Goal: Ask a question: Seek information or help from site administrators or community

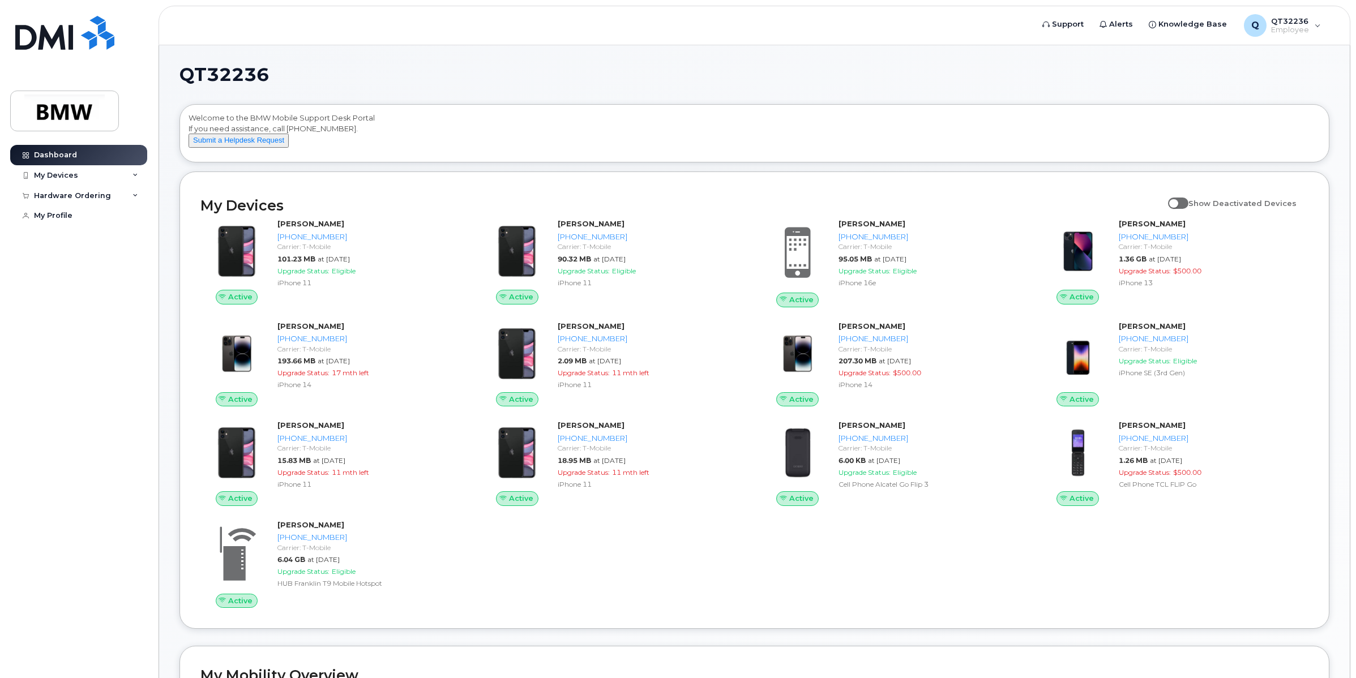
click at [1187, 209] on span at bounding box center [1178, 203] width 20 height 11
click at [1177, 201] on input "Show Deactivated Devices" at bounding box center [1172, 196] width 9 height 9
checkbox input "true"
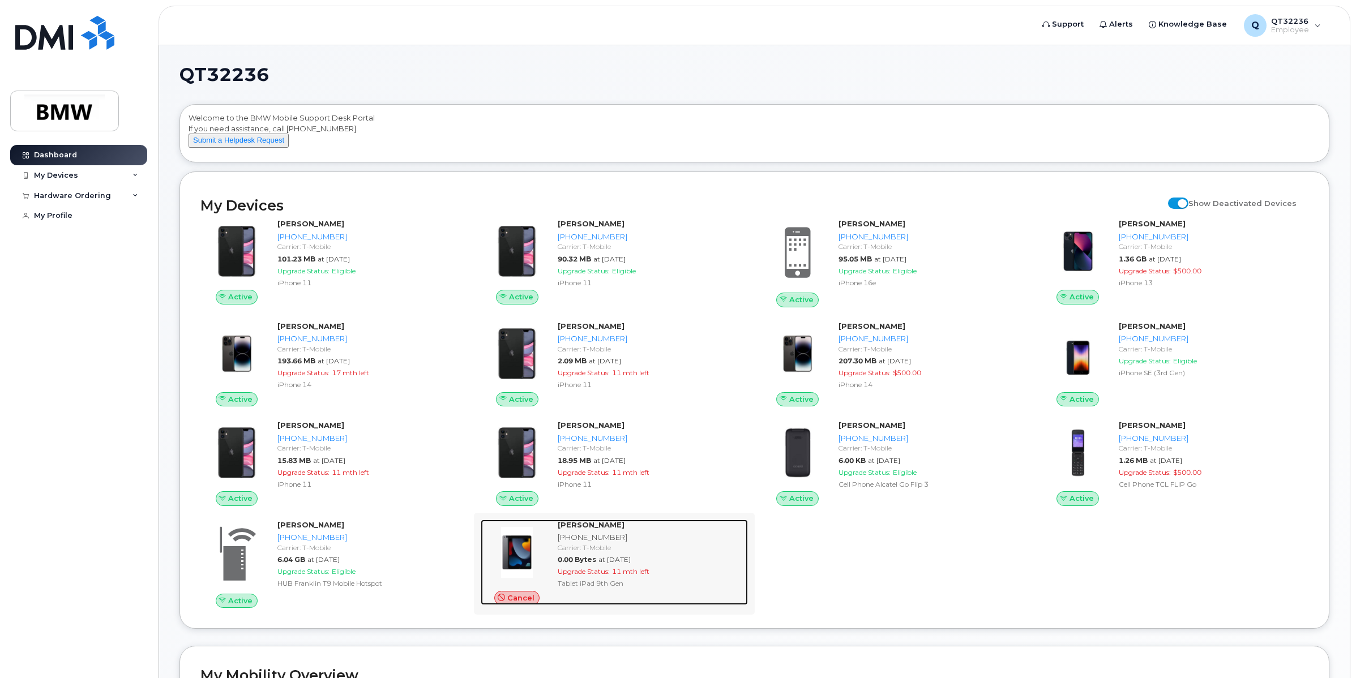
click at [521, 603] on span "Cancel" at bounding box center [520, 598] width 27 height 11
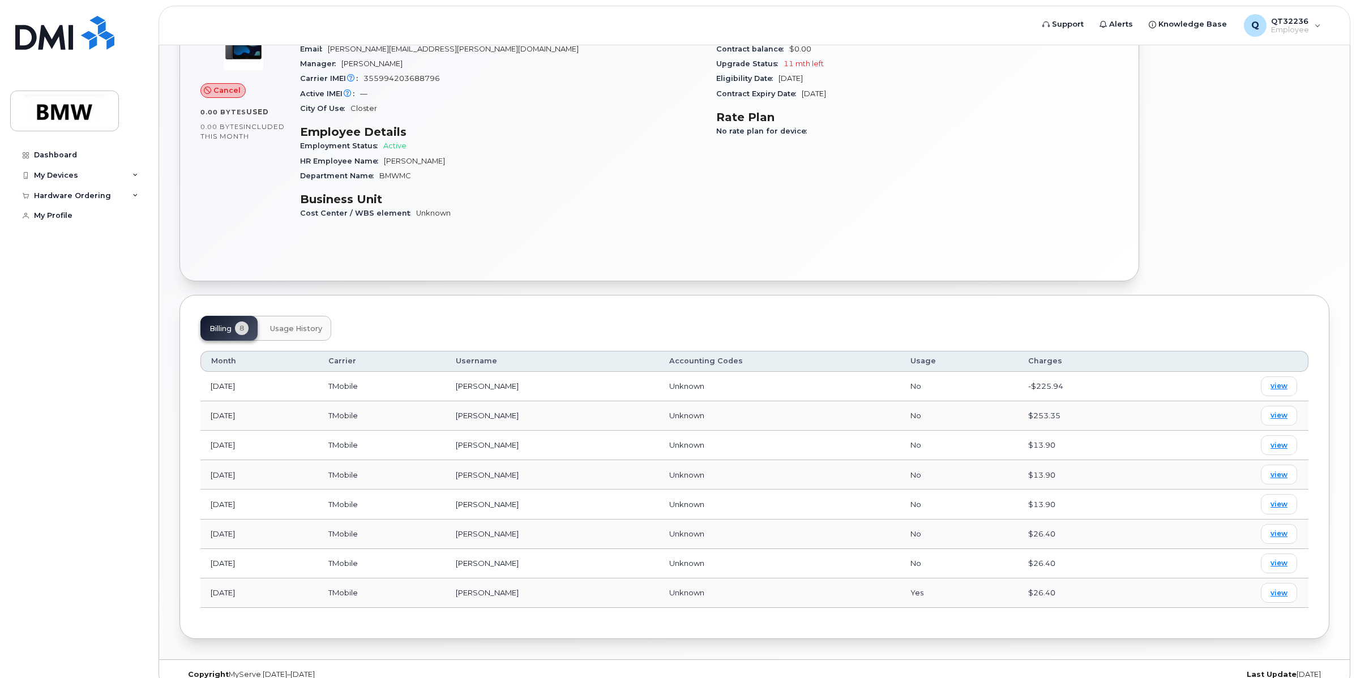
scroll to position [141, 0]
click at [1280, 389] on span "view" at bounding box center [1278, 385] width 17 height 10
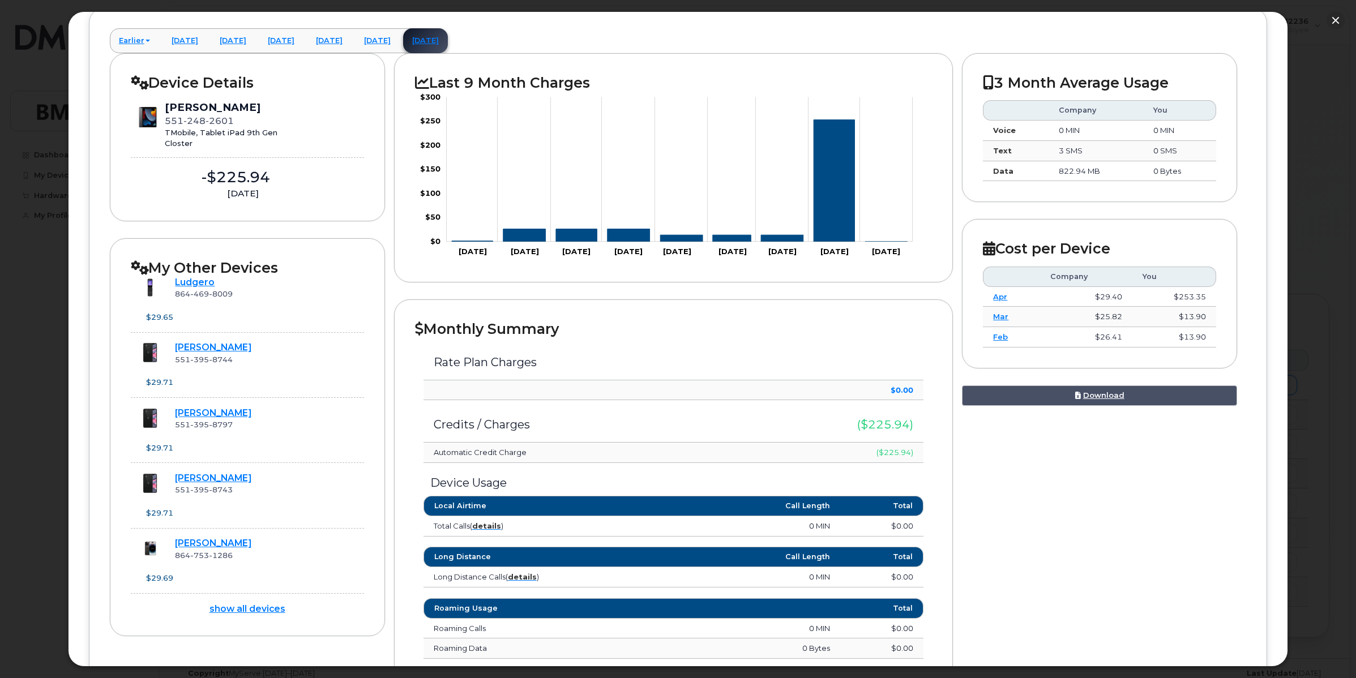
scroll to position [0, 0]
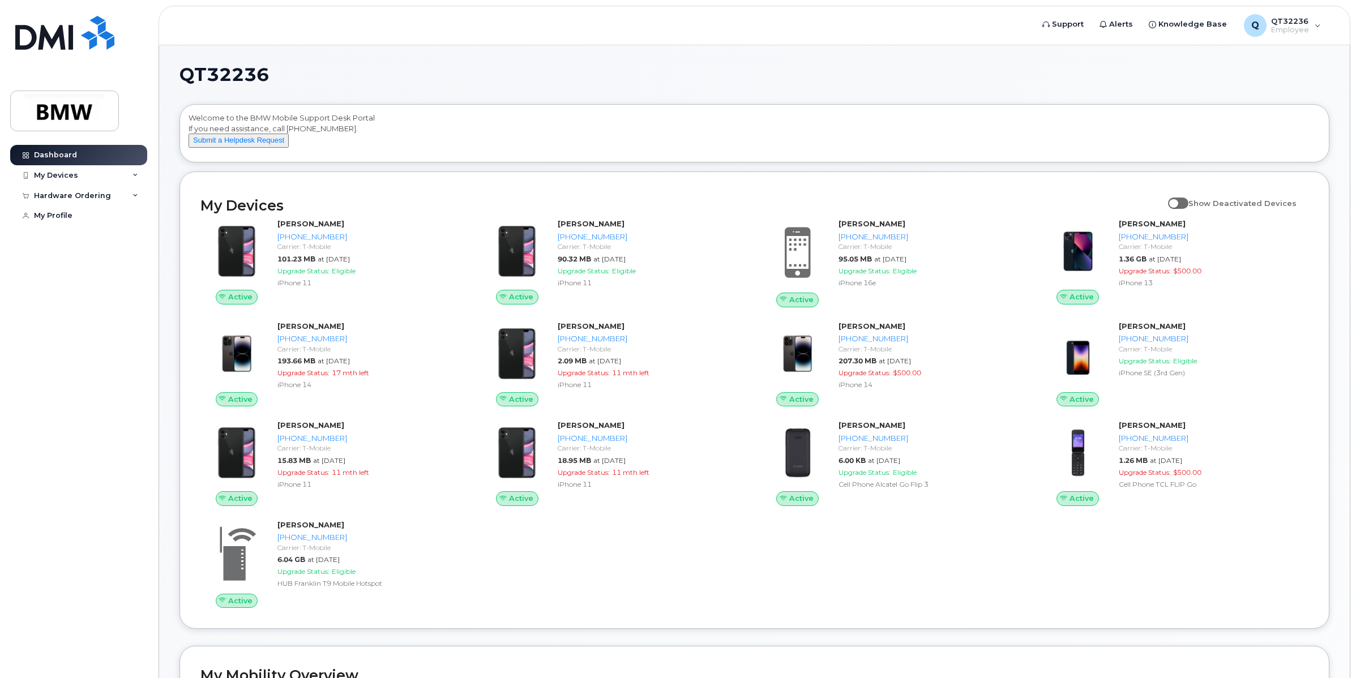
click at [1186, 209] on span at bounding box center [1178, 203] width 20 height 11
click at [1177, 201] on input "Show Deactivated Devices" at bounding box center [1172, 196] width 9 height 9
checkbox input "true"
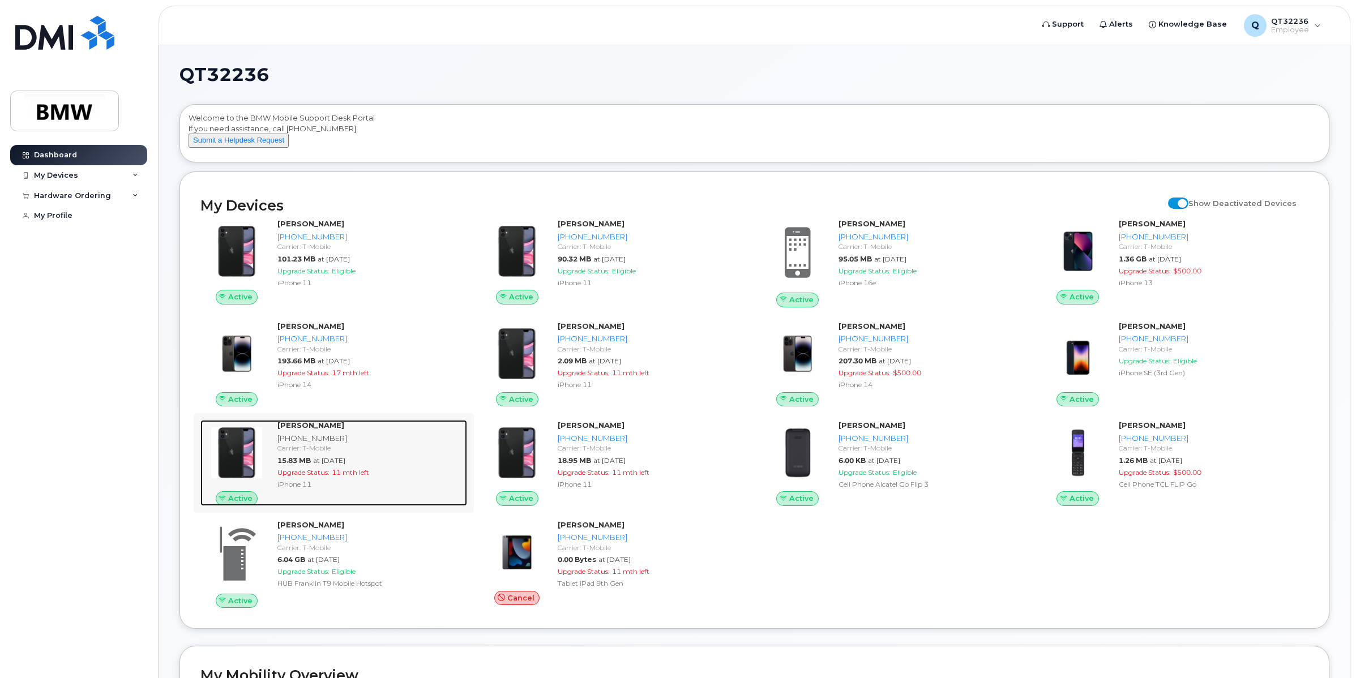
drag, startPoint x: 307, startPoint y: 457, endPoint x: 275, endPoint y: 457, distance: 31.7
click at [275, 457] on div "Fadi Dagher 551-395-8797 Carrier: T-Mobile 15.83 MB at Sep 01, 2025 Upgrade Sta…" at bounding box center [370, 463] width 194 height 86
click at [324, 475] on div "Fadi Dagher 551-395-8797 Carrier: T-Mobile 15.83 MB at Sep 01, 2025 Upgrade Sta…" at bounding box center [370, 463] width 194 height 86
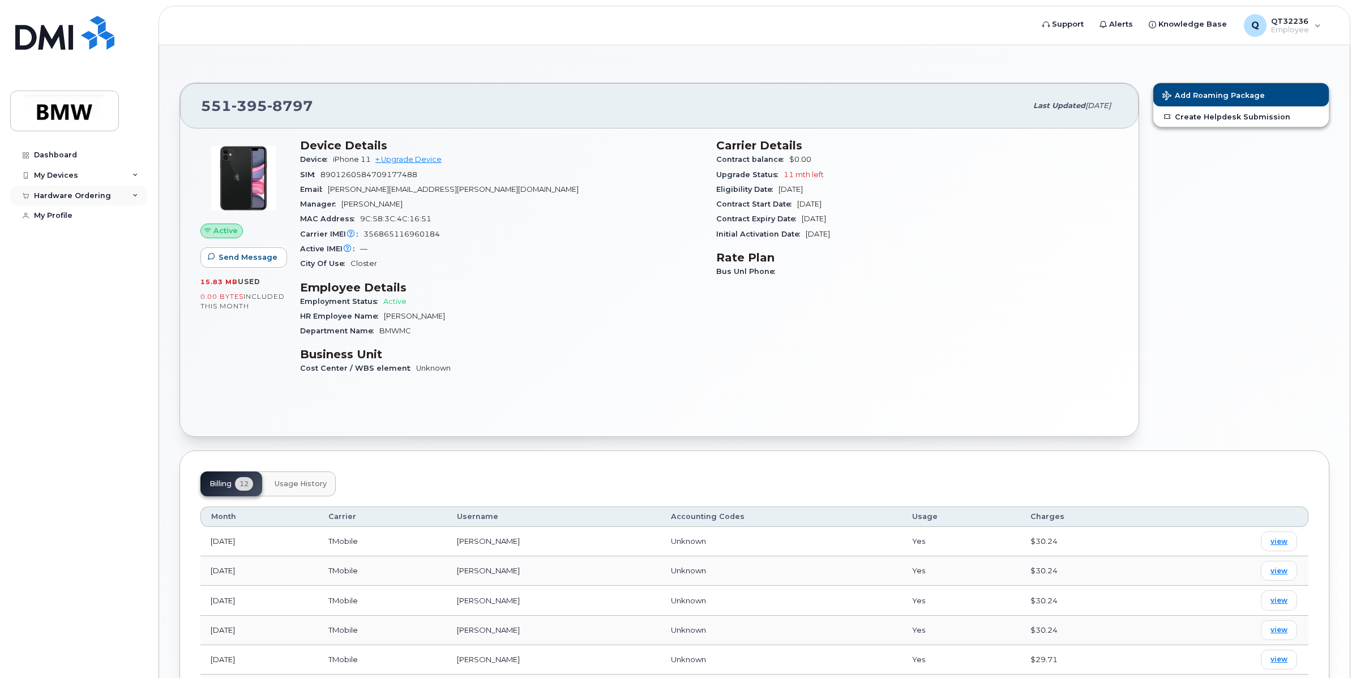
click at [134, 199] on div "Hardware Ordering" at bounding box center [78, 196] width 137 height 20
click at [70, 218] on div "My Orders" at bounding box center [59, 216] width 41 height 10
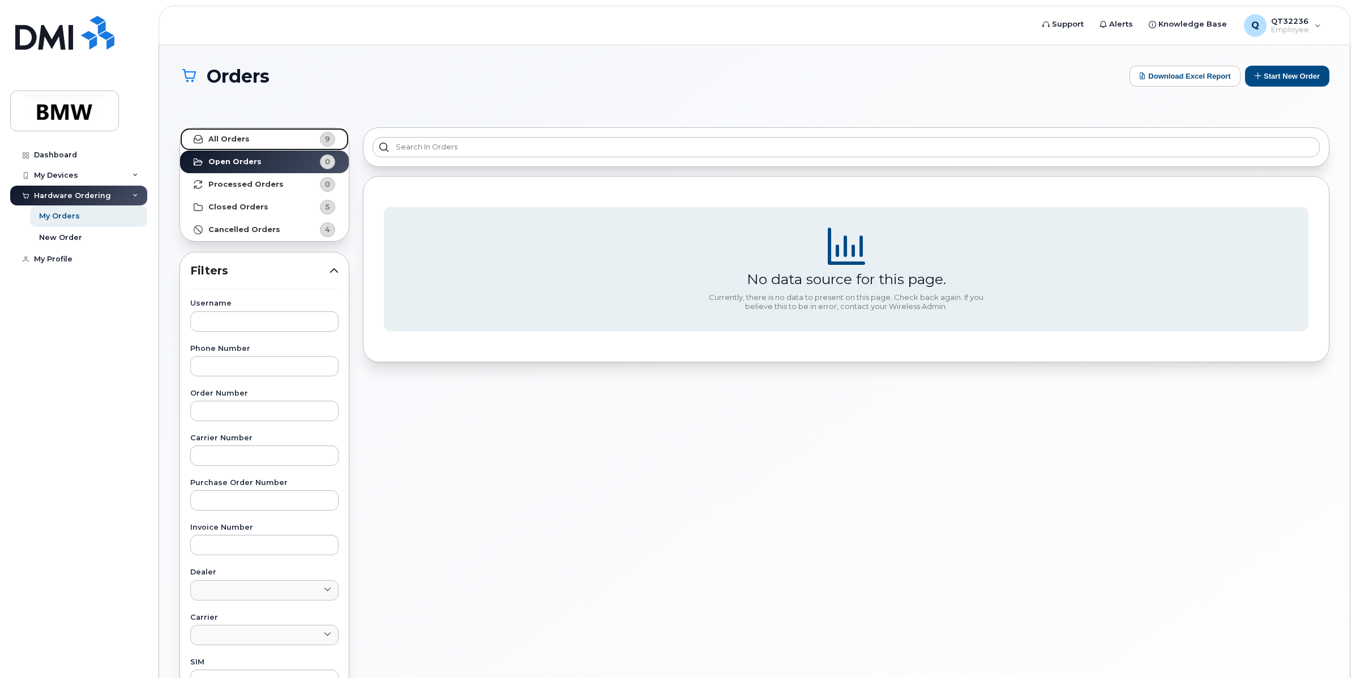
click at [330, 137] on div "9" at bounding box center [327, 139] width 15 height 15
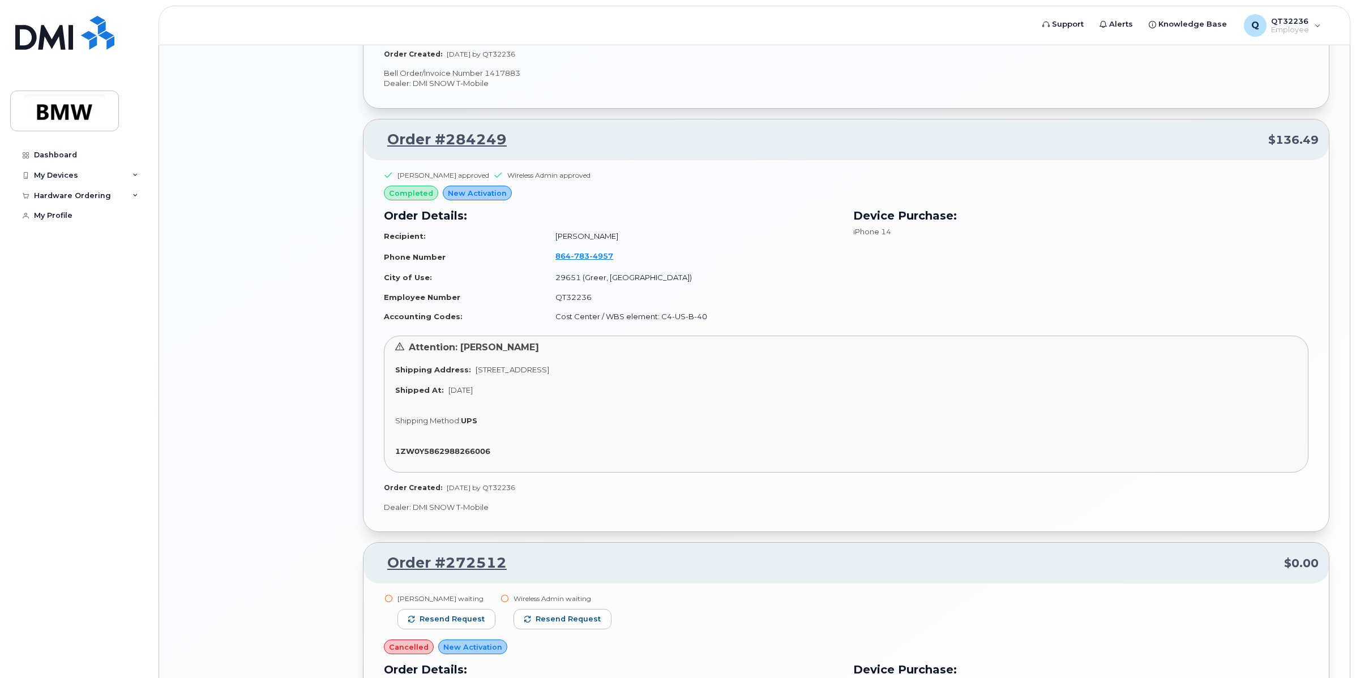
scroll to position [1769, 0]
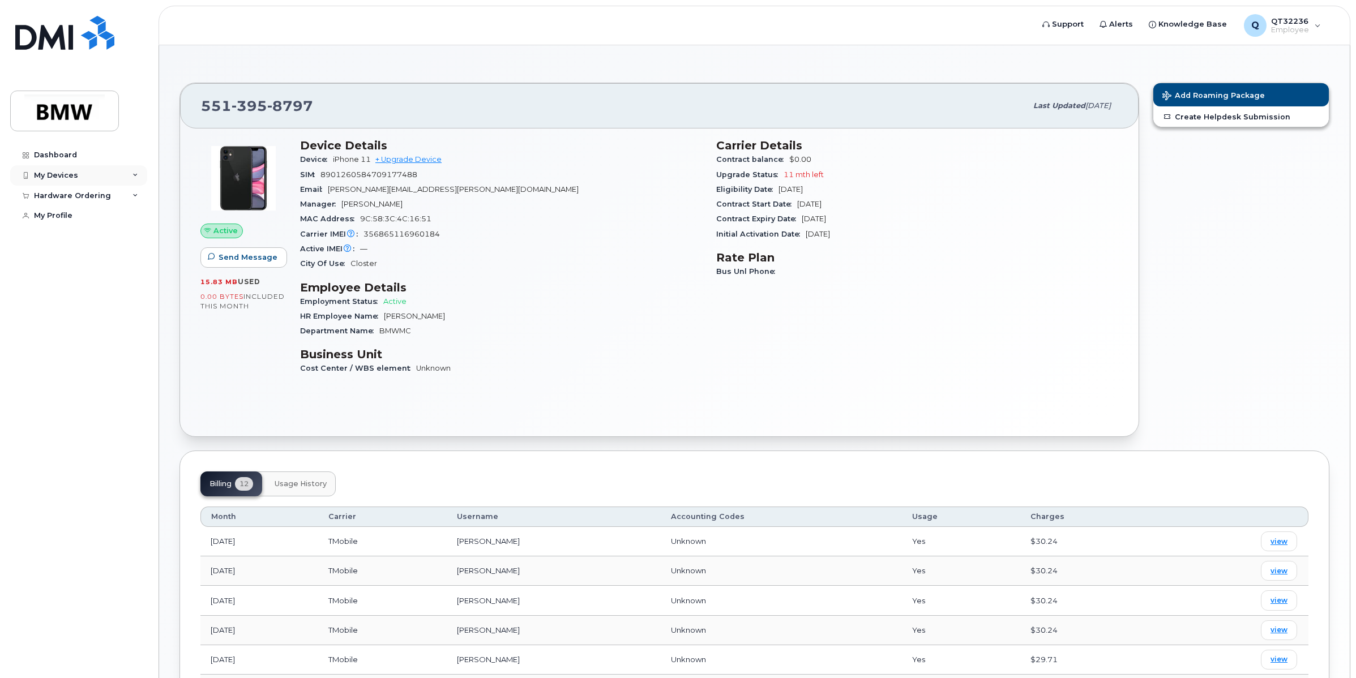
click at [55, 176] on div "My Devices" at bounding box center [56, 175] width 44 height 9
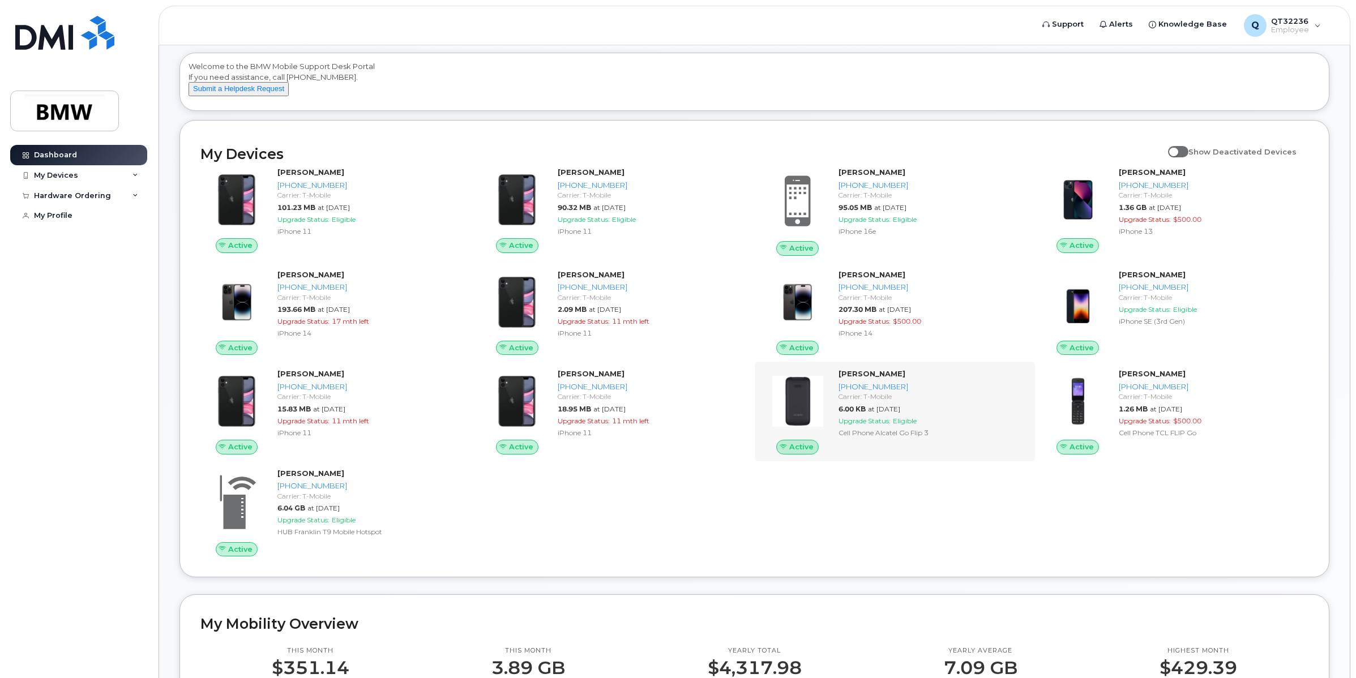
scroll to position [141, 0]
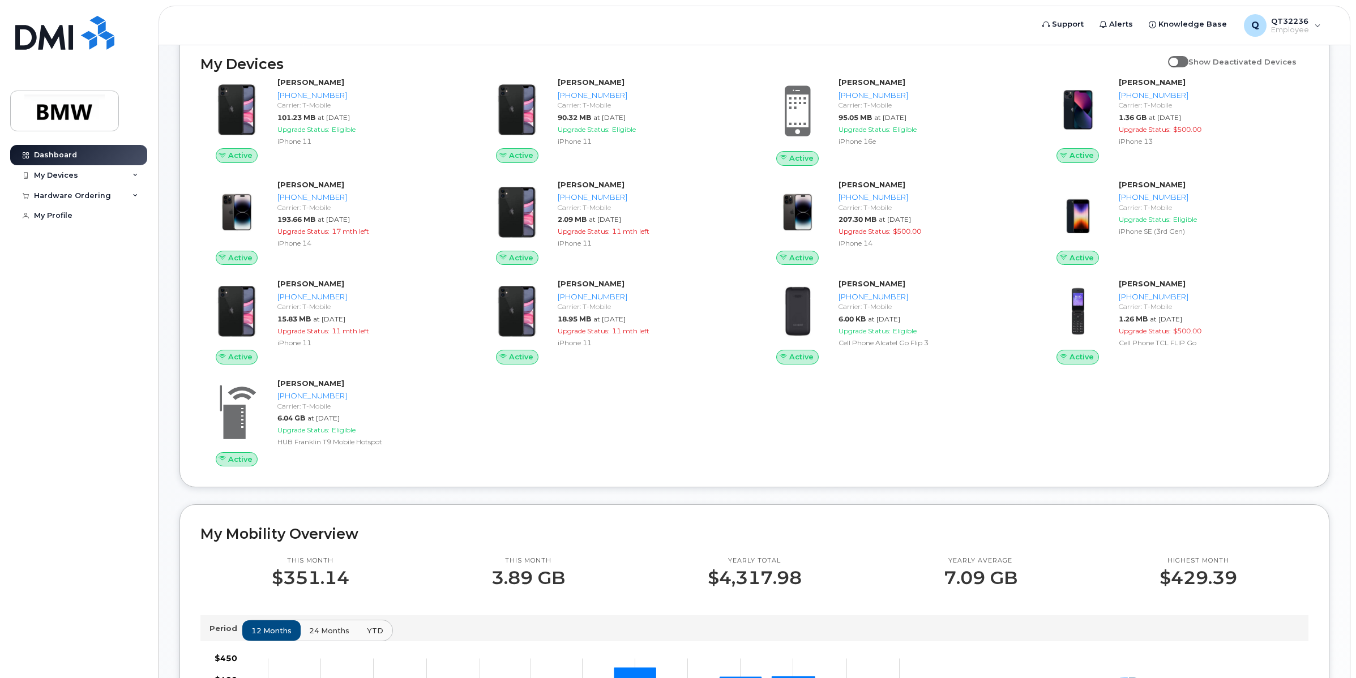
drag, startPoint x: 1197, startPoint y: 392, endPoint x: 1276, endPoint y: 434, distance: 89.9
click at [1276, 434] on div "Active Ludgero Da Silva 864-991-7745 Carrier: T-Mobile 101.23 MB at Sep 01, 202…" at bounding box center [754, 271] width 1121 height 403
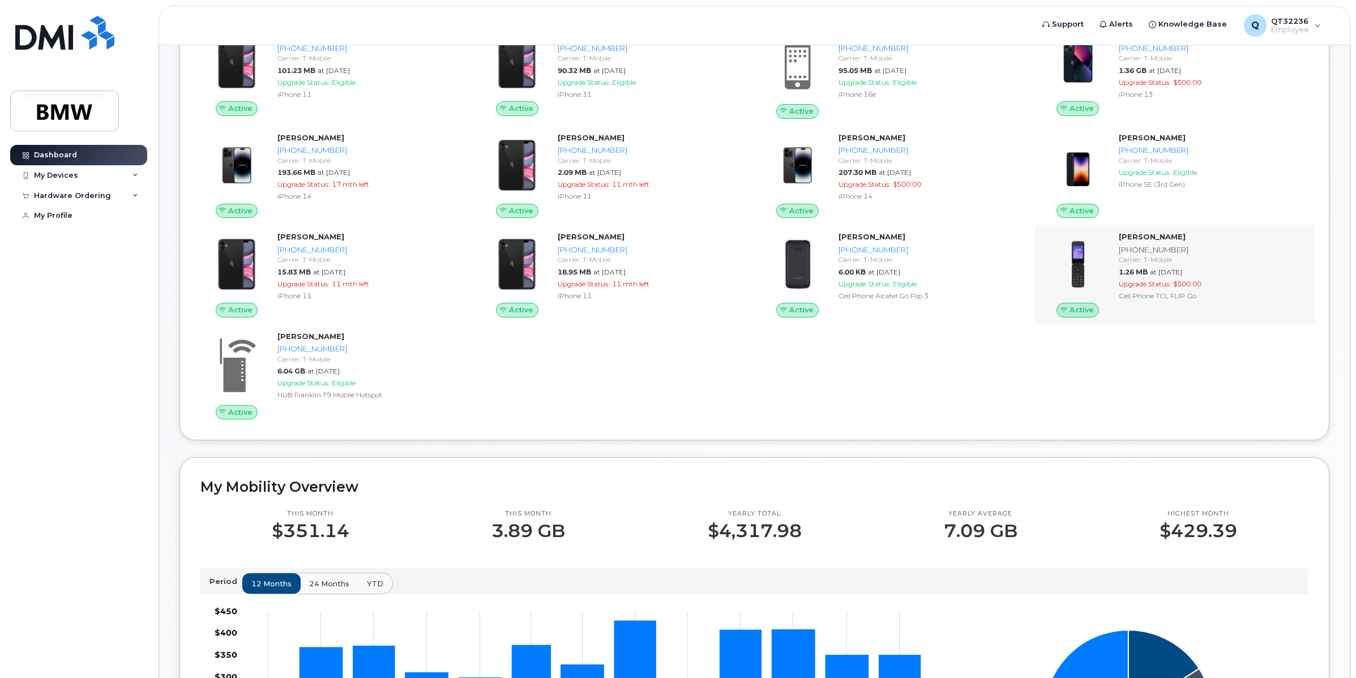
scroll to position [212, 0]
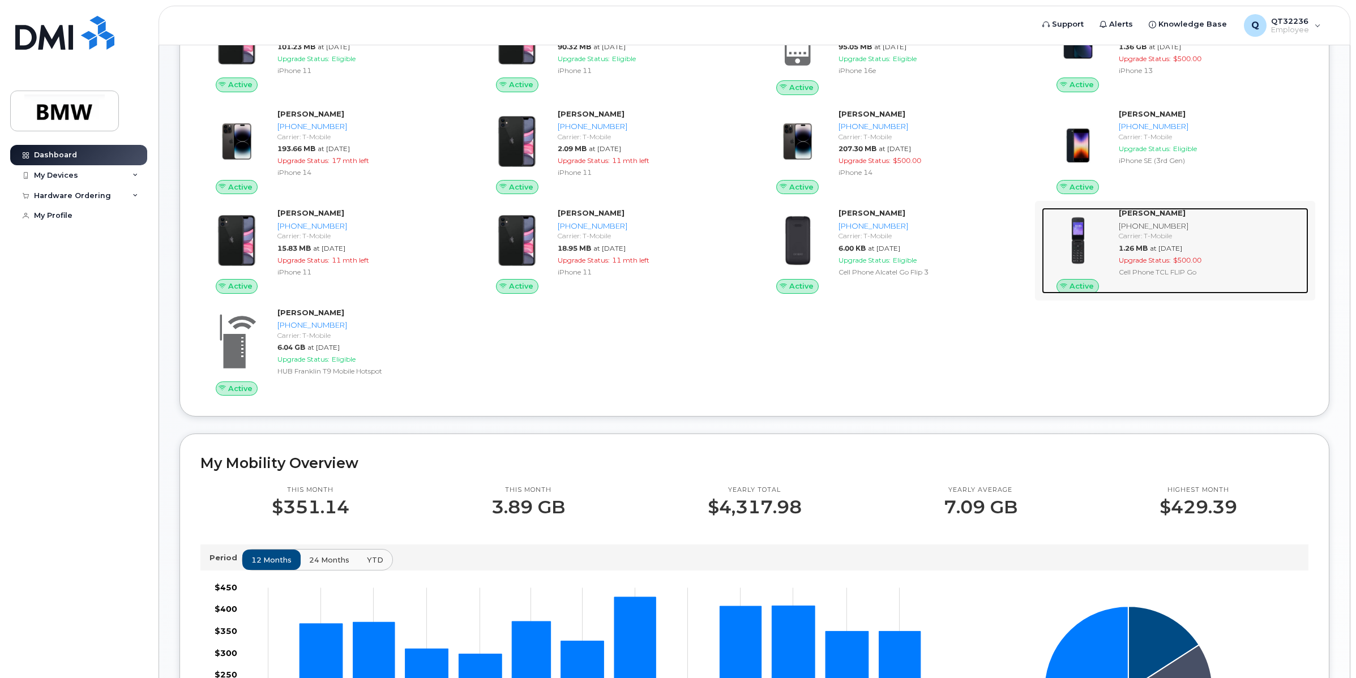
click at [1119, 231] on div "[PHONE_NUMBER]" at bounding box center [1210, 226] width 185 height 11
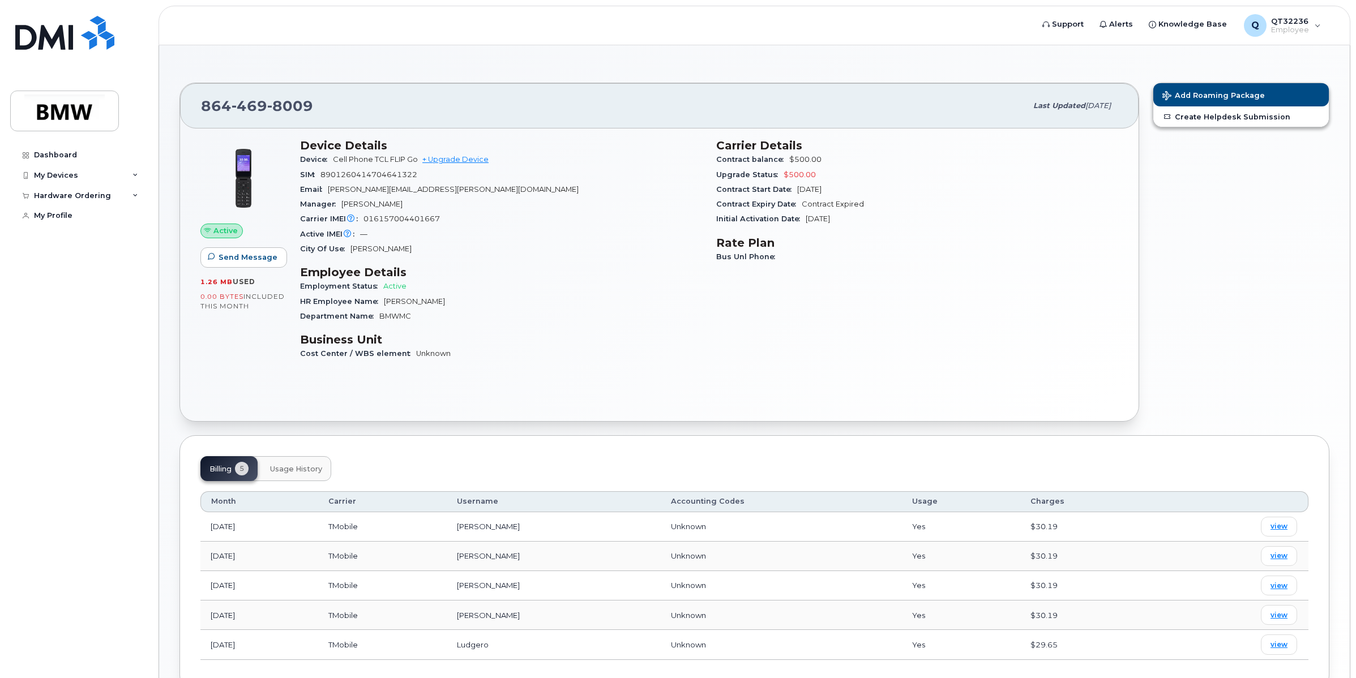
scroll to position [71, 0]
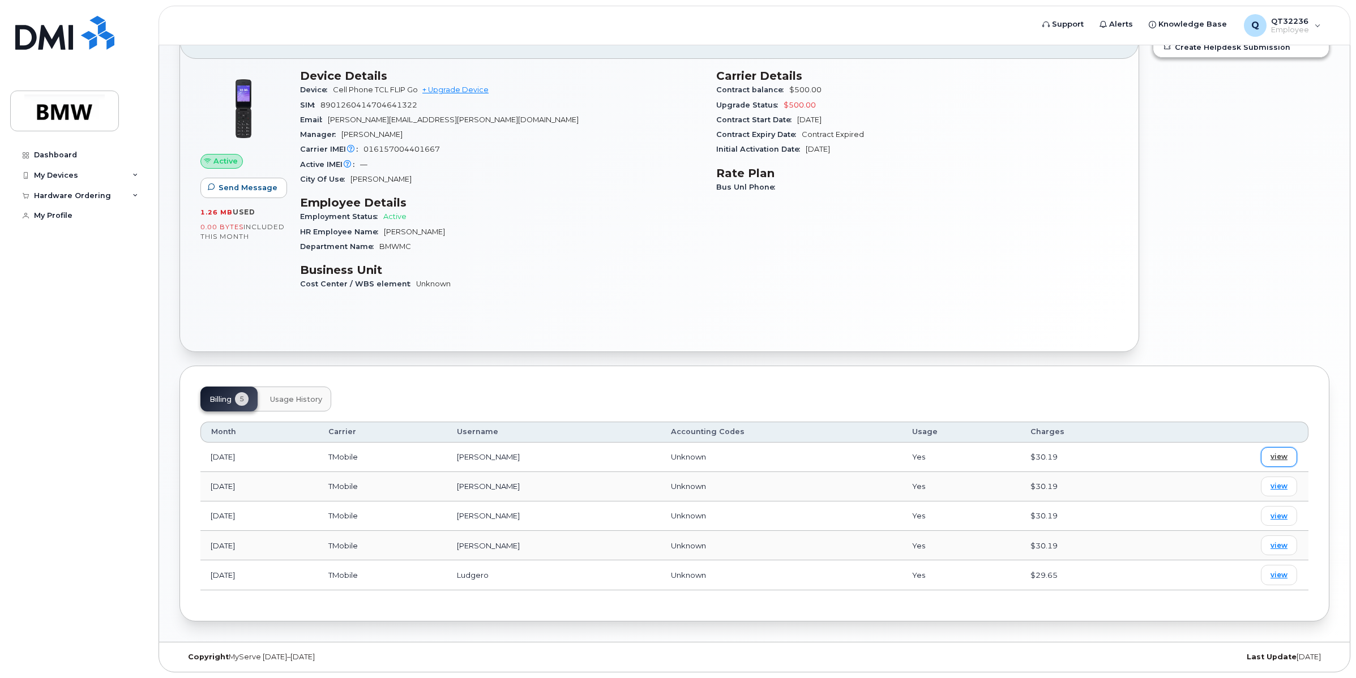
click at [1280, 454] on span "view" at bounding box center [1278, 457] width 17 height 10
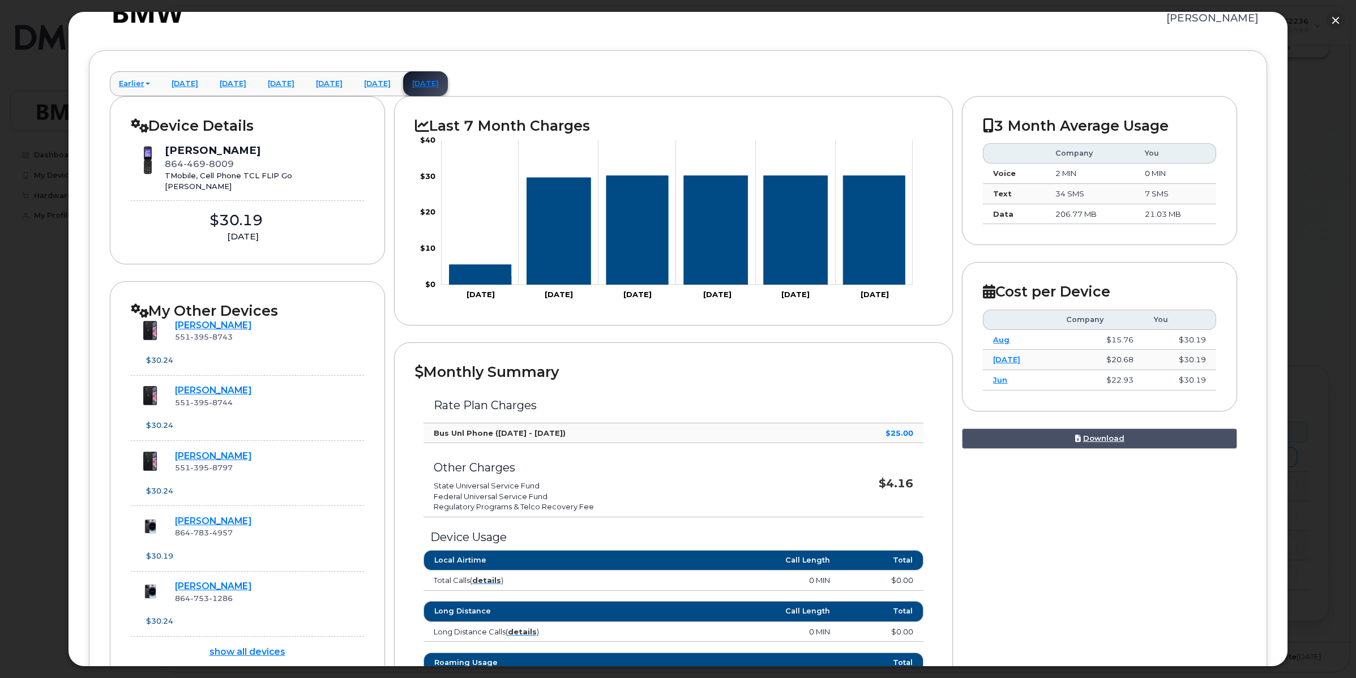
scroll to position [0, 0]
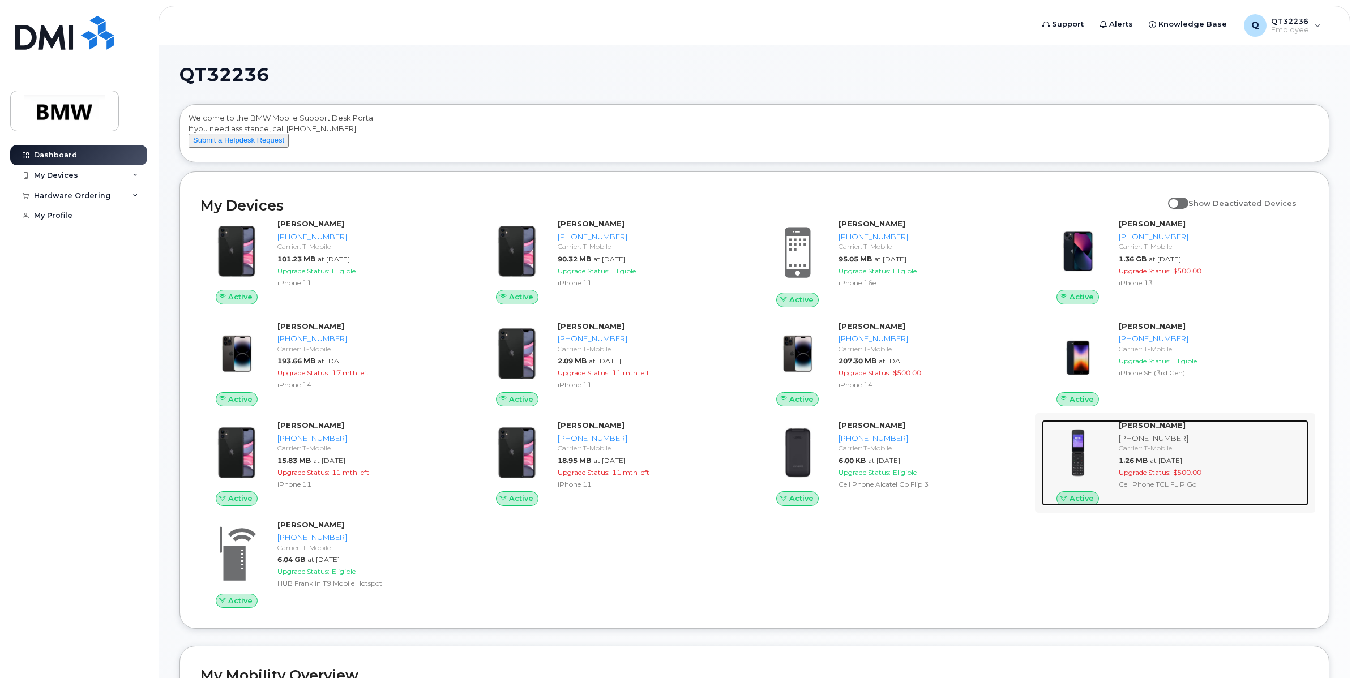
click at [1140, 444] on div "[PHONE_NUMBER]" at bounding box center [1210, 438] width 185 height 11
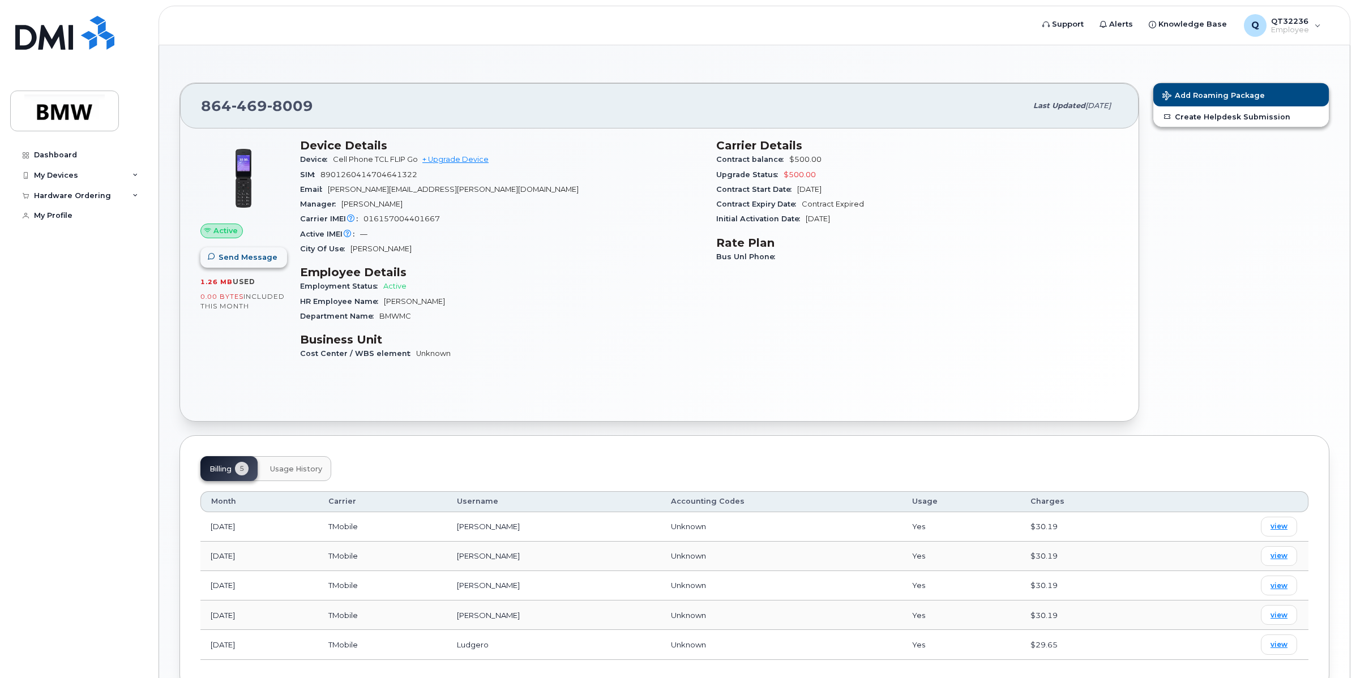
click at [253, 258] on span "Send Message" at bounding box center [247, 257] width 59 height 11
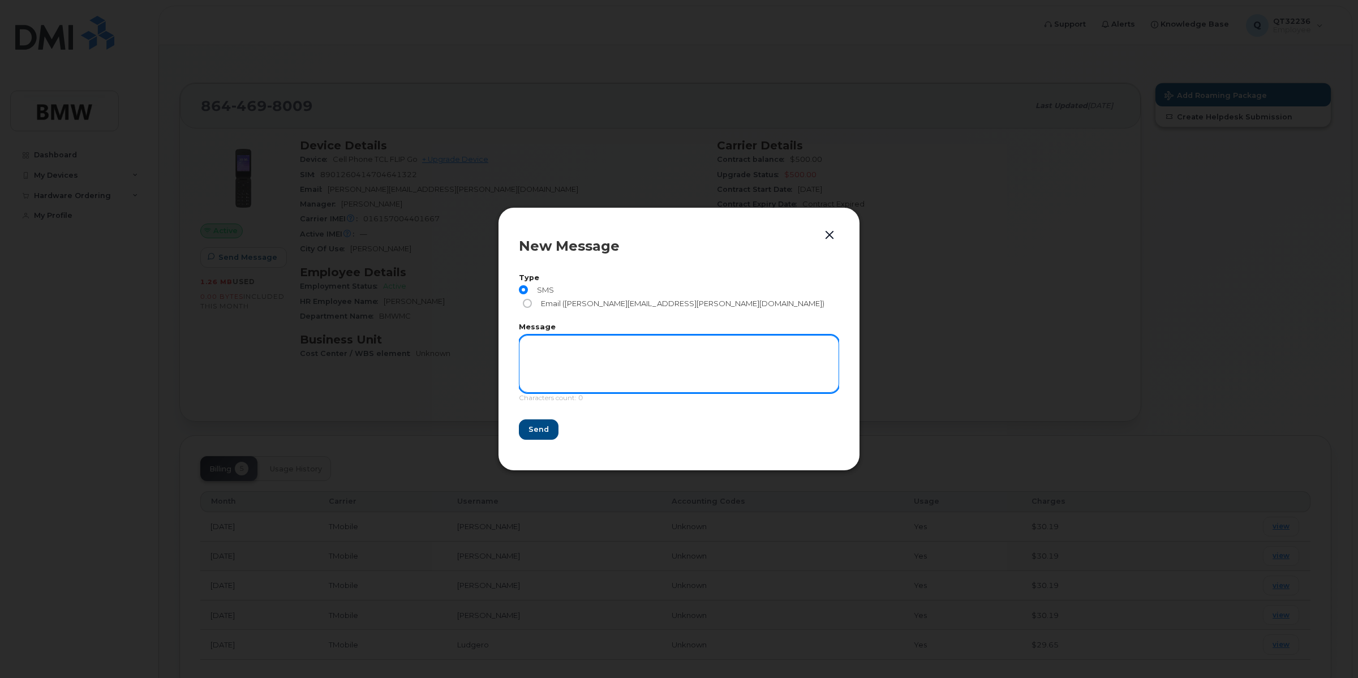
click at [564, 344] on textarea at bounding box center [679, 364] width 320 height 58
click at [525, 337] on textarea "please contact me soon" at bounding box center [679, 364] width 320 height 58
drag, startPoint x: 597, startPoint y: 338, endPoint x: 613, endPoint y: 337, distance: 15.9
click at [613, 337] on textarea "this fadi please contact me soon" at bounding box center [679, 364] width 320 height 58
click at [636, 335] on textarea "this fadi please contact me soon" at bounding box center [679, 364] width 320 height 58
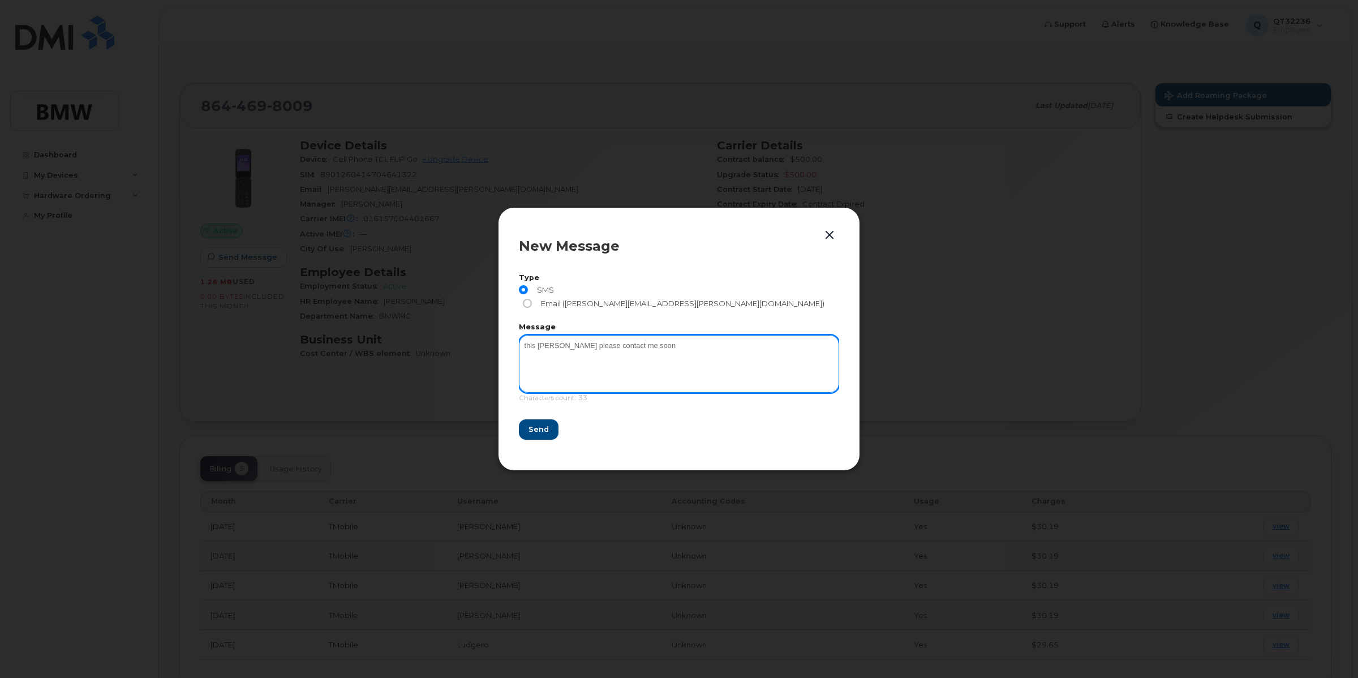
drag, startPoint x: 636, startPoint y: 335, endPoint x: 575, endPoint y: 335, distance: 60.6
click at [575, 335] on textarea "this fadi please contact me soon" at bounding box center [679, 364] width 320 height 58
type textarea "this fadi please respond soon by calling # if not this number will no longer ac…"
click at [541, 428] on span "Send" at bounding box center [538, 429] width 20 height 11
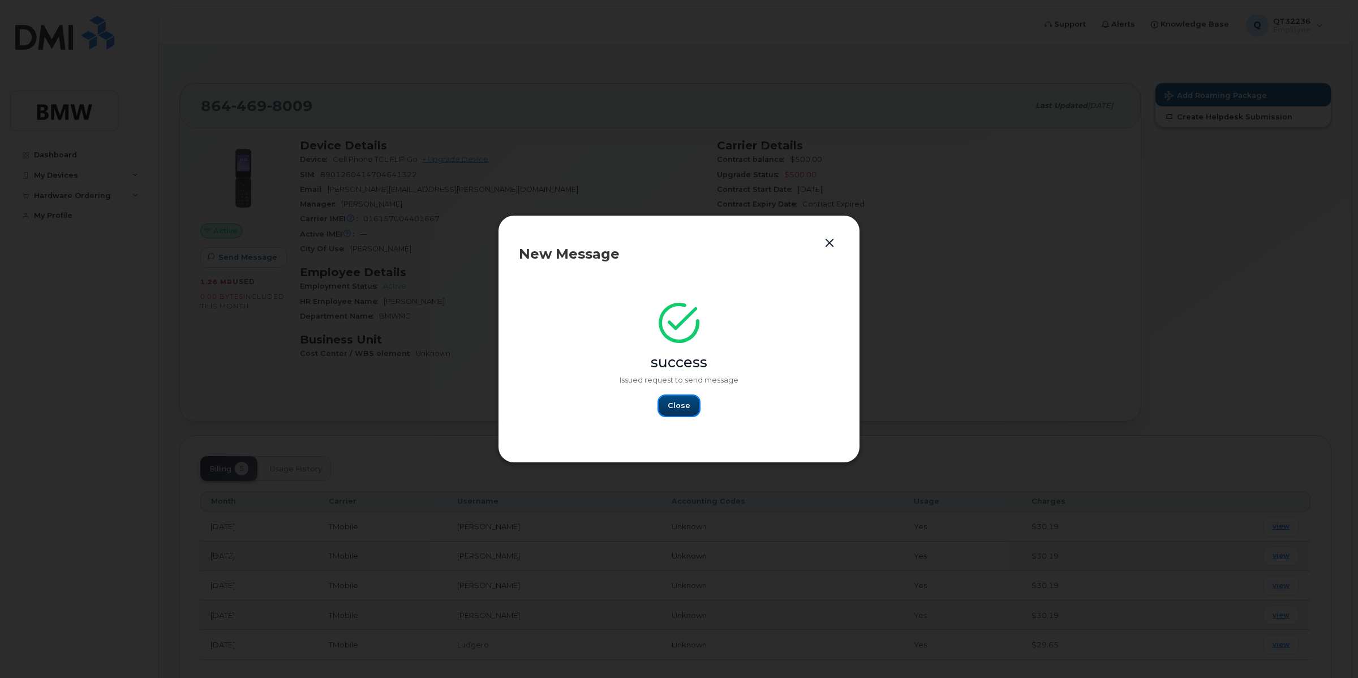
click at [684, 405] on span "Close" at bounding box center [679, 405] width 23 height 11
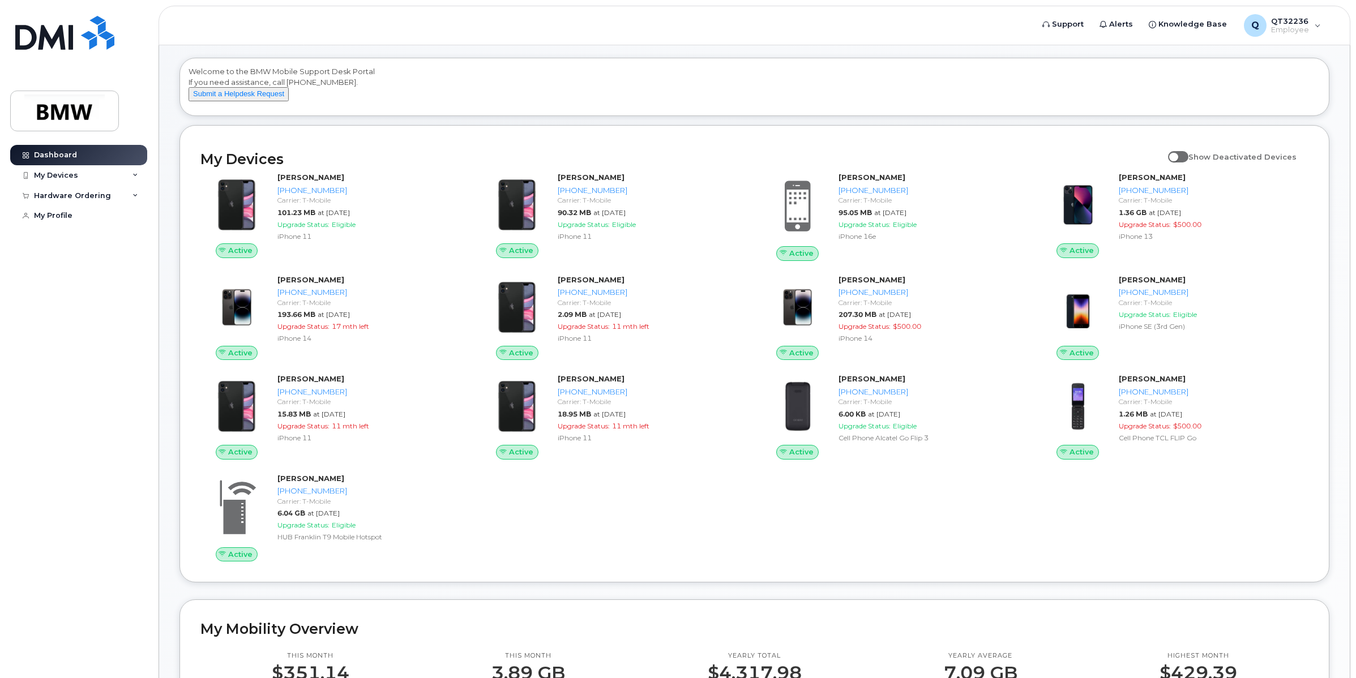
scroll to position [71, 0]
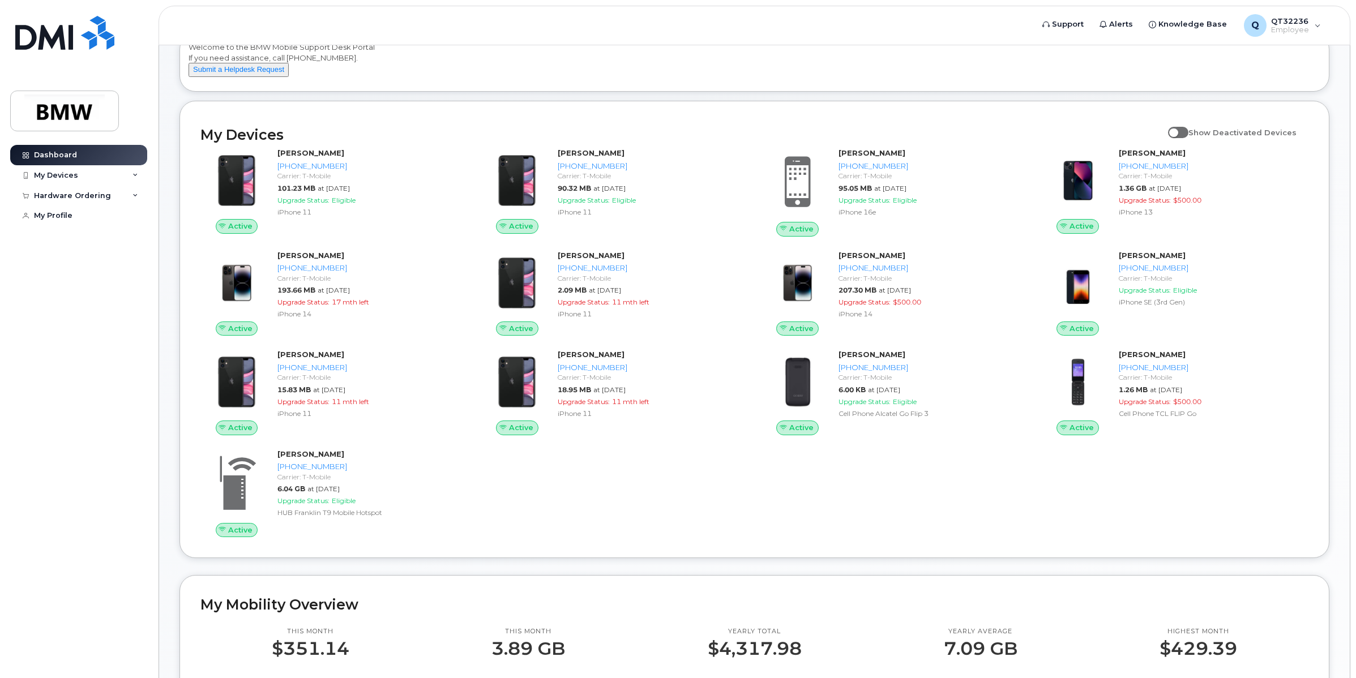
click at [1188, 138] on span at bounding box center [1178, 132] width 20 height 11
click at [1177, 131] on input "Show Deactivated Devices" at bounding box center [1172, 126] width 9 height 9
checkbox input "true"
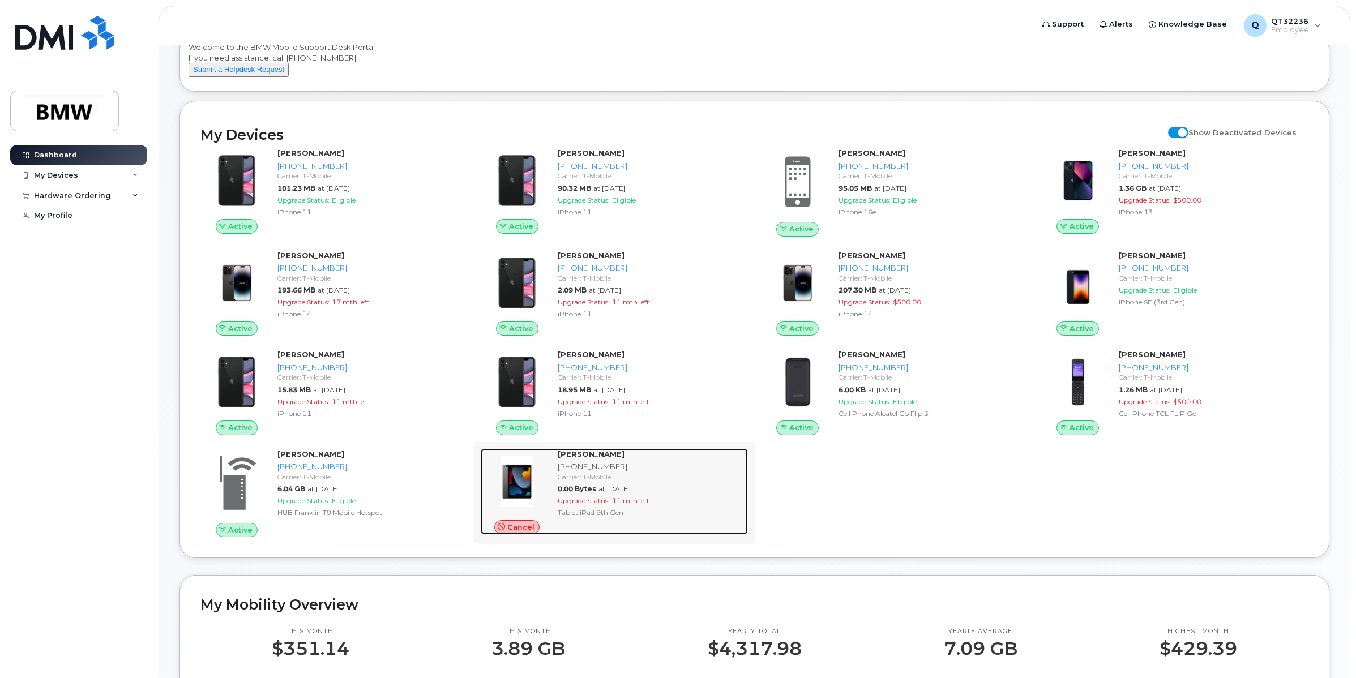
click at [737, 494] on div "0.00 Bytes at May 01, 2025" at bounding box center [649, 489] width 185 height 10
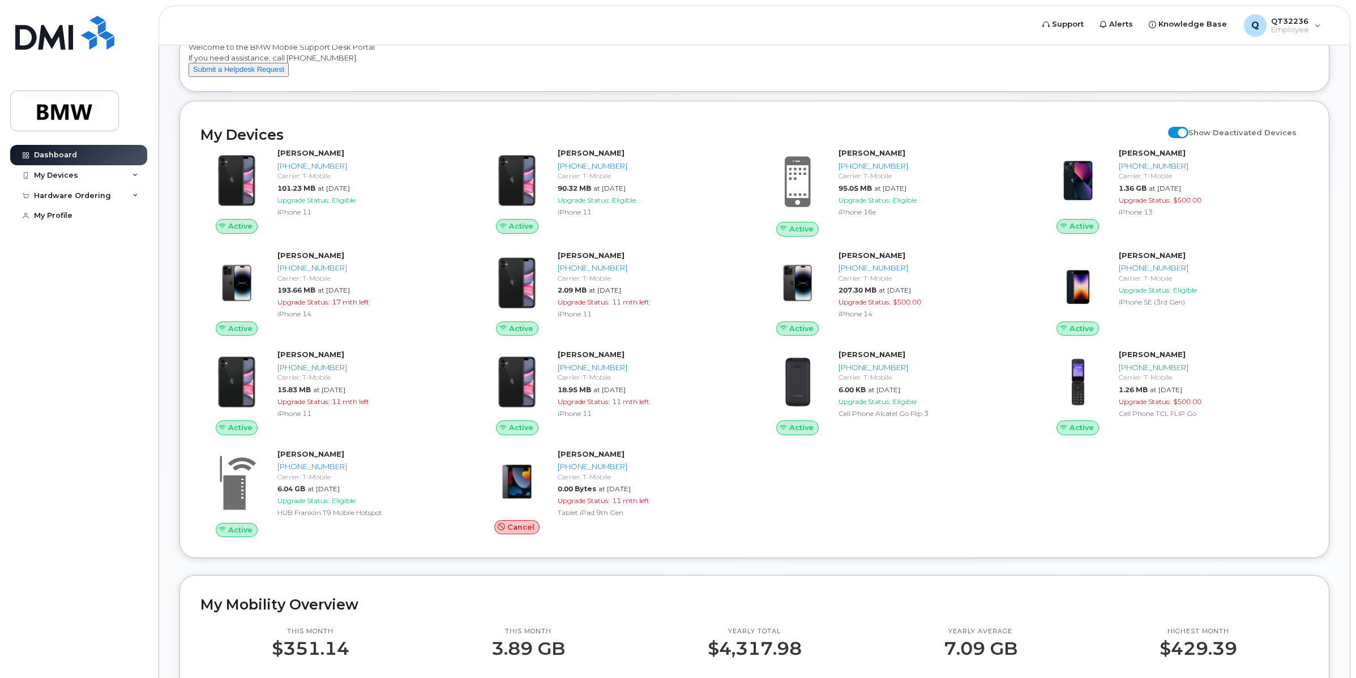
click at [943, 500] on div "Active Ludgero Da Silva 864-991-7745 Carrier: T-Mobile 101.23 MB at Sep 01, 202…" at bounding box center [754, 342] width 1121 height 403
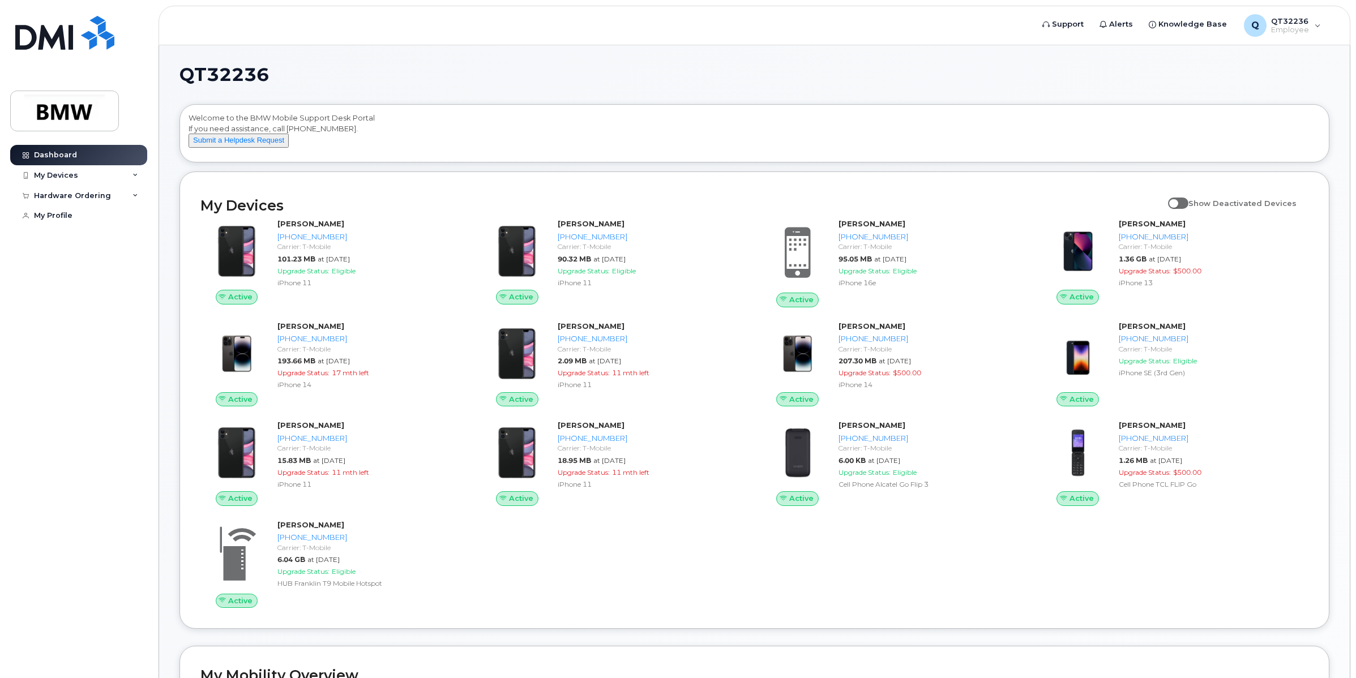
click at [963, 571] on div "Active Ludgero Da Silva 864-991-7745 Carrier: T-Mobile 101.23 MB at Sep 01, 202…" at bounding box center [754, 413] width 1121 height 403
click at [734, 587] on div "Active Ludgero Da Silva 864-991-7745 Carrier: T-Mobile 101.23 MB at Sep 01, 202…" at bounding box center [754, 413] width 1121 height 403
click at [1090, 598] on div "Active Ludgero Da Silva 864-991-7745 Carrier: T-Mobile 101.23 MB at Sep 01, 202…" at bounding box center [754, 413] width 1121 height 403
click at [1188, 209] on span at bounding box center [1178, 203] width 20 height 11
click at [1177, 201] on input "Show Deactivated Devices" at bounding box center [1172, 196] width 9 height 9
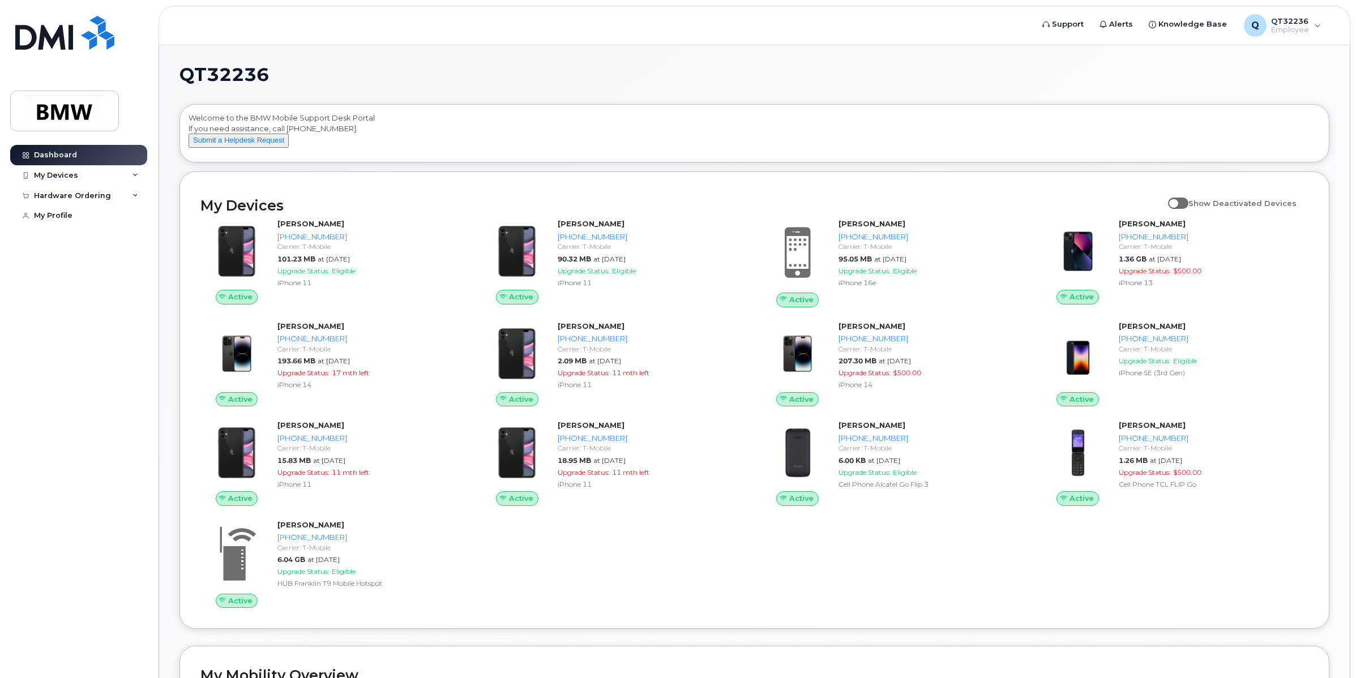
checkbox input "true"
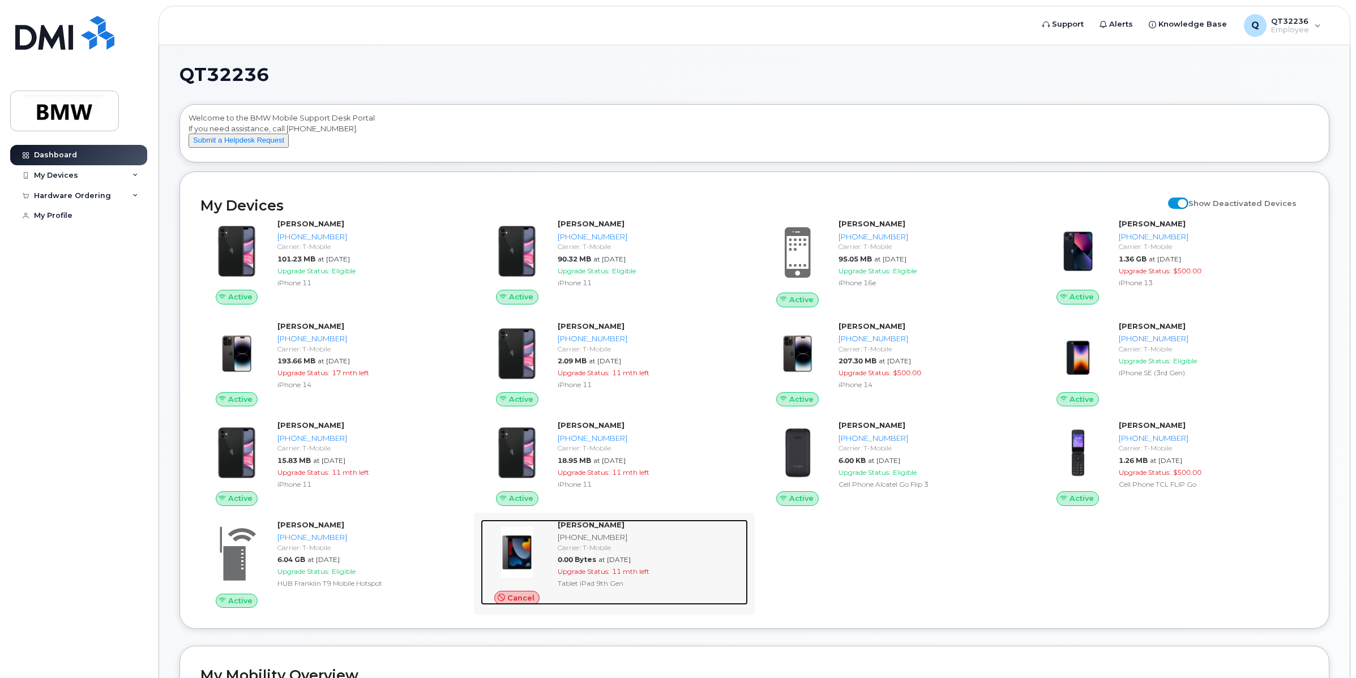
click at [578, 564] on span "0.00 Bytes" at bounding box center [576, 559] width 38 height 8
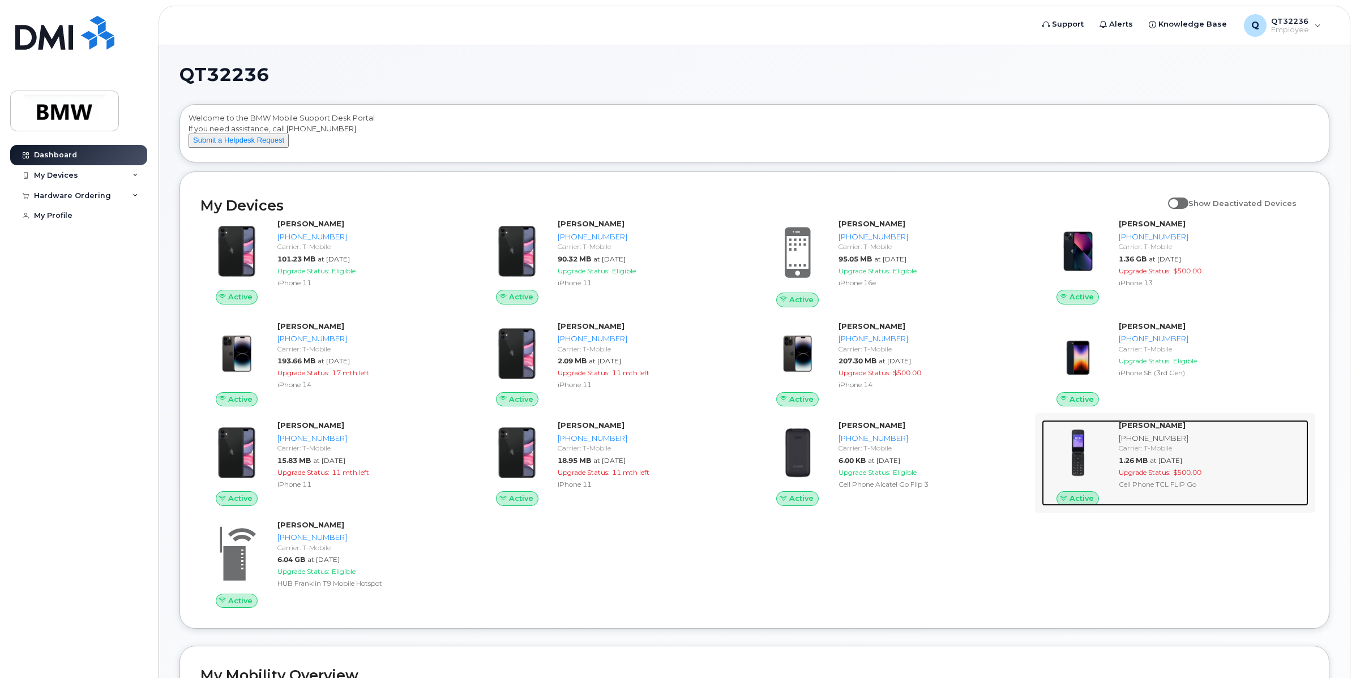
click at [1156, 453] on div "Carrier: T-Mobile" at bounding box center [1210, 448] width 185 height 10
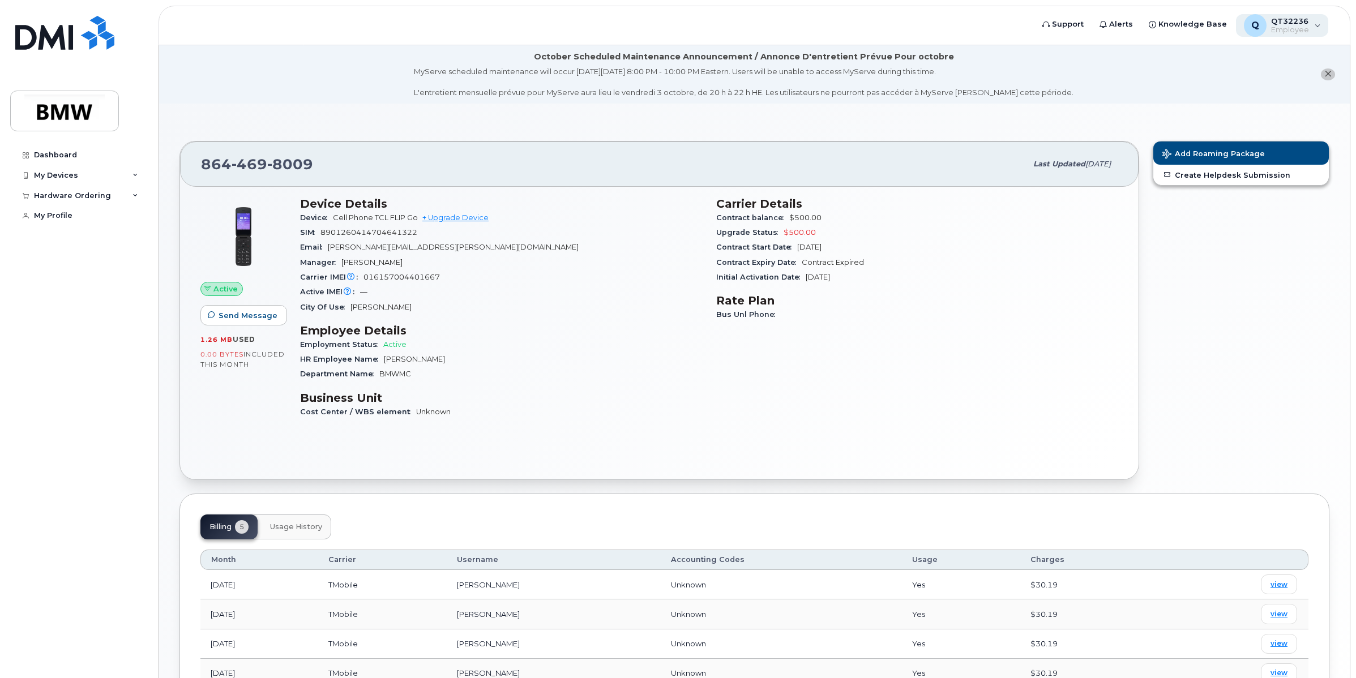
click at [1314, 27] on div "Q QT32236 Employee" at bounding box center [1282, 25] width 93 height 23
click at [1082, 68] on li "October Scheduled Maintenance Announcement / Annonce D'entretient Prévue Pour o…" at bounding box center [754, 74] width 1190 height 58
click at [44, 153] on div "Dashboard" at bounding box center [55, 155] width 43 height 9
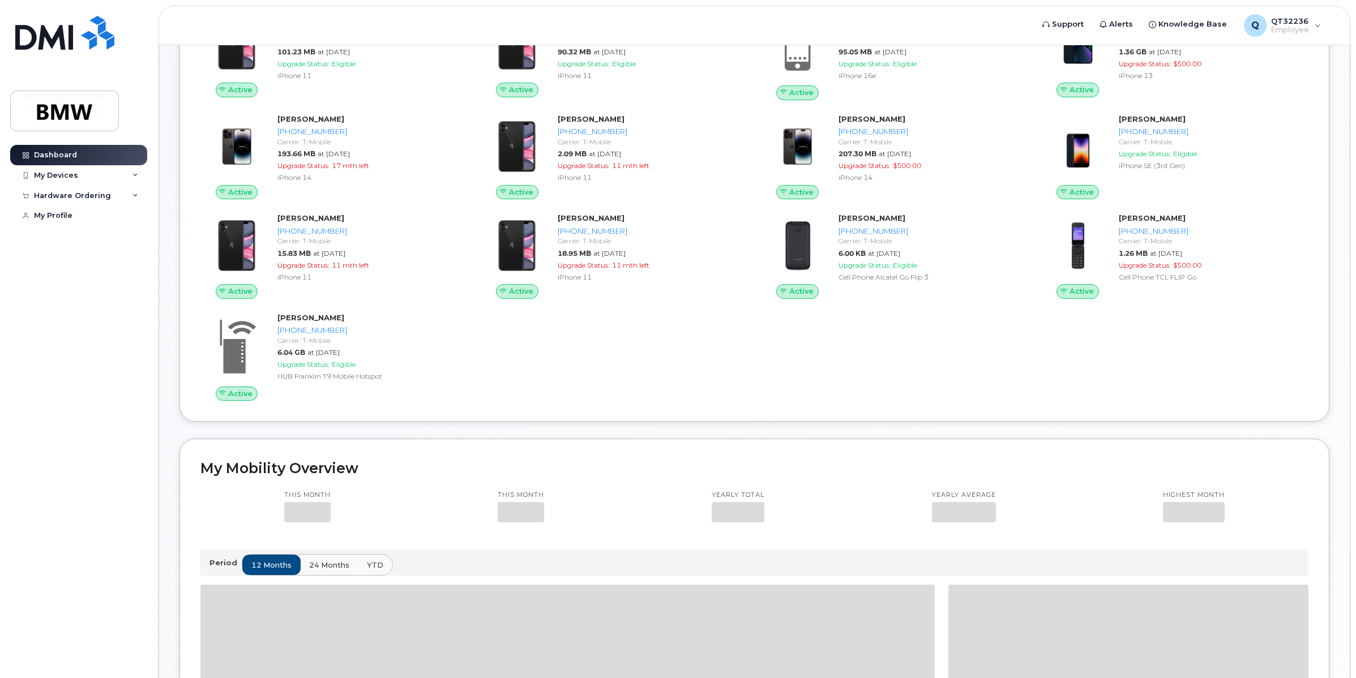
scroll to position [212, 0]
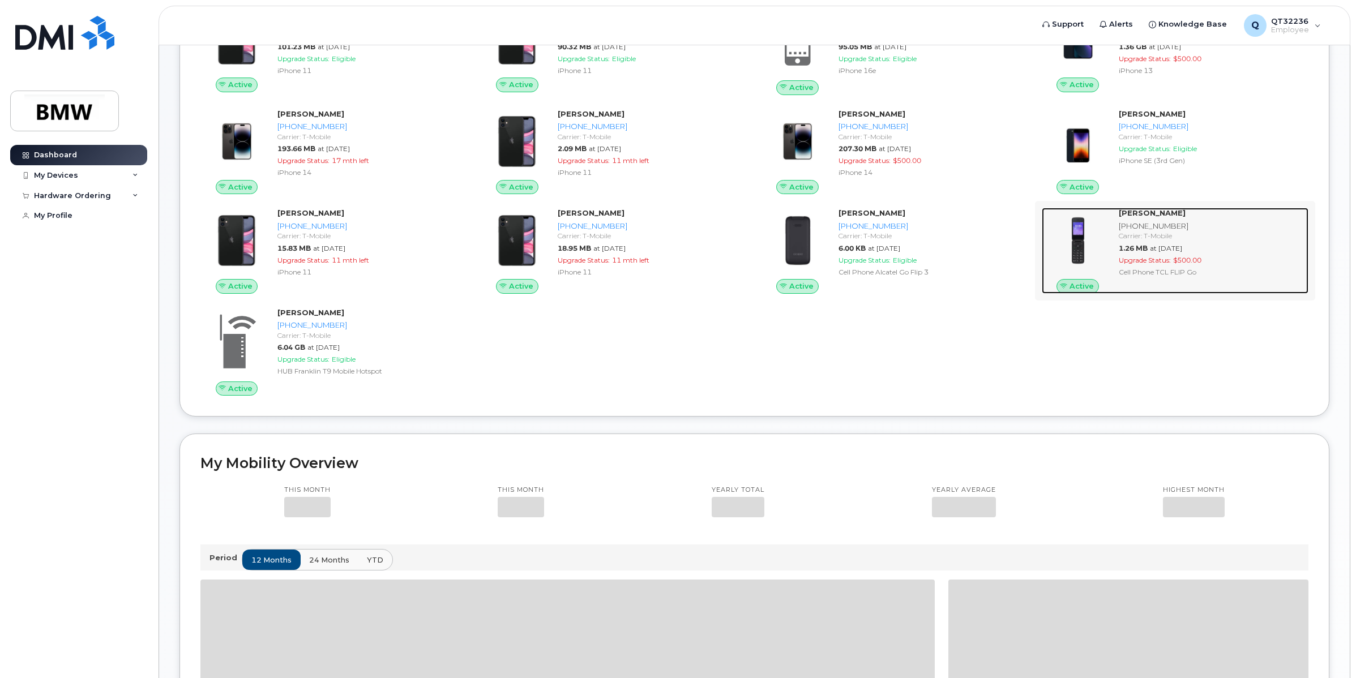
click at [1144, 241] on div "Carrier: T-Mobile" at bounding box center [1210, 236] width 185 height 10
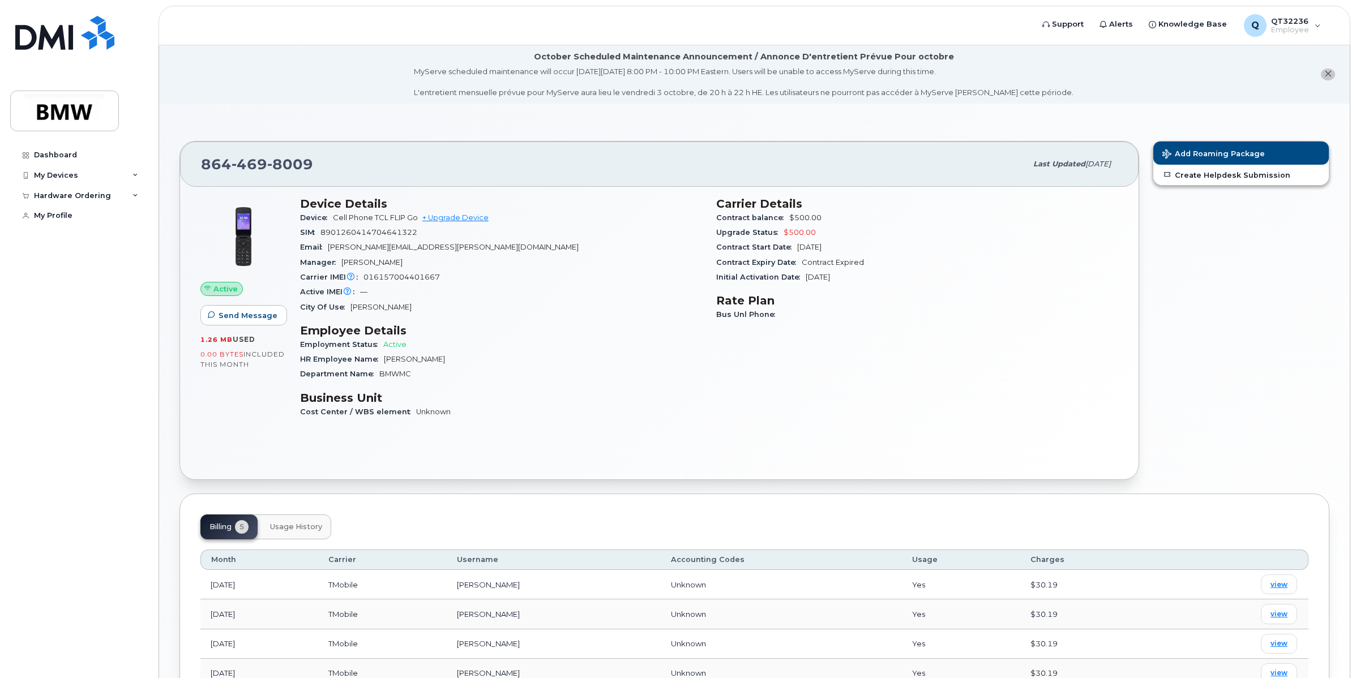
scroll to position [71, 0]
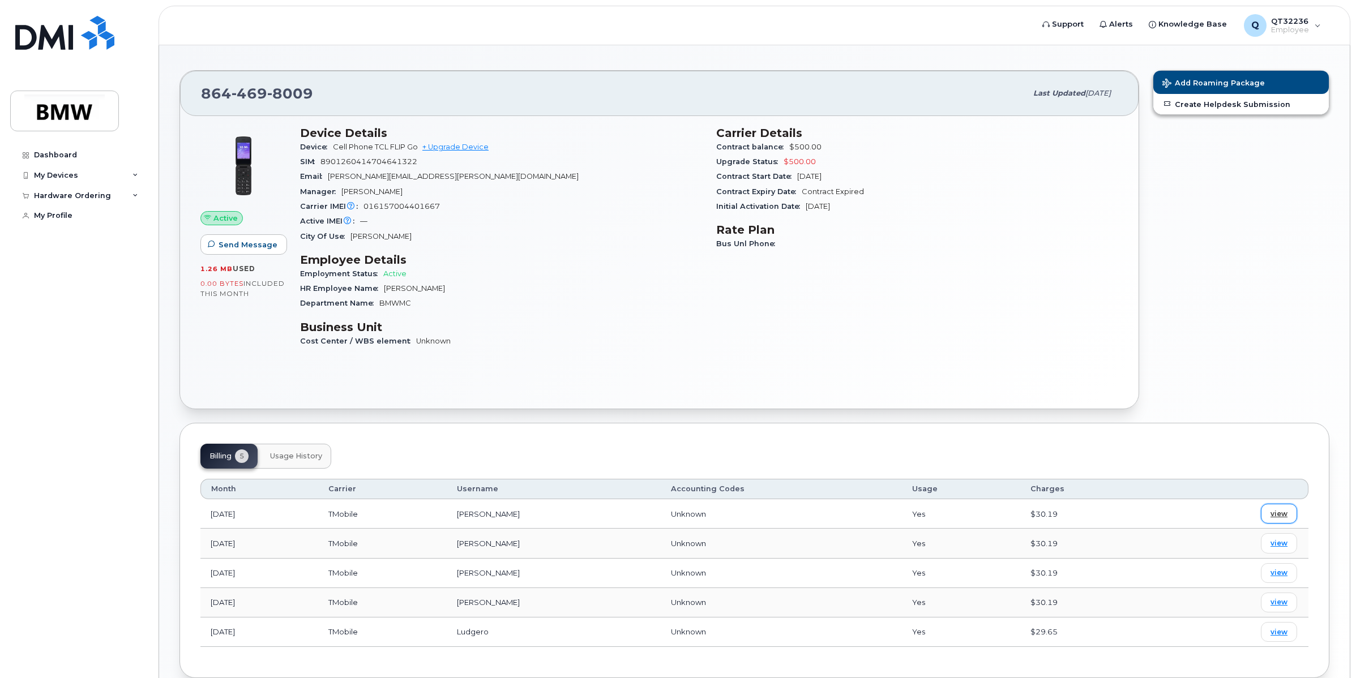
click at [1284, 516] on span "view" at bounding box center [1278, 514] width 17 height 10
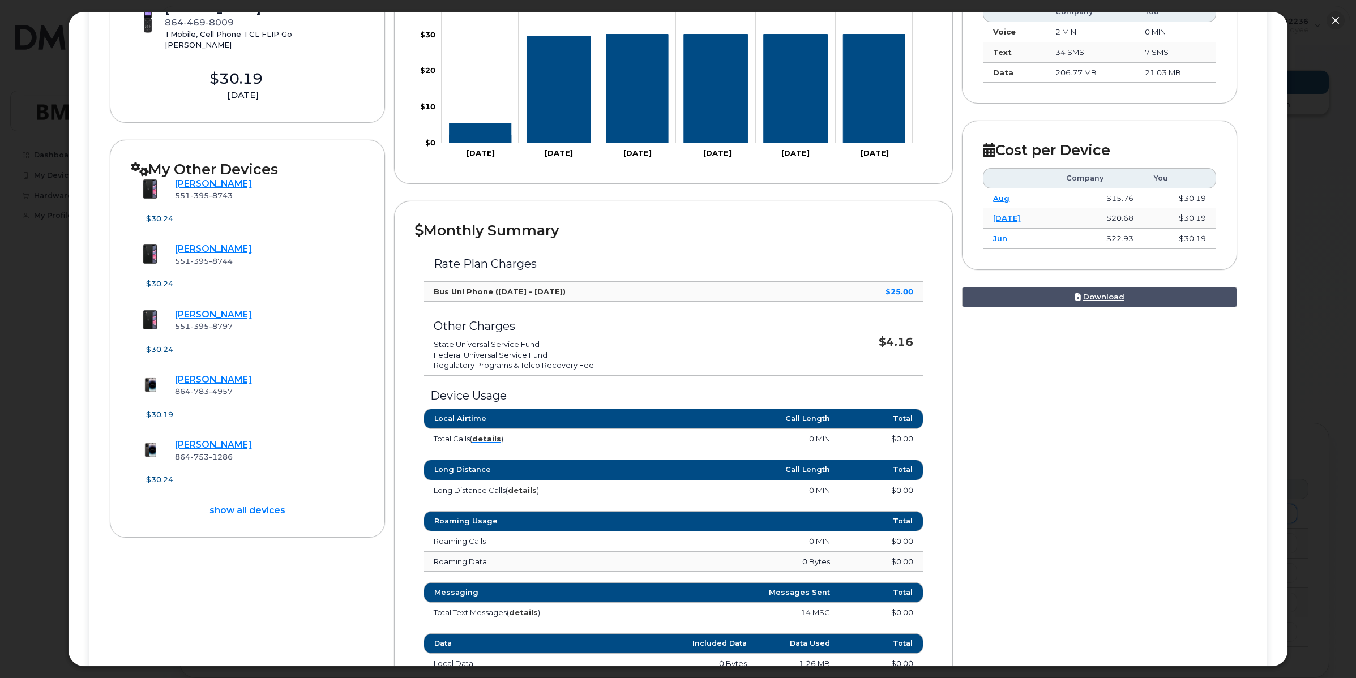
scroll to position [283, 0]
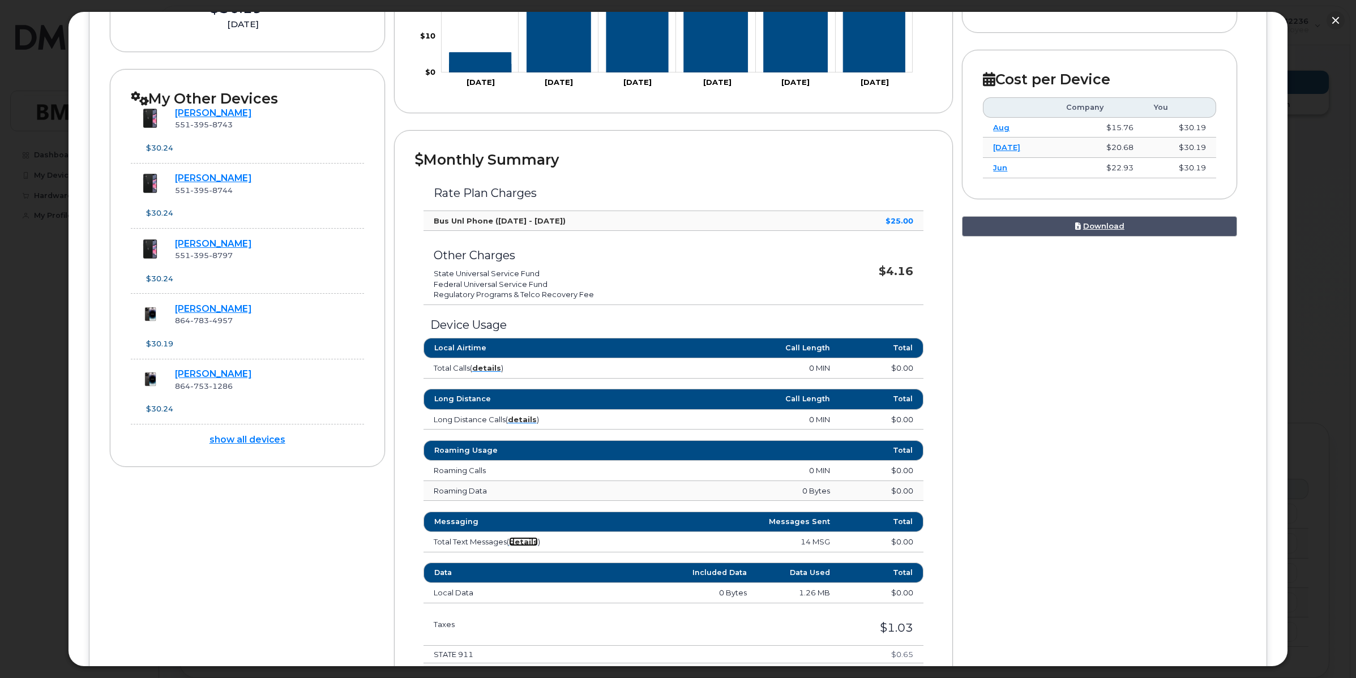
click at [521, 542] on strong "details" at bounding box center [523, 541] width 29 height 9
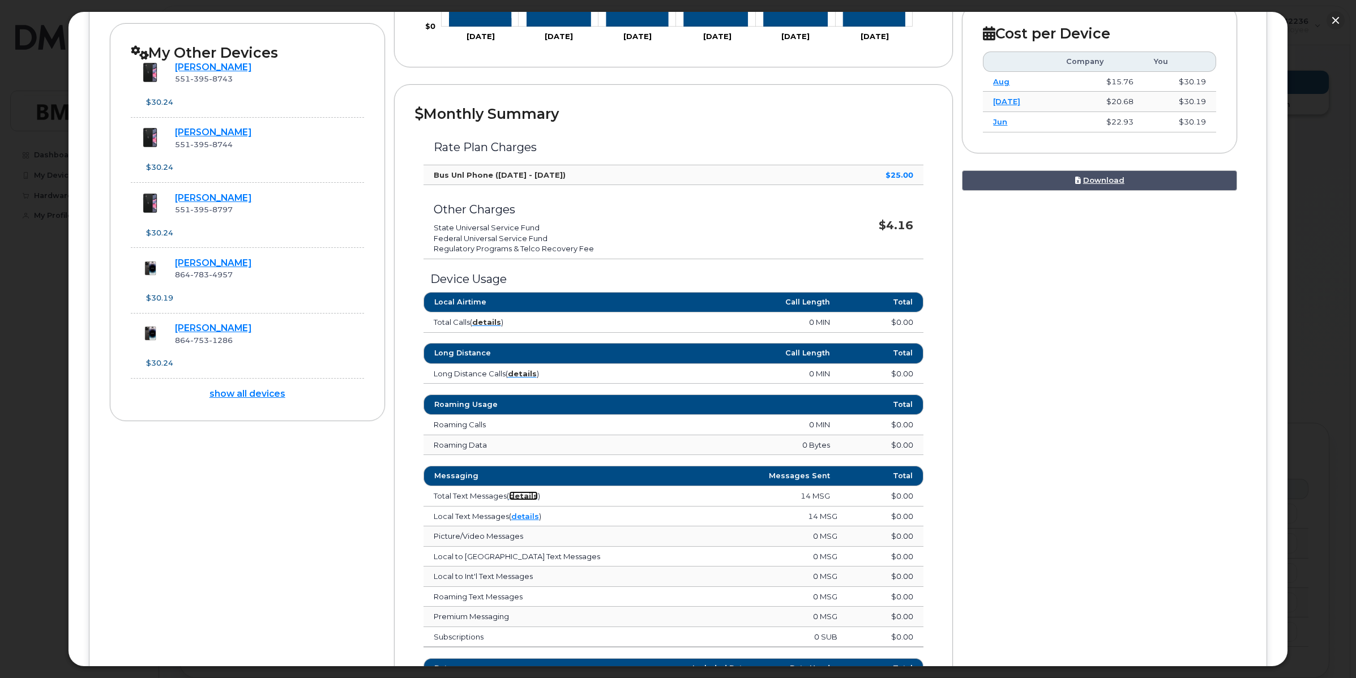
scroll to position [354, 0]
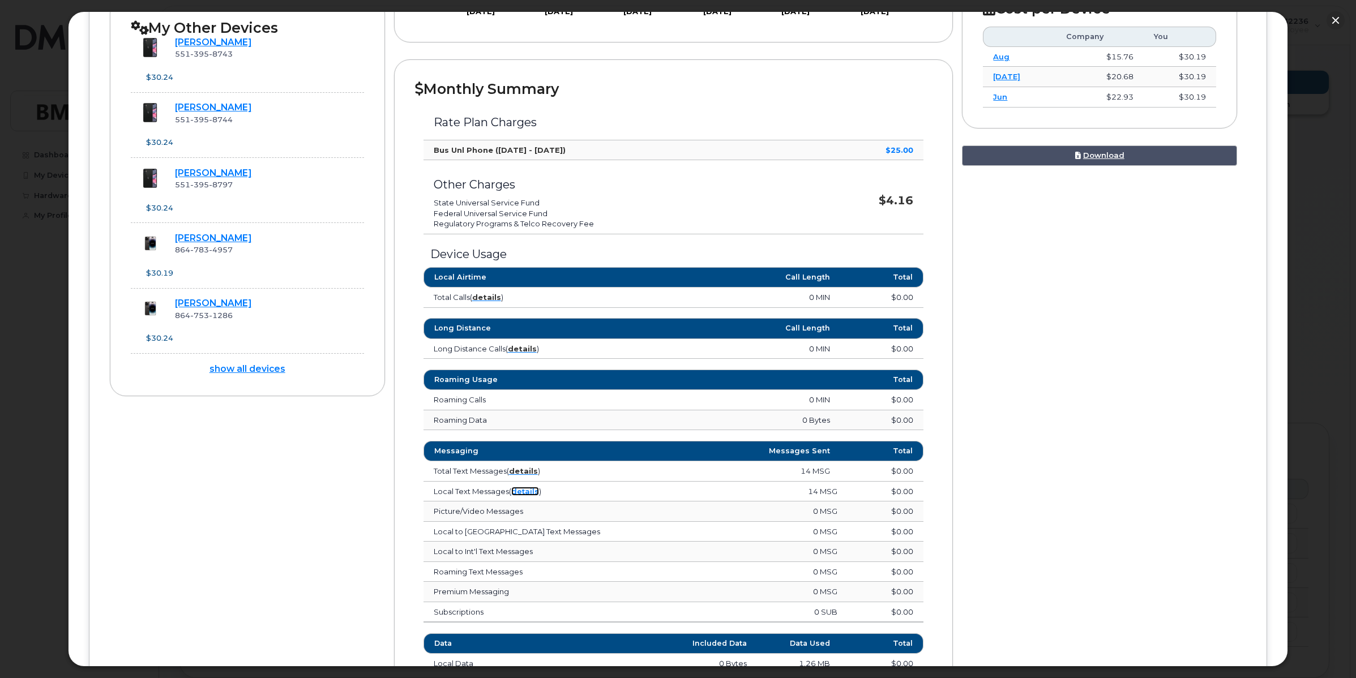
click at [532, 491] on link "details" at bounding box center [525, 491] width 28 height 9
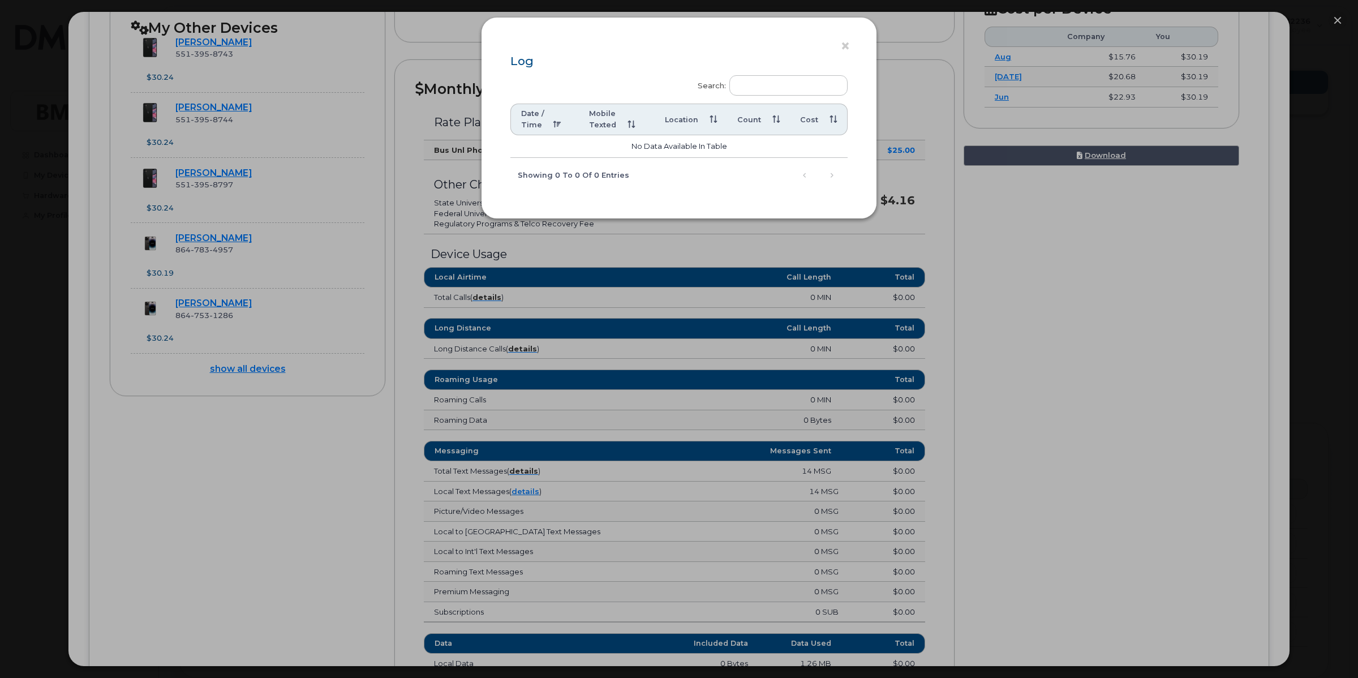
click at [719, 122] on th "Location" at bounding box center [691, 120] width 72 height 32
click at [604, 122] on th "Mobile Texted" at bounding box center [617, 120] width 76 height 32
click at [626, 122] on th "Mobile Texted" at bounding box center [617, 120] width 76 height 32
click at [542, 119] on th "Date / Time" at bounding box center [545, 120] width 68 height 32
click at [842, 47] on button "×" at bounding box center [848, 46] width 16 height 17
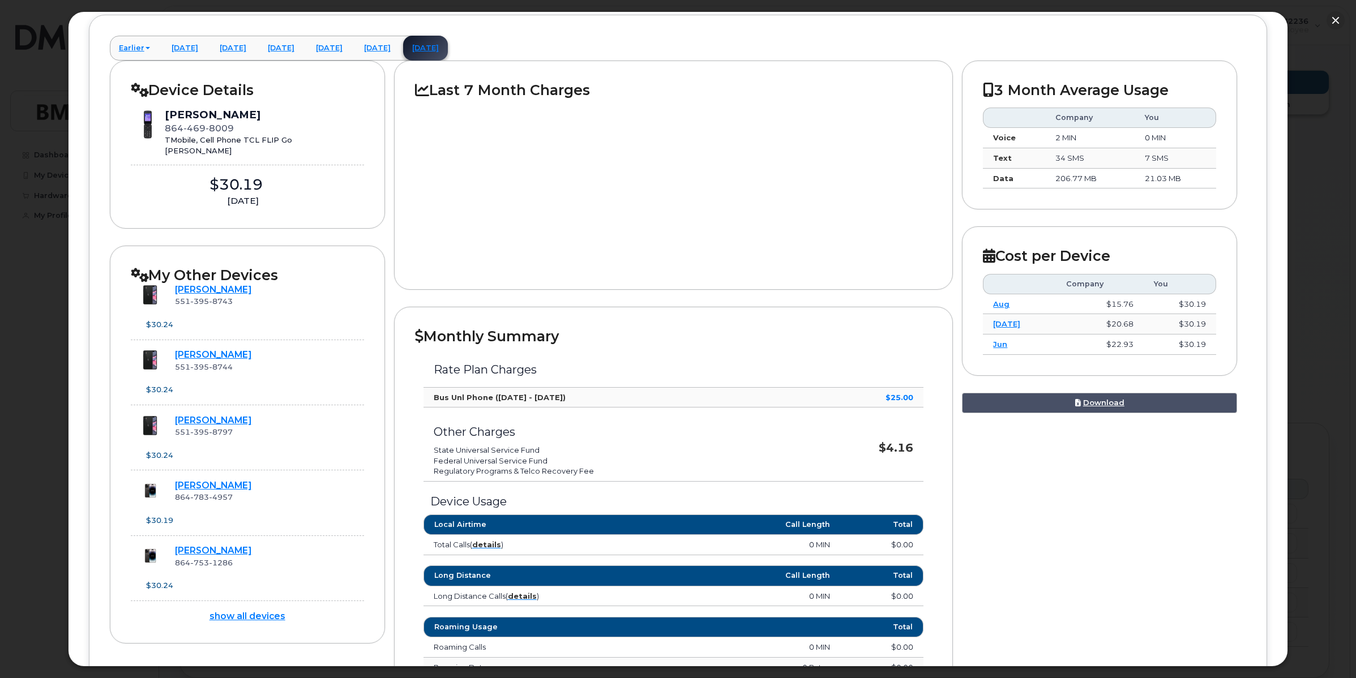
scroll to position [0, 0]
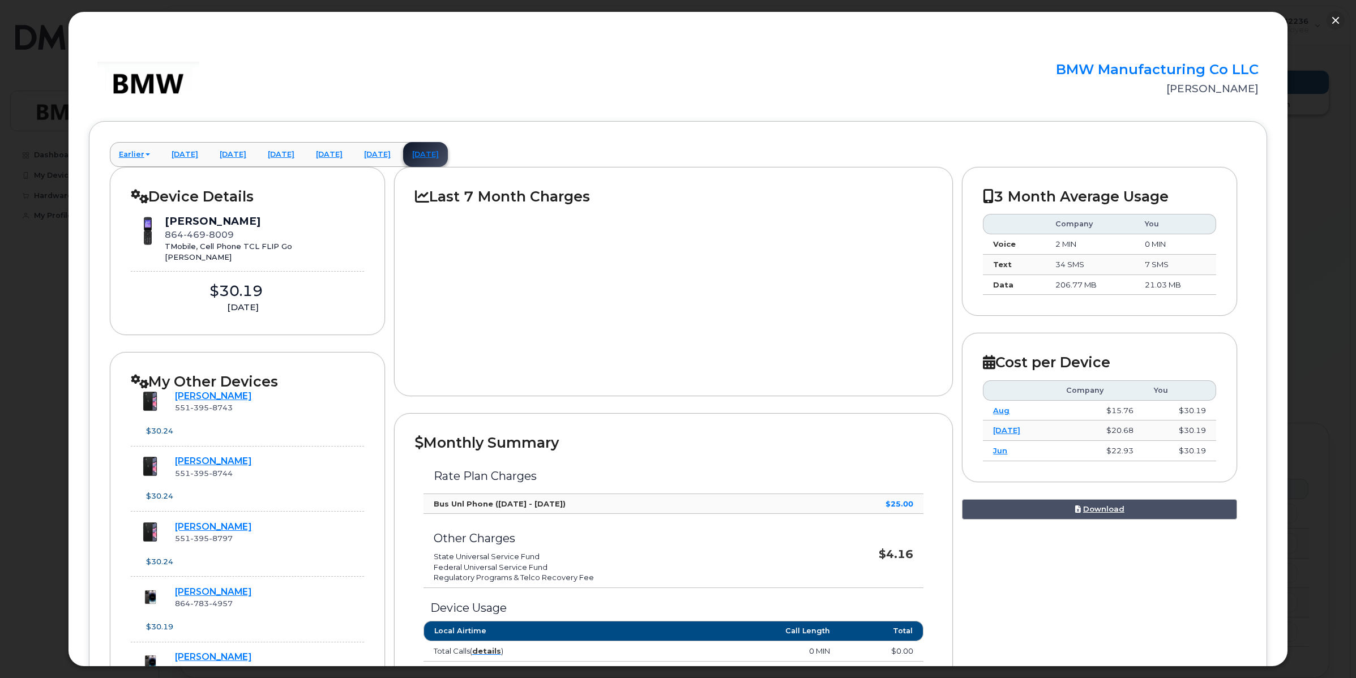
click at [347, 246] on div "[PERSON_NAME] [PHONE_NUMBER] TMobile, Cell Phone TCL FLIP Go [PERSON_NAME]" at bounding box center [247, 238] width 233 height 48
click at [400, 153] on link "[DATE]" at bounding box center [377, 154] width 45 height 25
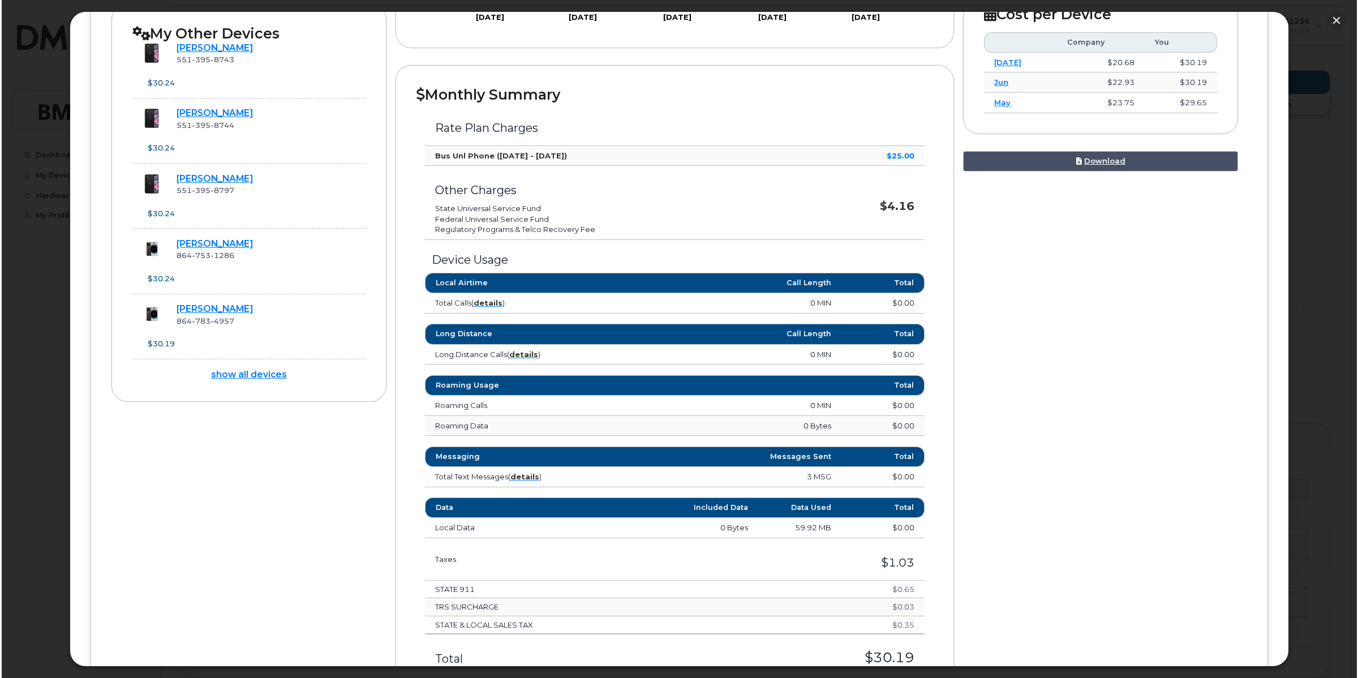
scroll to position [354, 0]
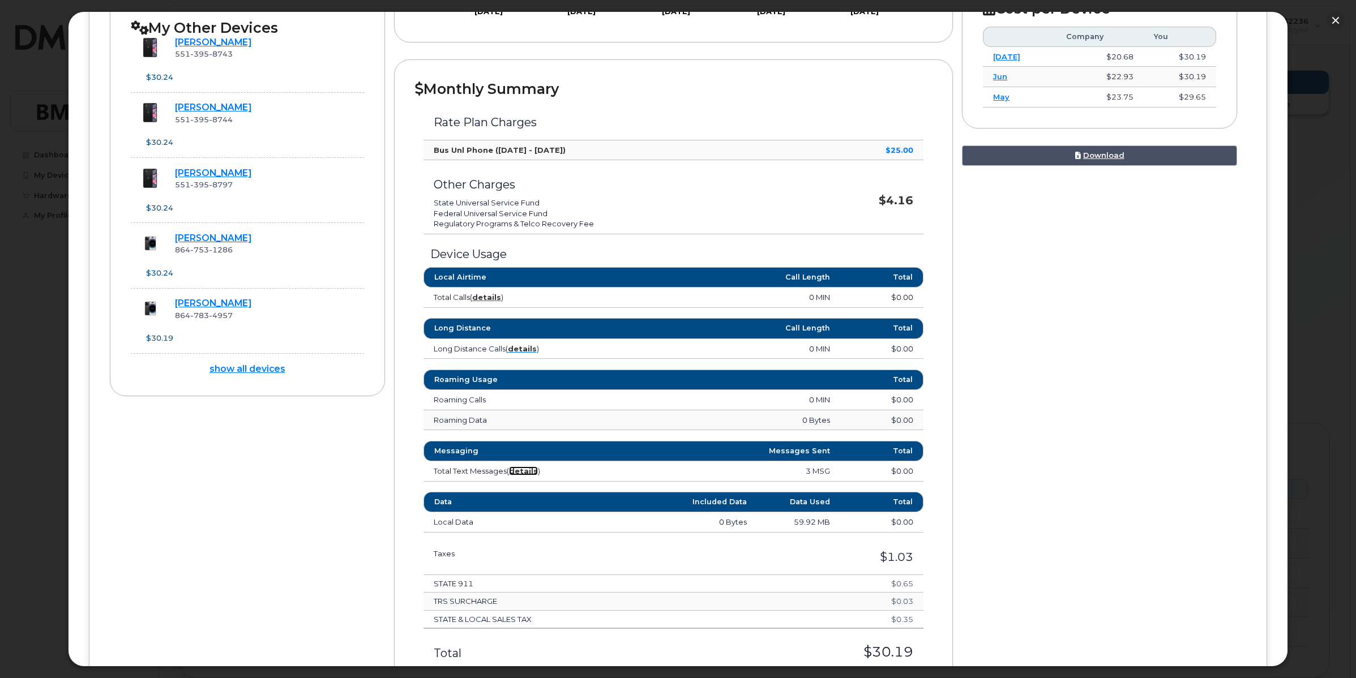
click at [526, 471] on strong "details" at bounding box center [523, 470] width 29 height 9
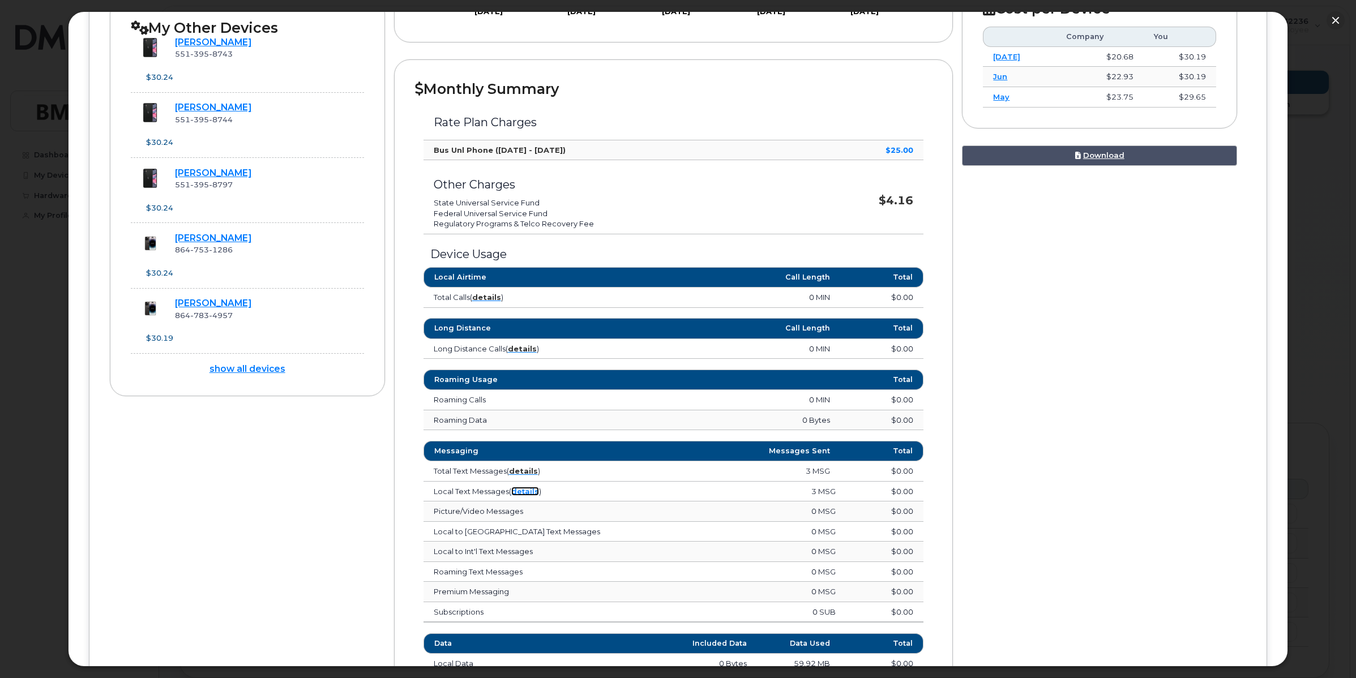
click at [521, 490] on link "details" at bounding box center [525, 491] width 28 height 9
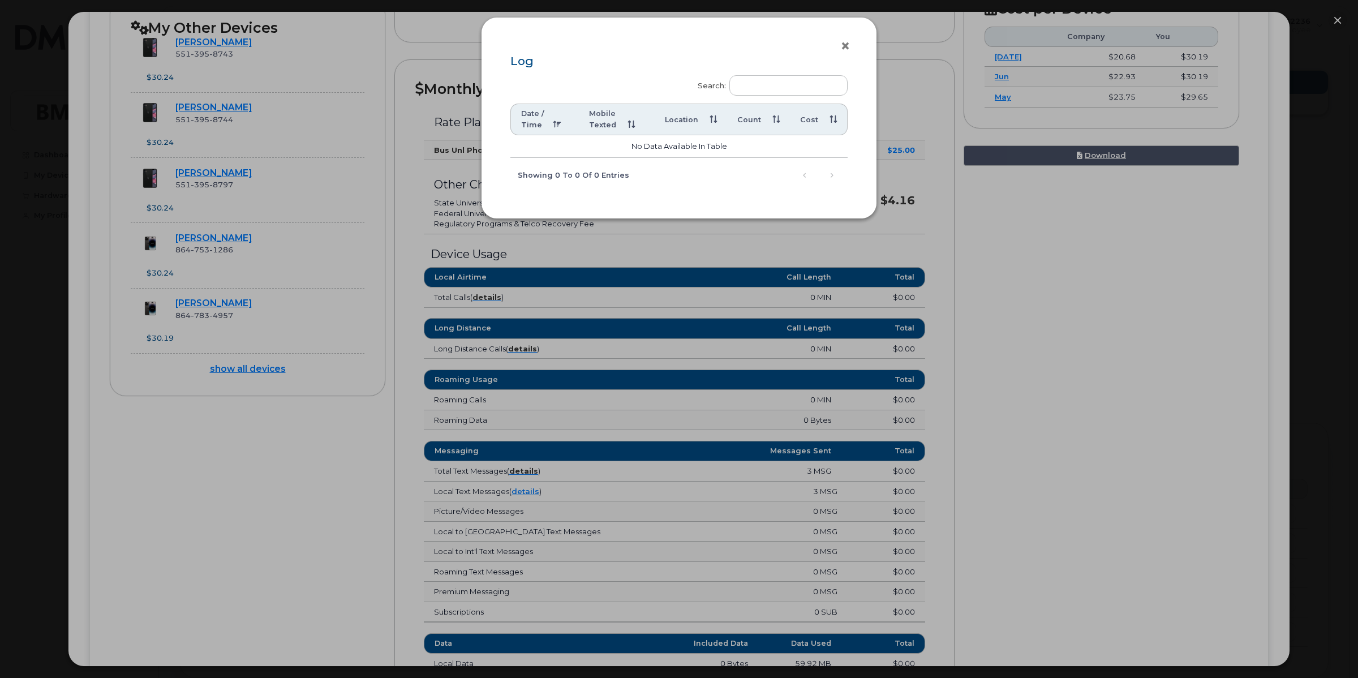
click at [843, 42] on button "×" at bounding box center [848, 46] width 16 height 17
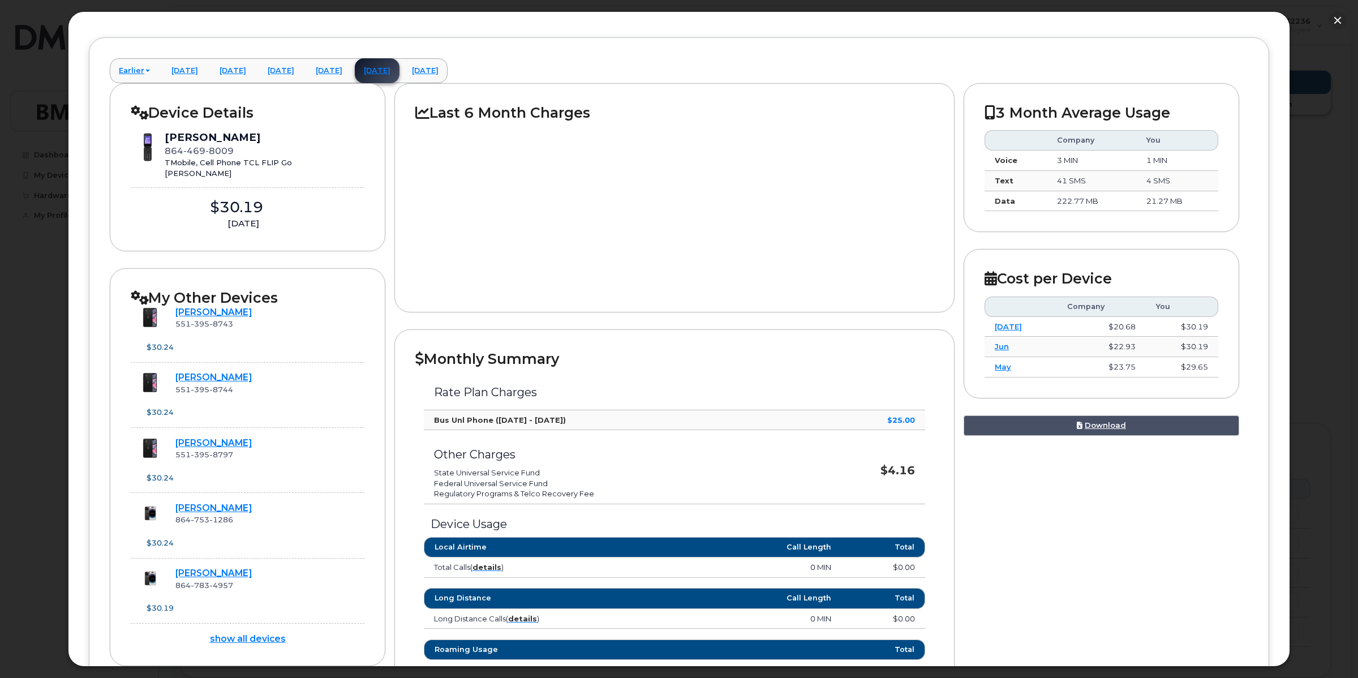
scroll to position [0, 0]
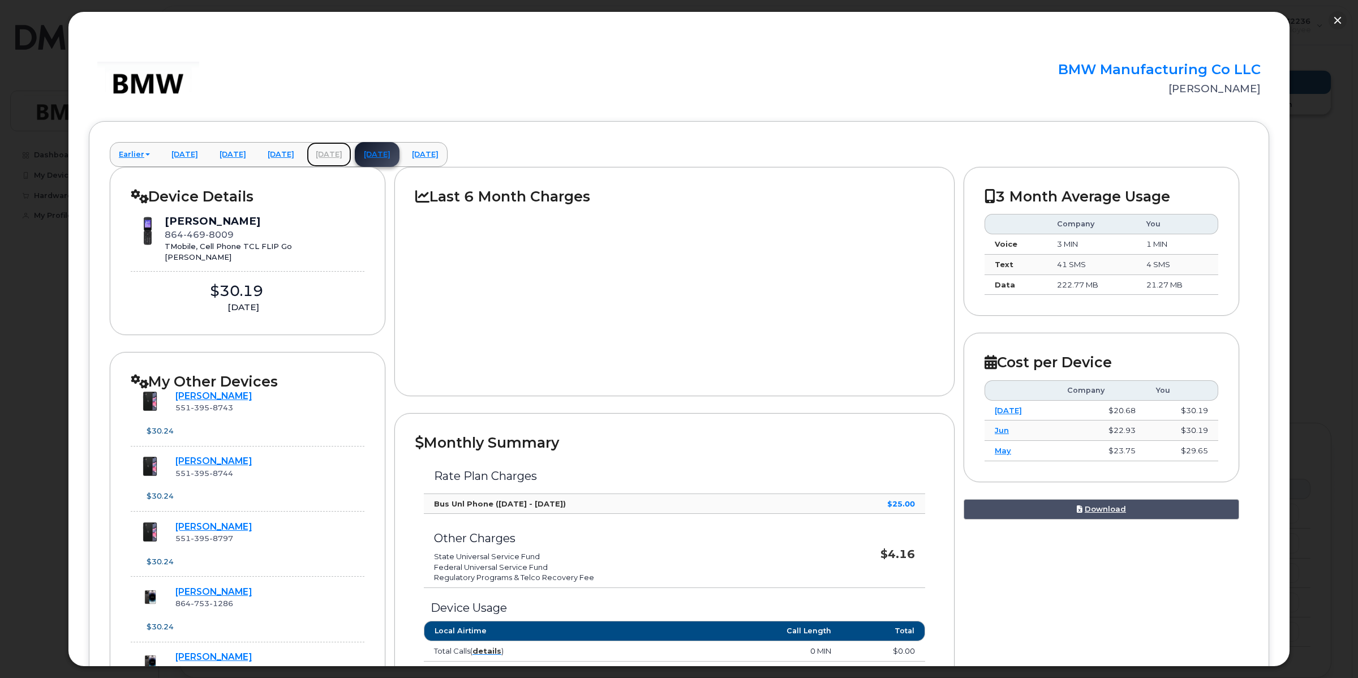
click at [351, 148] on link "[DATE]" at bounding box center [329, 154] width 45 height 25
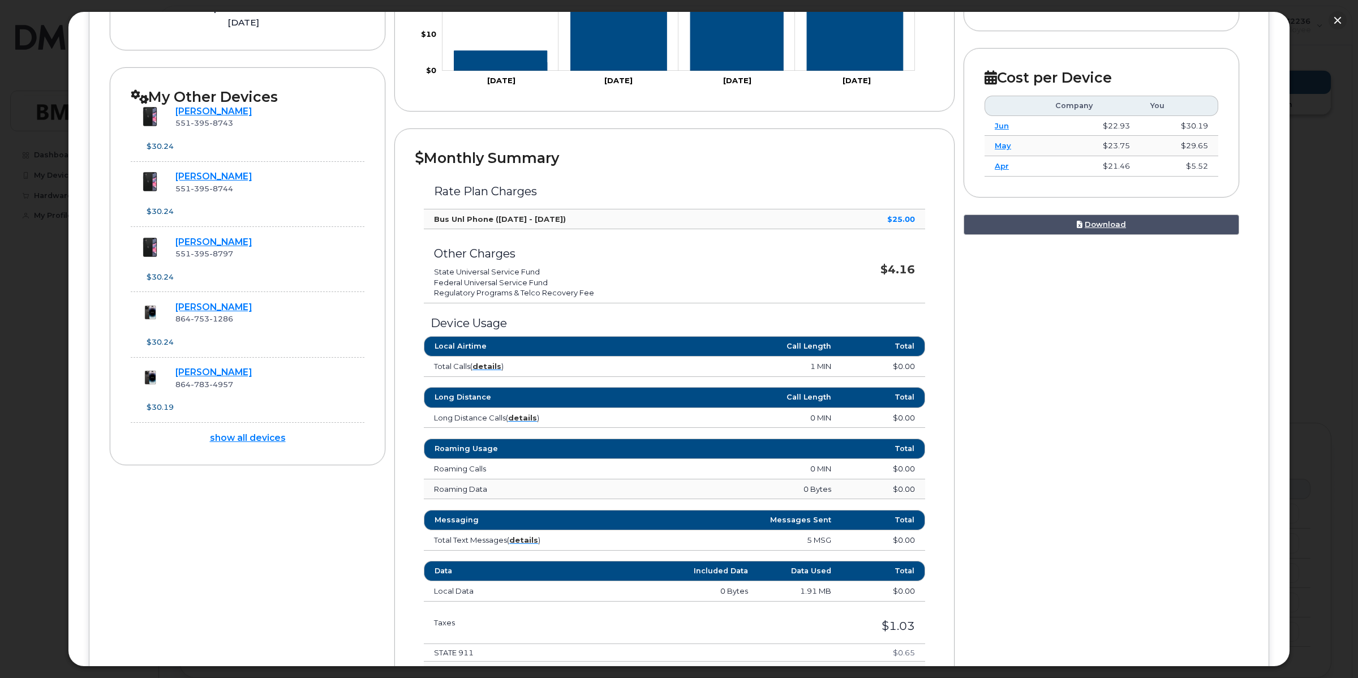
scroll to position [424, 0]
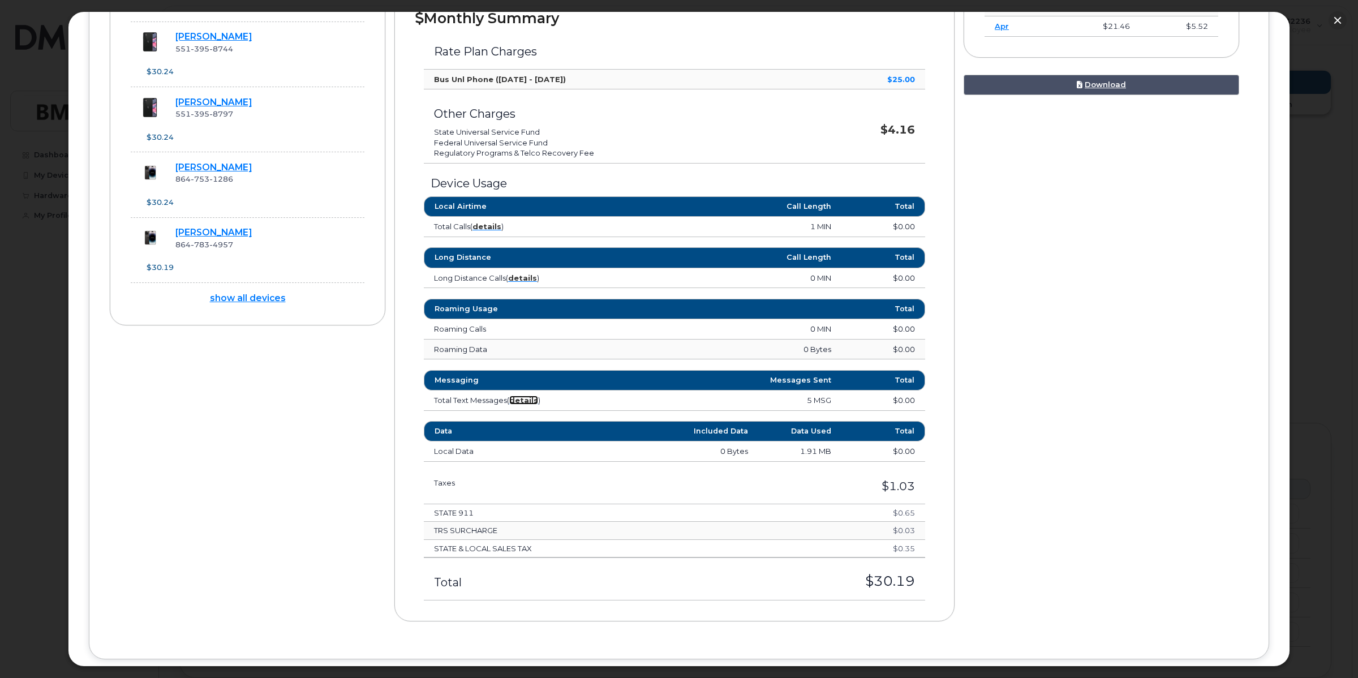
click at [522, 400] on strong "details" at bounding box center [523, 400] width 29 height 9
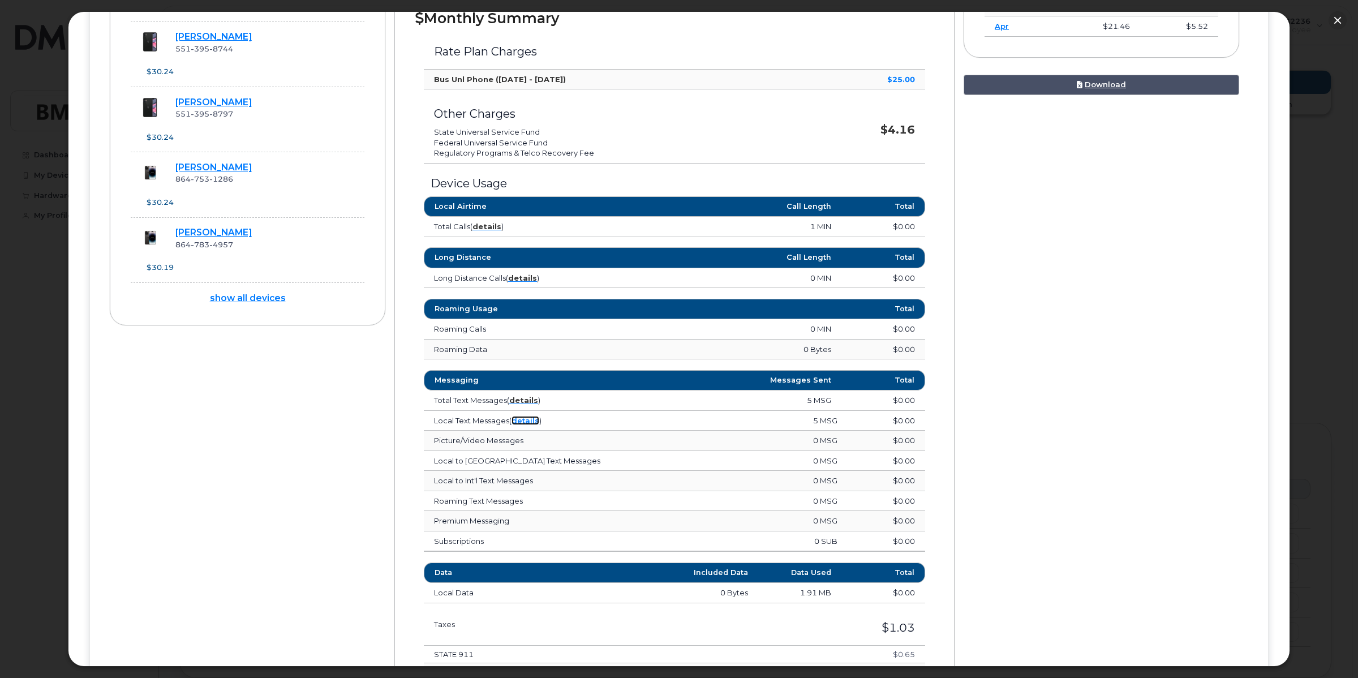
click at [521, 422] on link "details" at bounding box center [526, 420] width 28 height 9
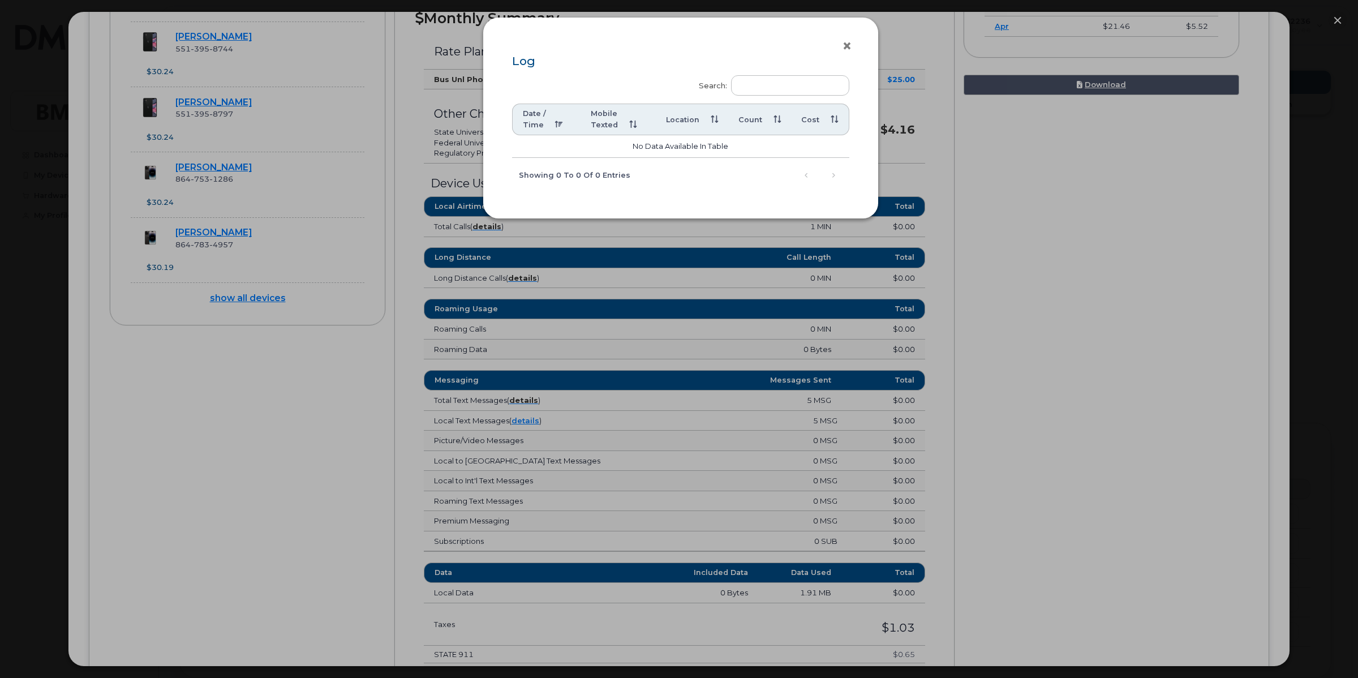
click at [846, 46] on button "×" at bounding box center [850, 46] width 16 height 17
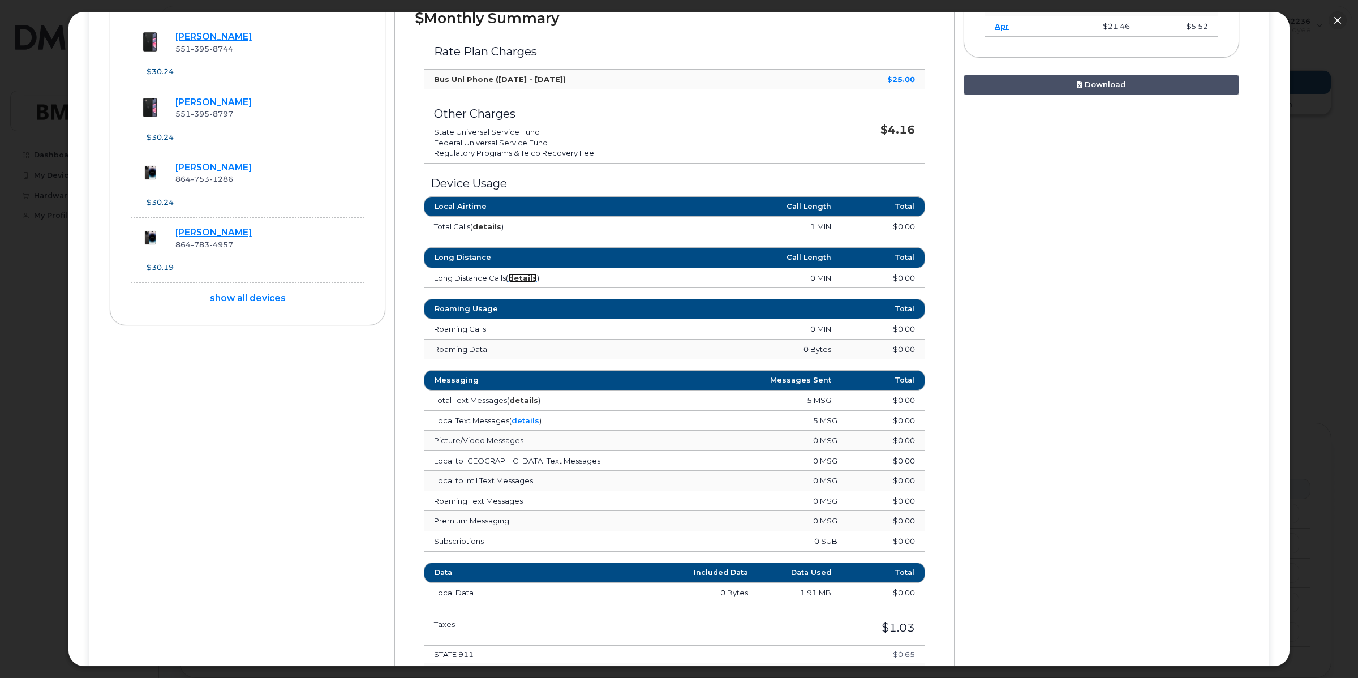
click at [516, 281] on strong "details" at bounding box center [522, 277] width 29 height 9
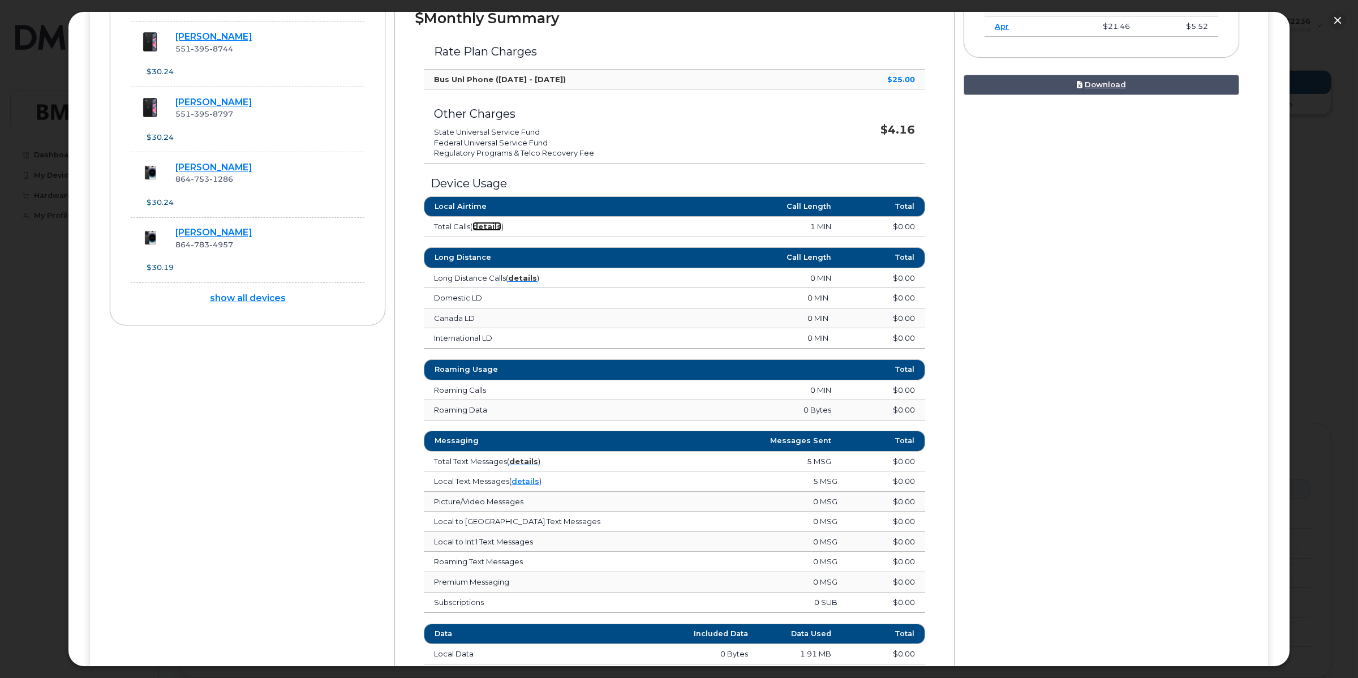
click at [492, 222] on strong "details" at bounding box center [487, 226] width 29 height 9
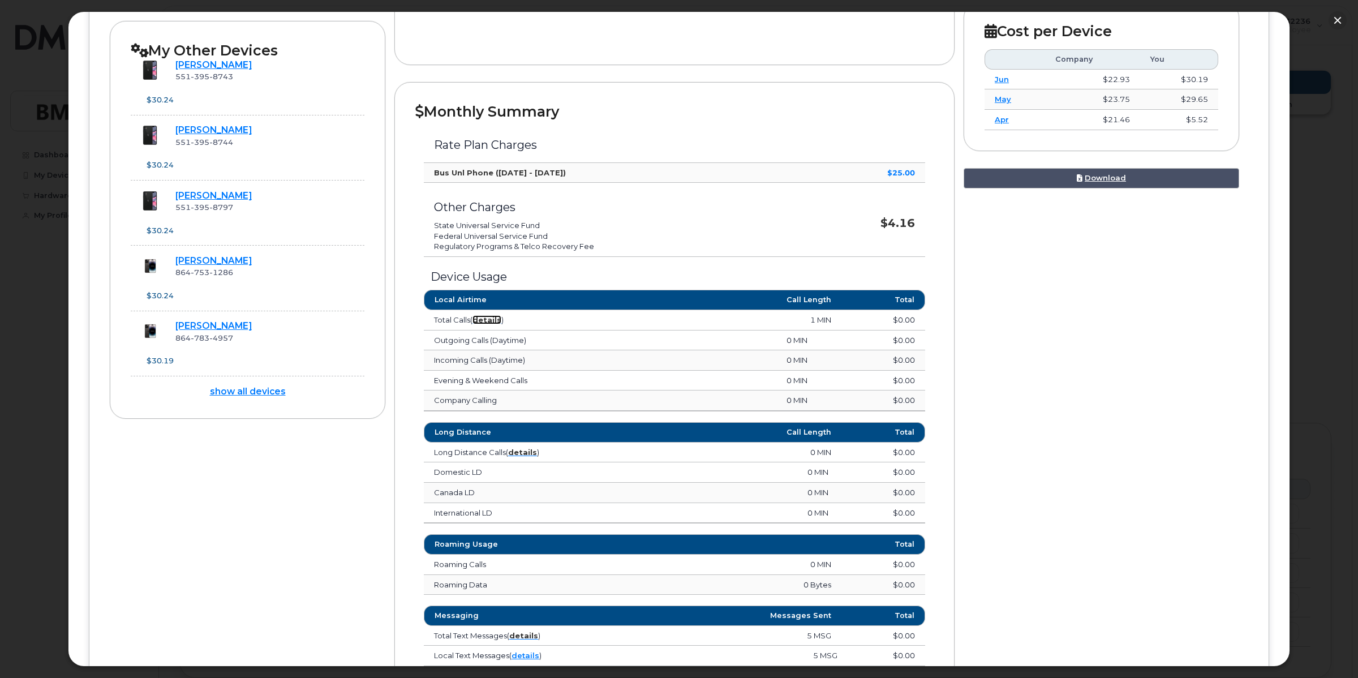
scroll to position [179, 0]
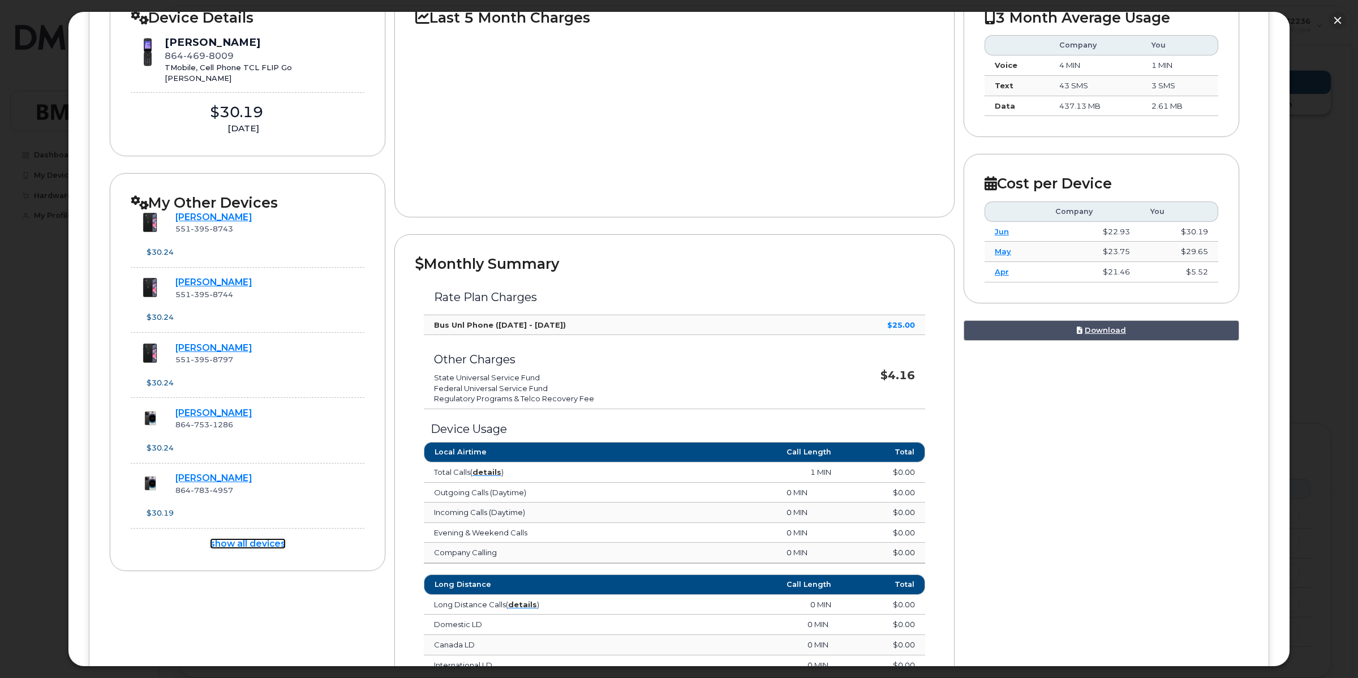
click at [253, 544] on link "show all devices" at bounding box center [248, 543] width 76 height 11
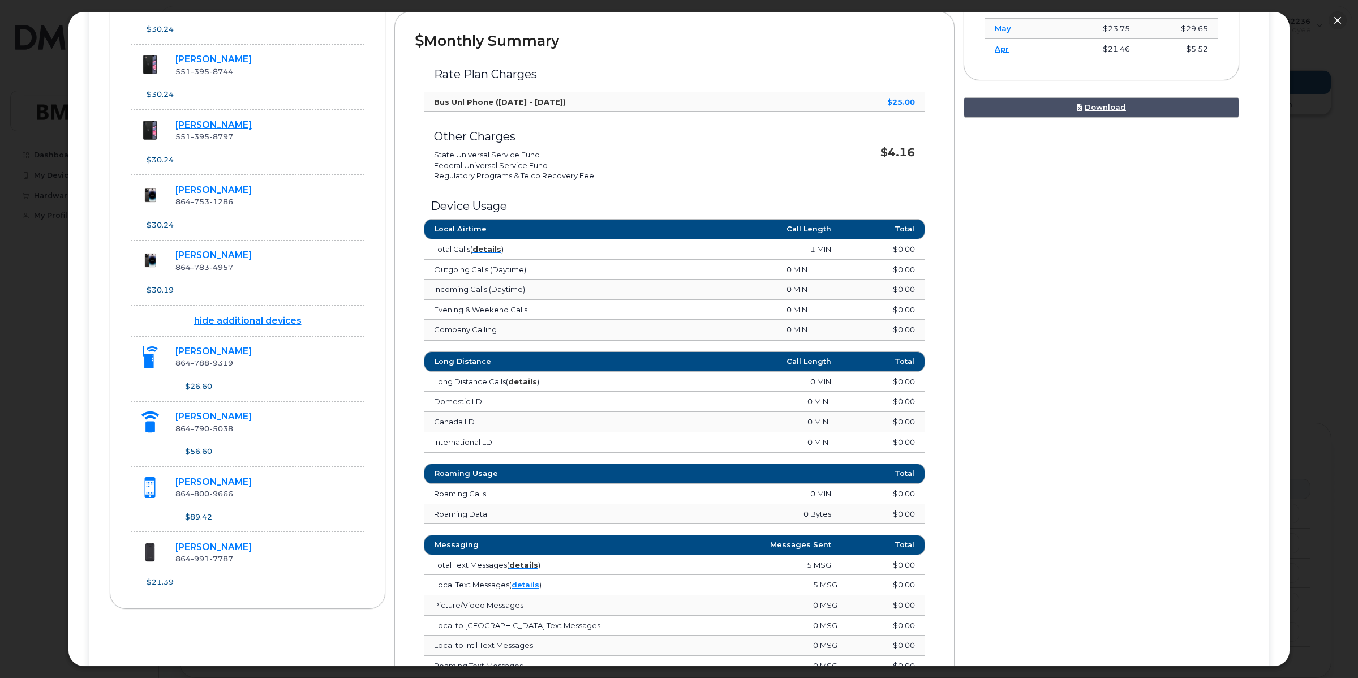
scroll to position [424, 0]
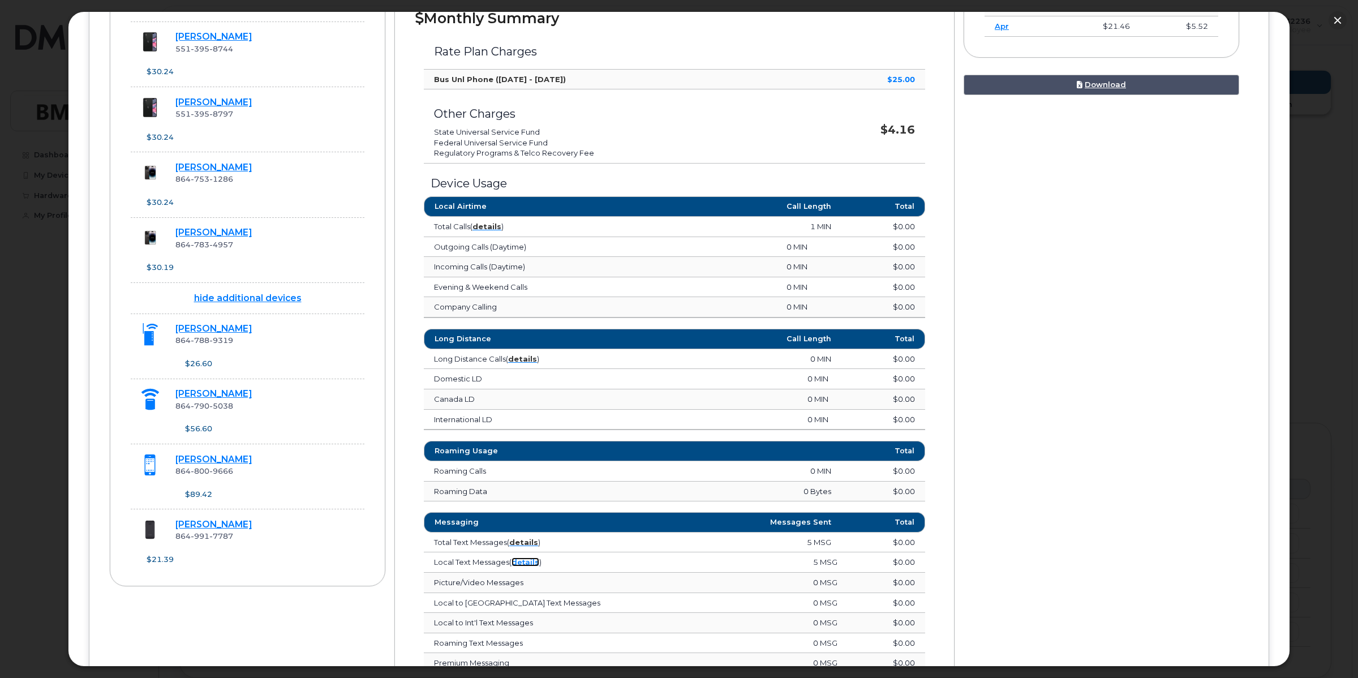
click at [525, 567] on link "details" at bounding box center [526, 561] width 28 height 9
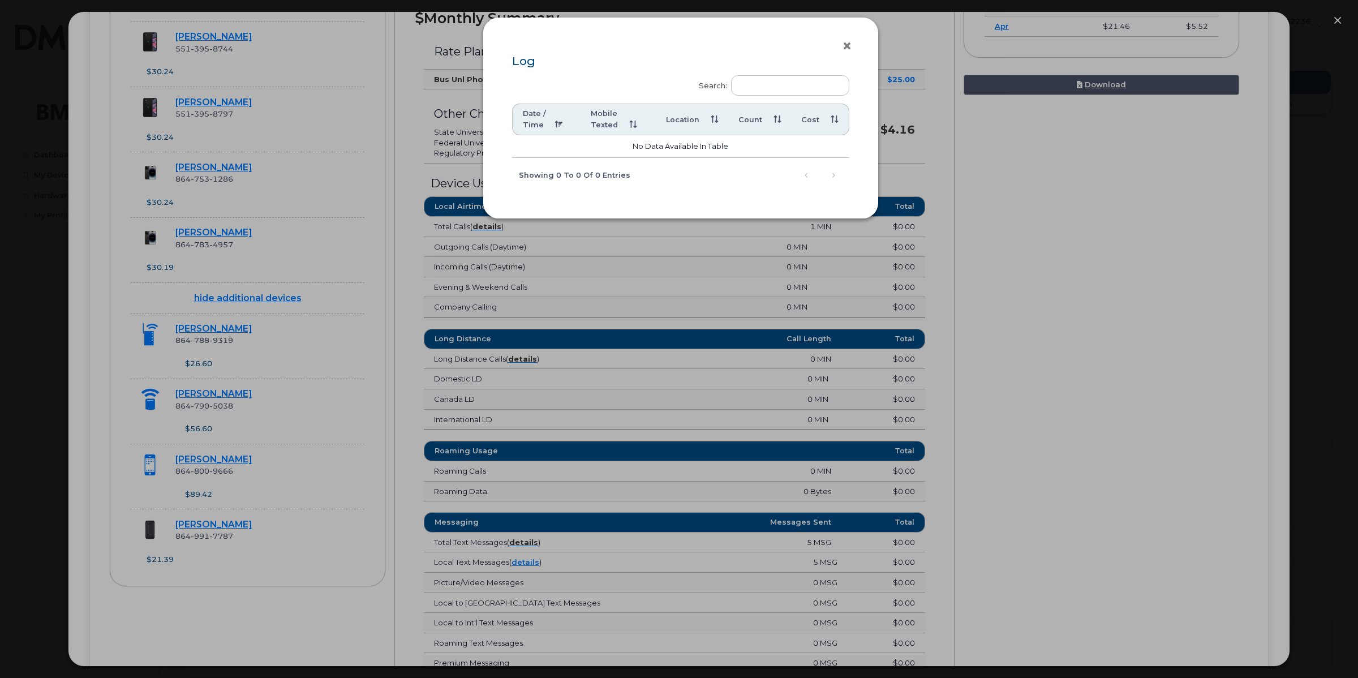
click at [842, 45] on button "×" at bounding box center [850, 46] width 16 height 17
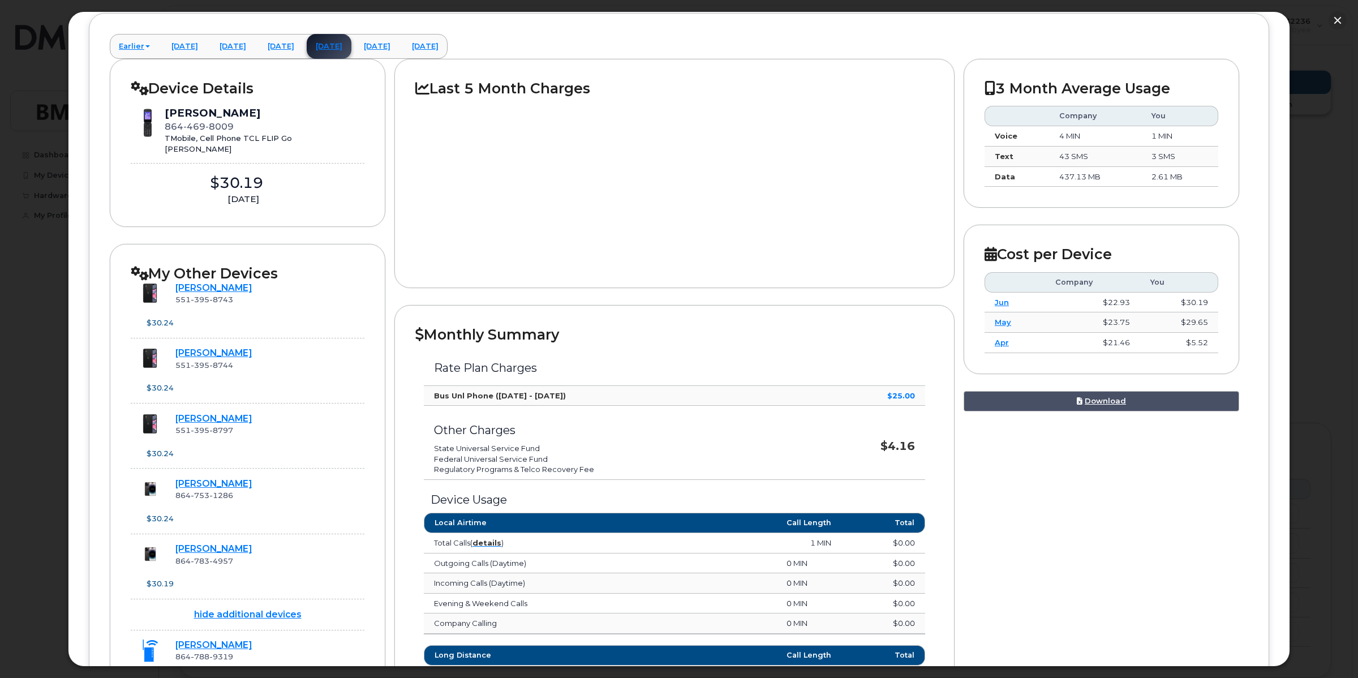
scroll to position [0, 0]
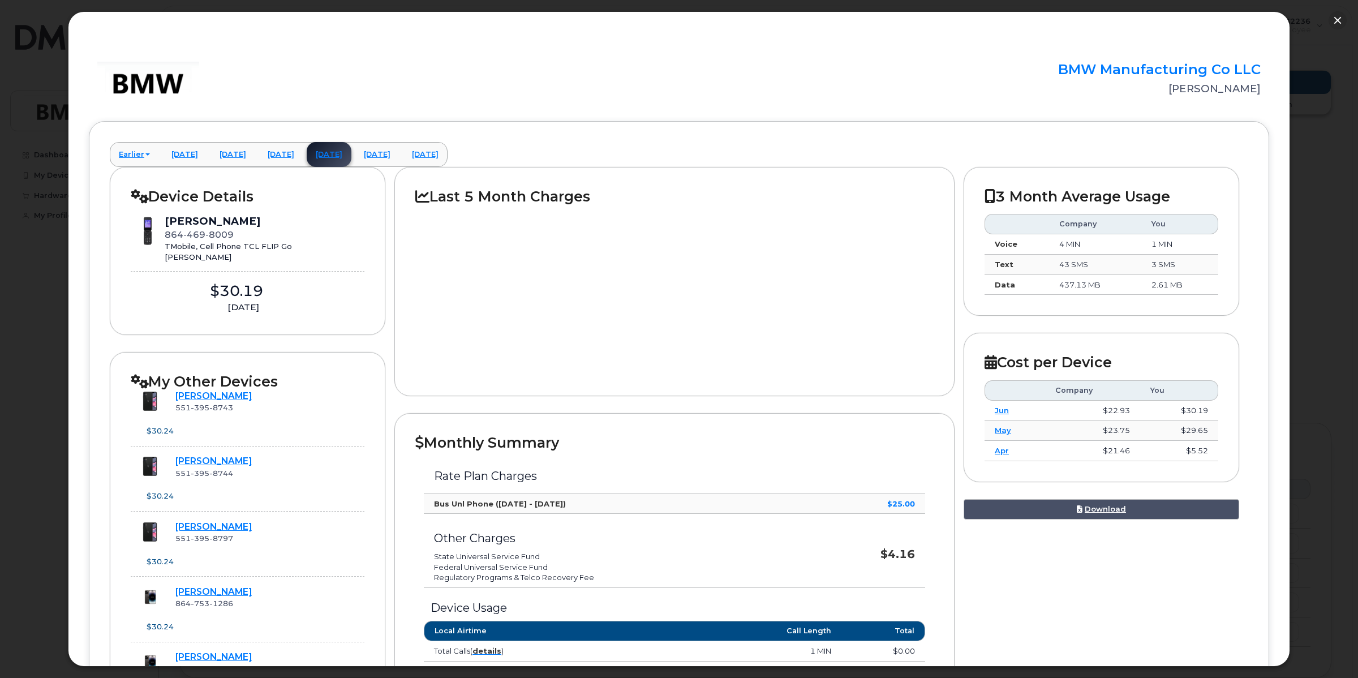
click at [553, 291] on rect at bounding box center [673, 290] width 517 height 170
click at [448, 151] on link "[DATE]" at bounding box center [425, 154] width 45 height 25
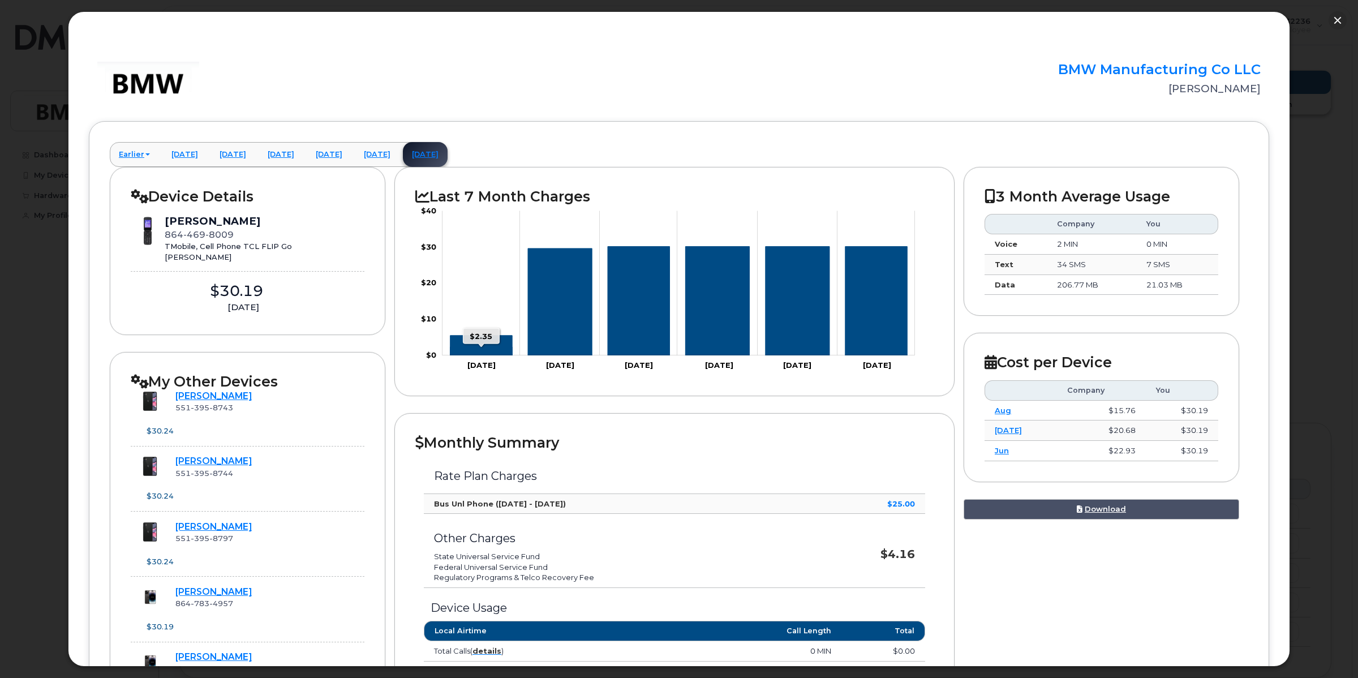
click at [473, 344] on icon "Series" at bounding box center [482, 345] width 62 height 20
click at [351, 153] on link "[DATE]" at bounding box center [329, 154] width 45 height 25
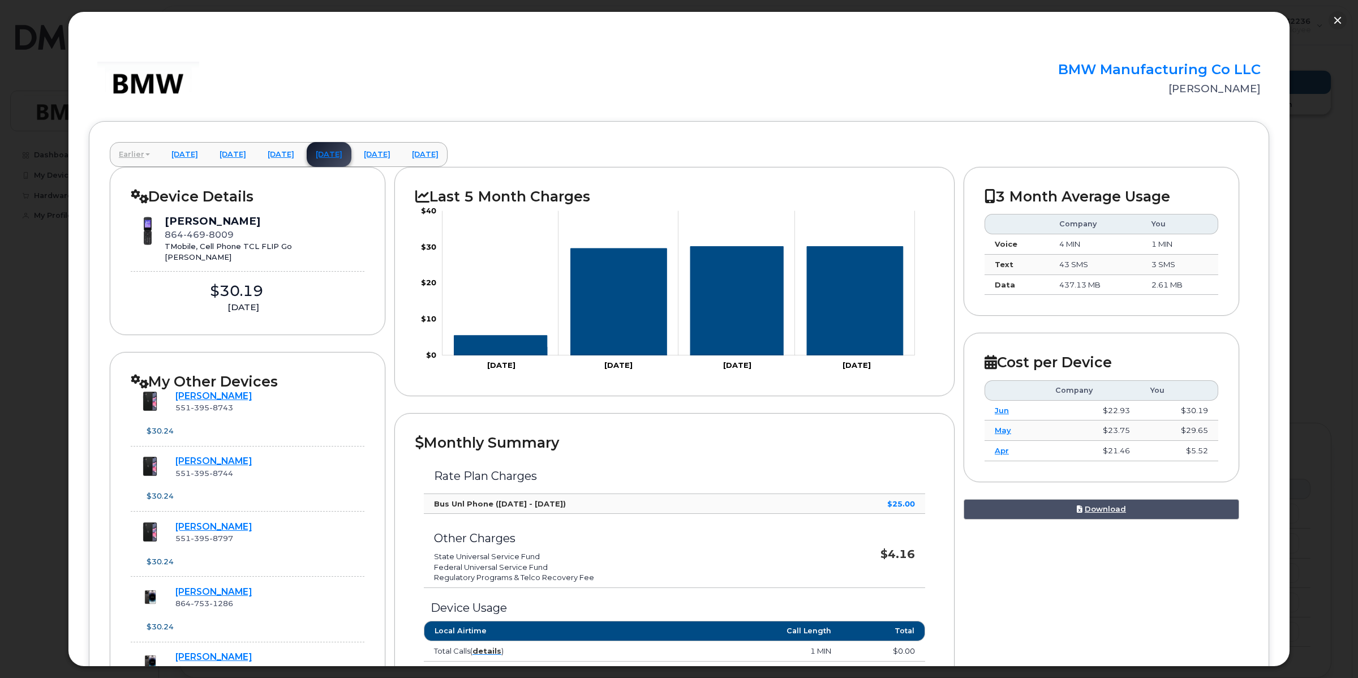
click at [145, 151] on link "Earlier" at bounding box center [134, 154] width 49 height 25
click at [134, 178] on link "[DATE]" at bounding box center [164, 178] width 110 height 25
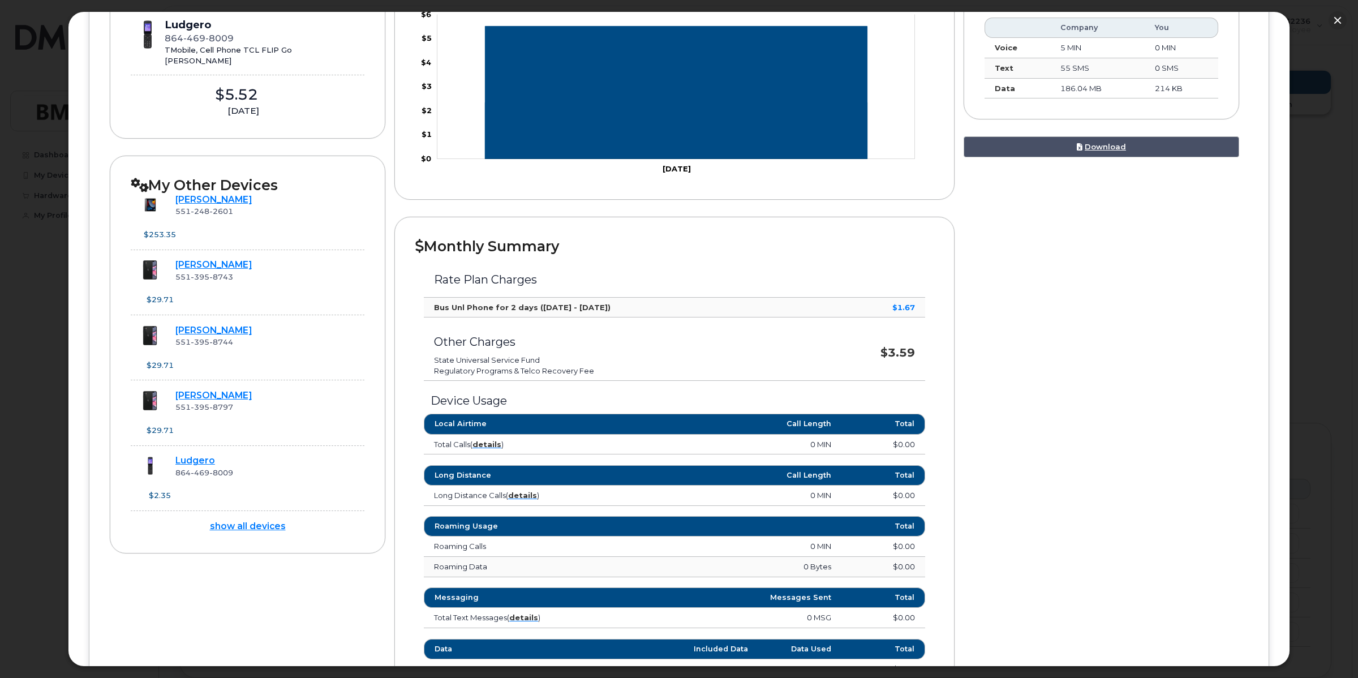
scroll to position [59, 0]
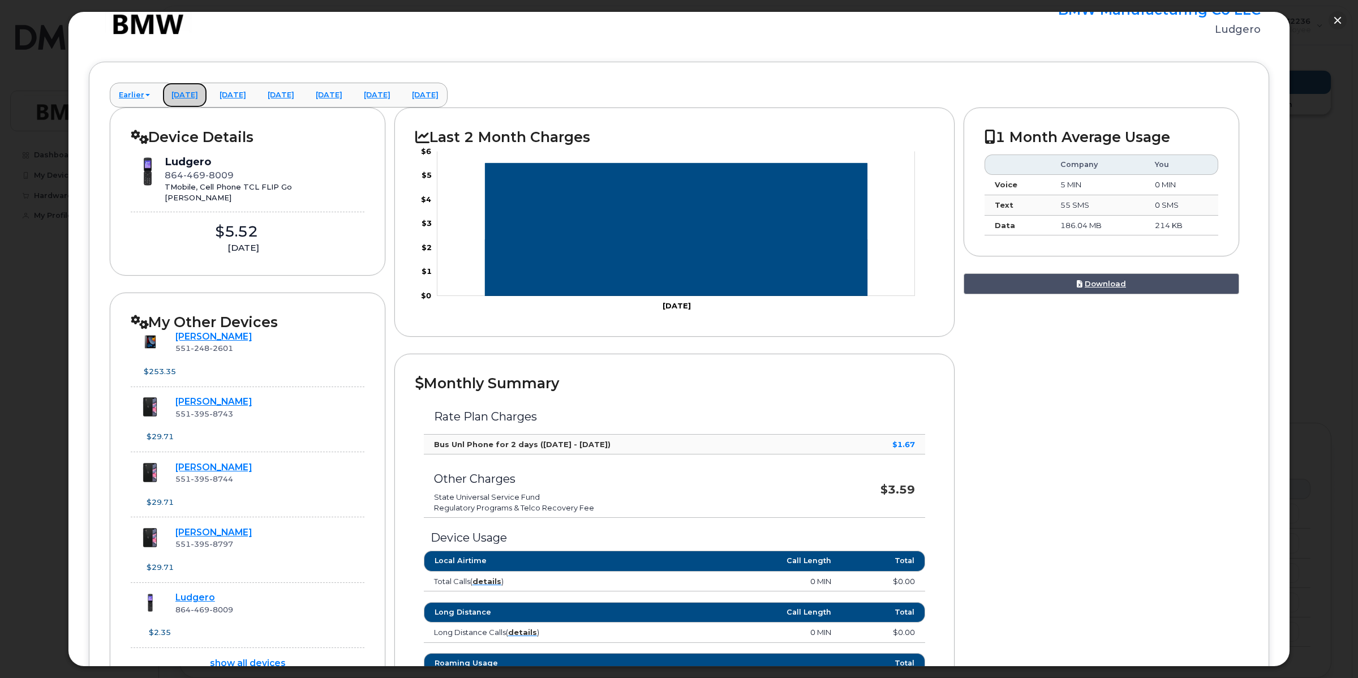
drag, startPoint x: 202, startPoint y: 95, endPoint x: 245, endPoint y: 119, distance: 49.2
click at [202, 95] on link "[DATE]" at bounding box center [184, 95] width 45 height 25
click at [448, 96] on link "[DATE]" at bounding box center [425, 95] width 45 height 25
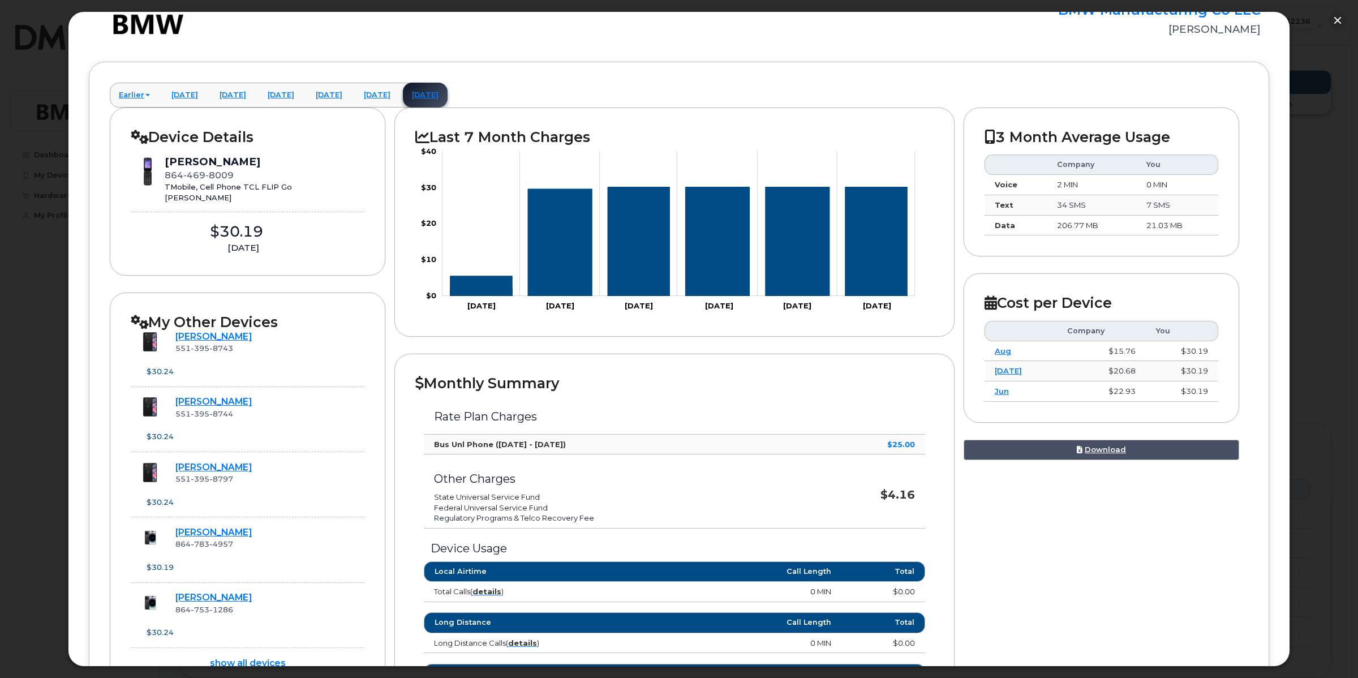
click at [149, 170] on img at bounding box center [148, 172] width 34 height 34
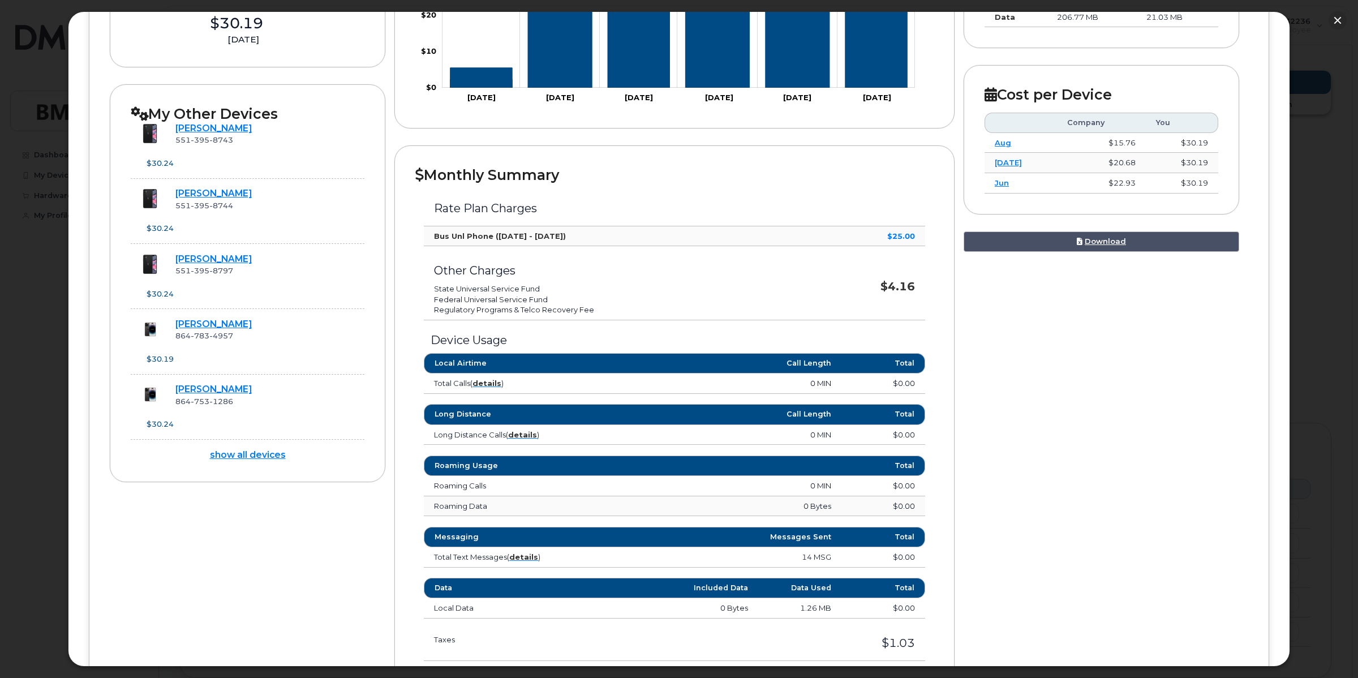
scroll to position [272, 0]
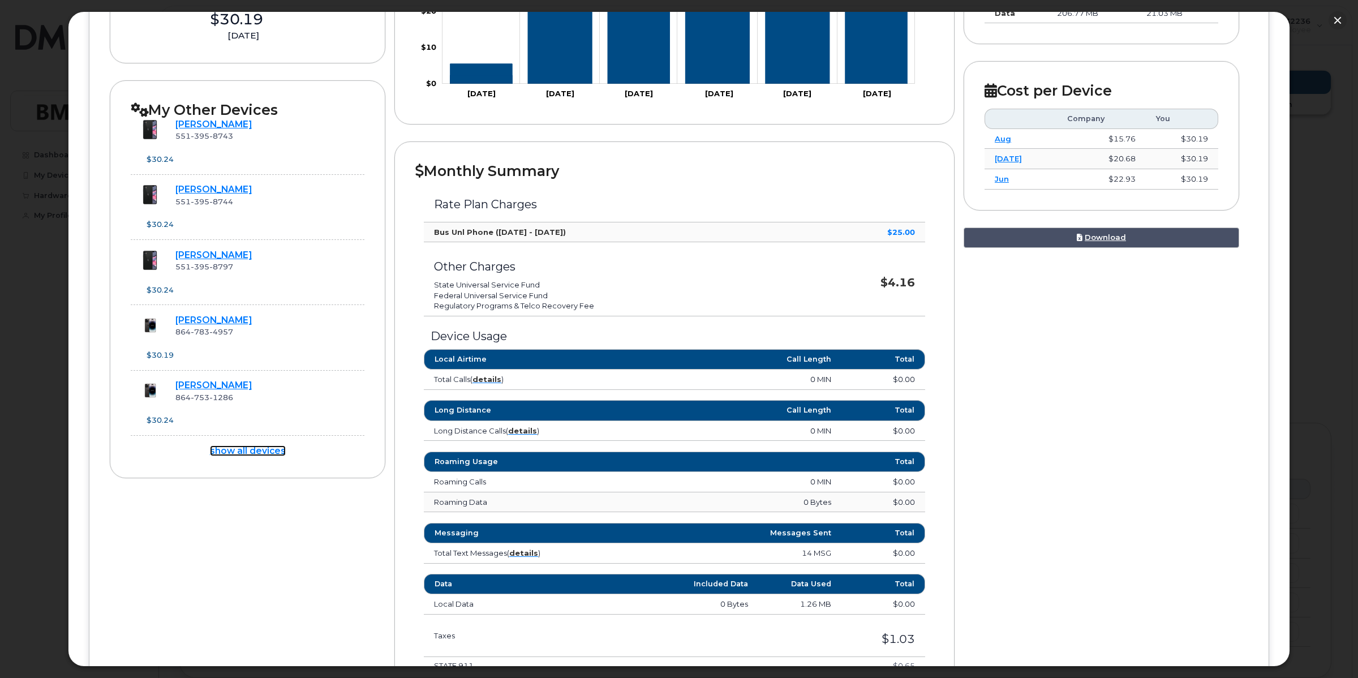
click at [241, 453] on link "show all devices" at bounding box center [248, 450] width 76 height 11
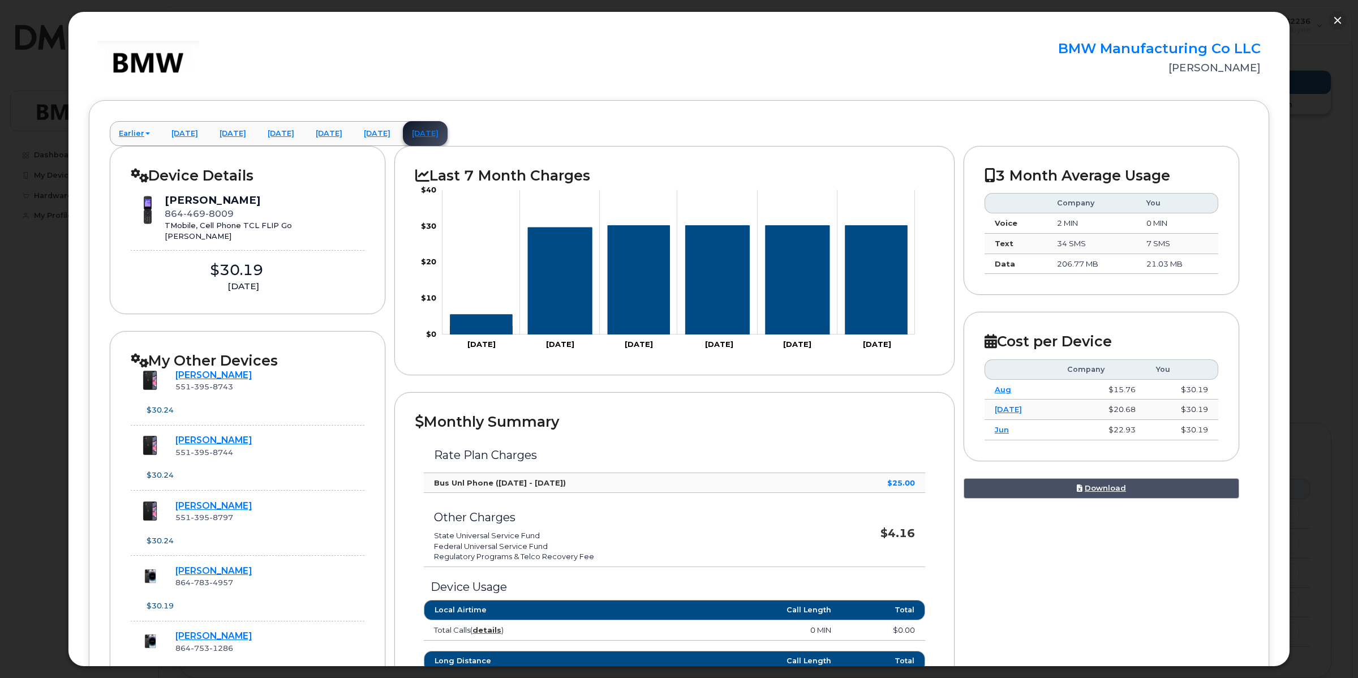
scroll to position [0, 0]
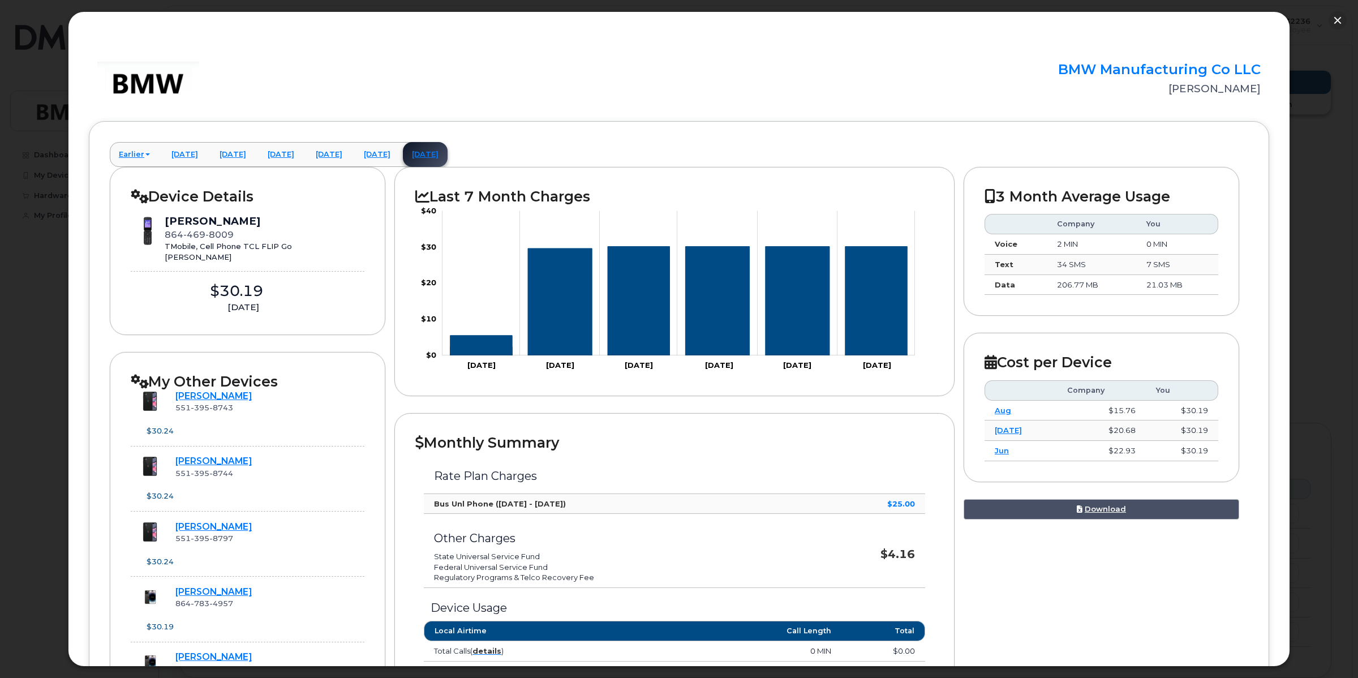
click at [955, 313] on div "Last 7 Month Charges Zoom Out $10 $-10 $-5 $0 $5 $10 $15 $20 $50 $30 $40 $-20 L…" at bounding box center [678, 615] width 569 height 896
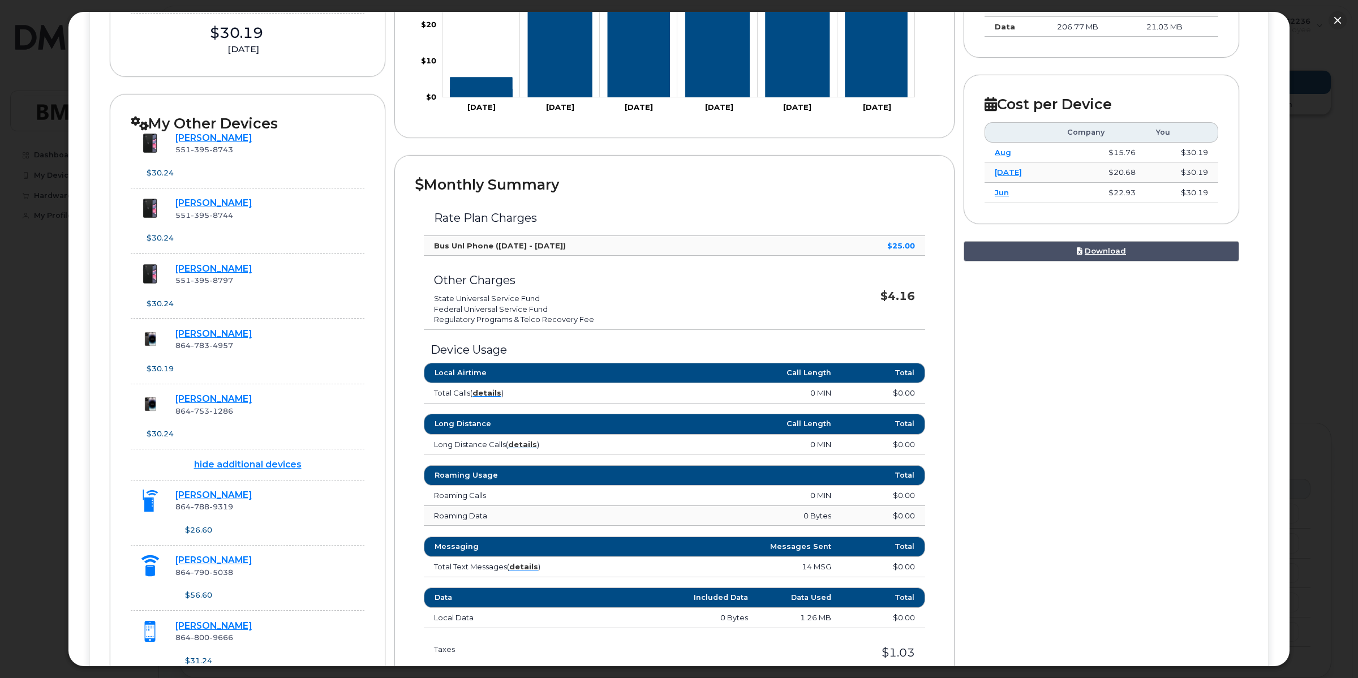
scroll to position [283, 0]
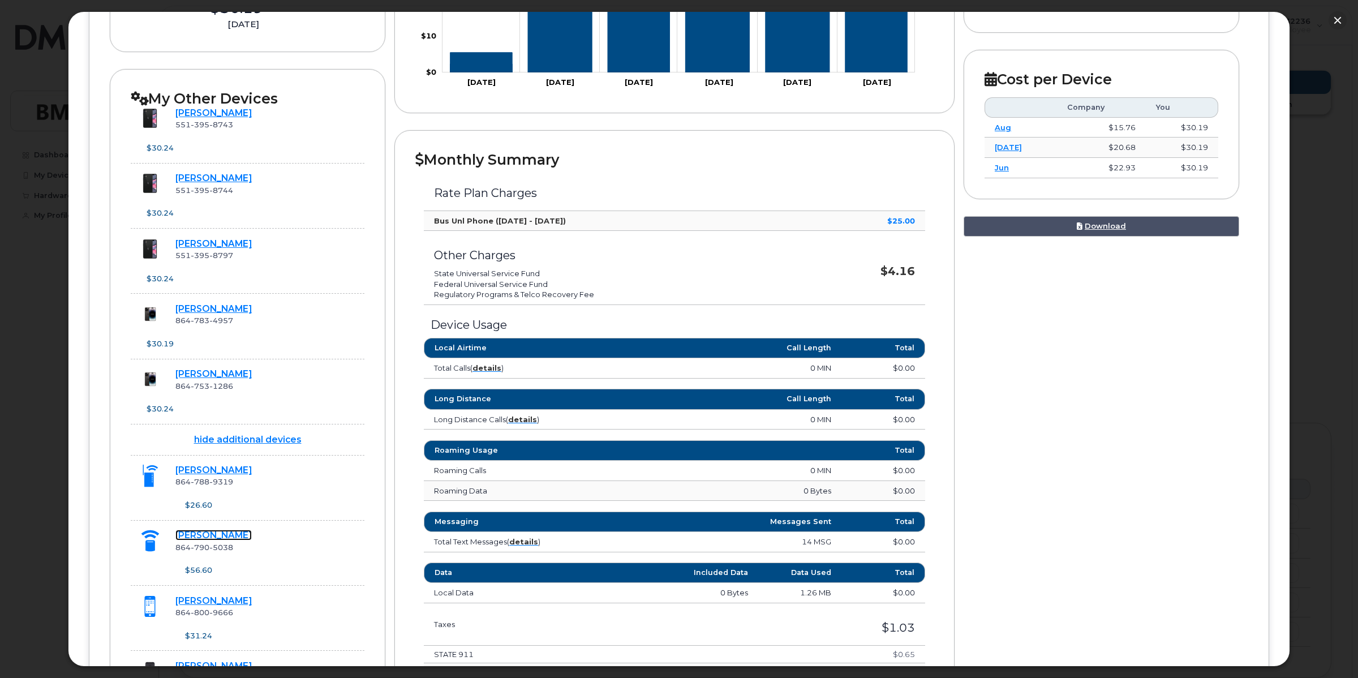
click at [199, 541] on link "[PERSON_NAME]" at bounding box center [213, 535] width 76 height 11
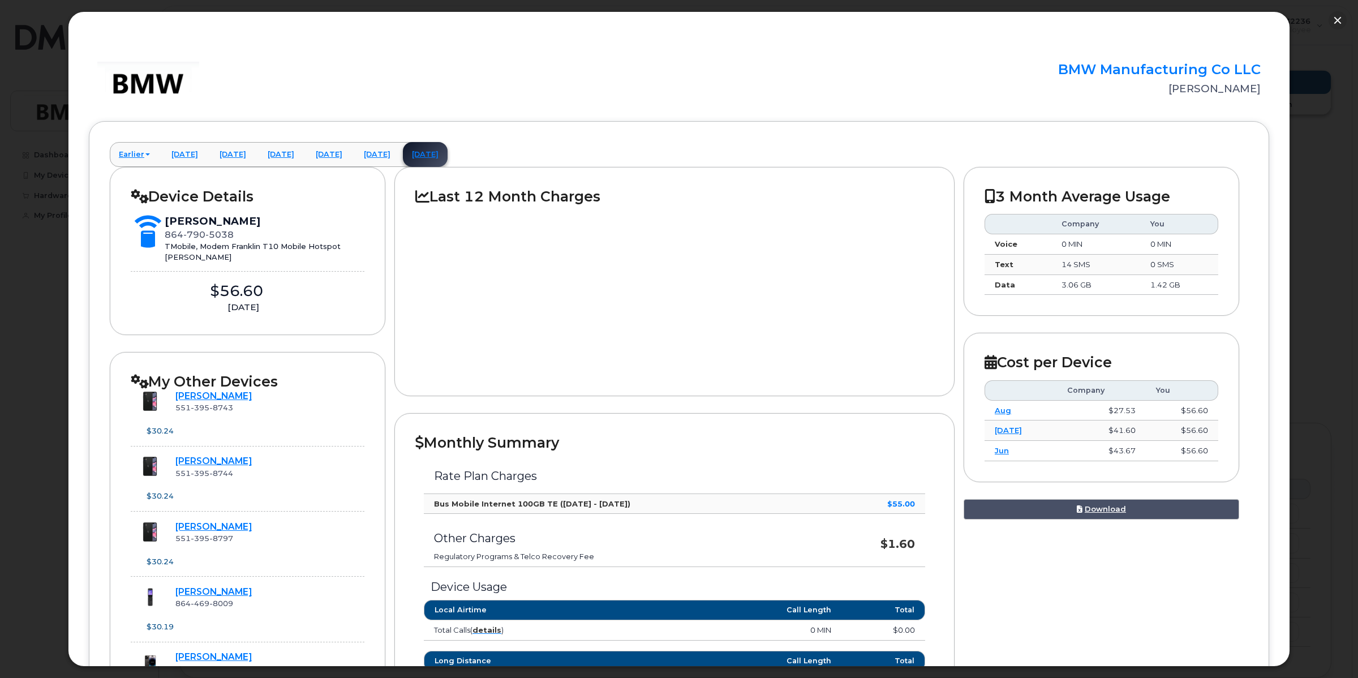
scroll to position [212, 0]
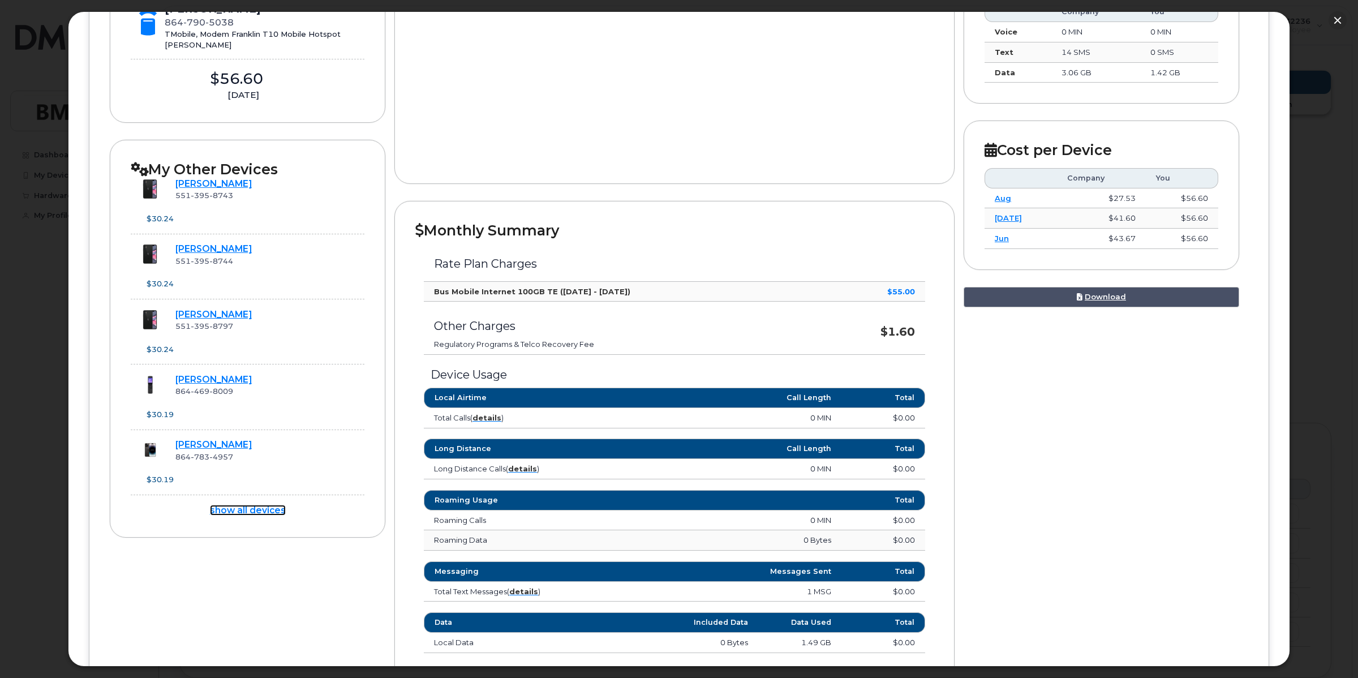
click at [255, 511] on link "show all devices" at bounding box center [248, 510] width 76 height 11
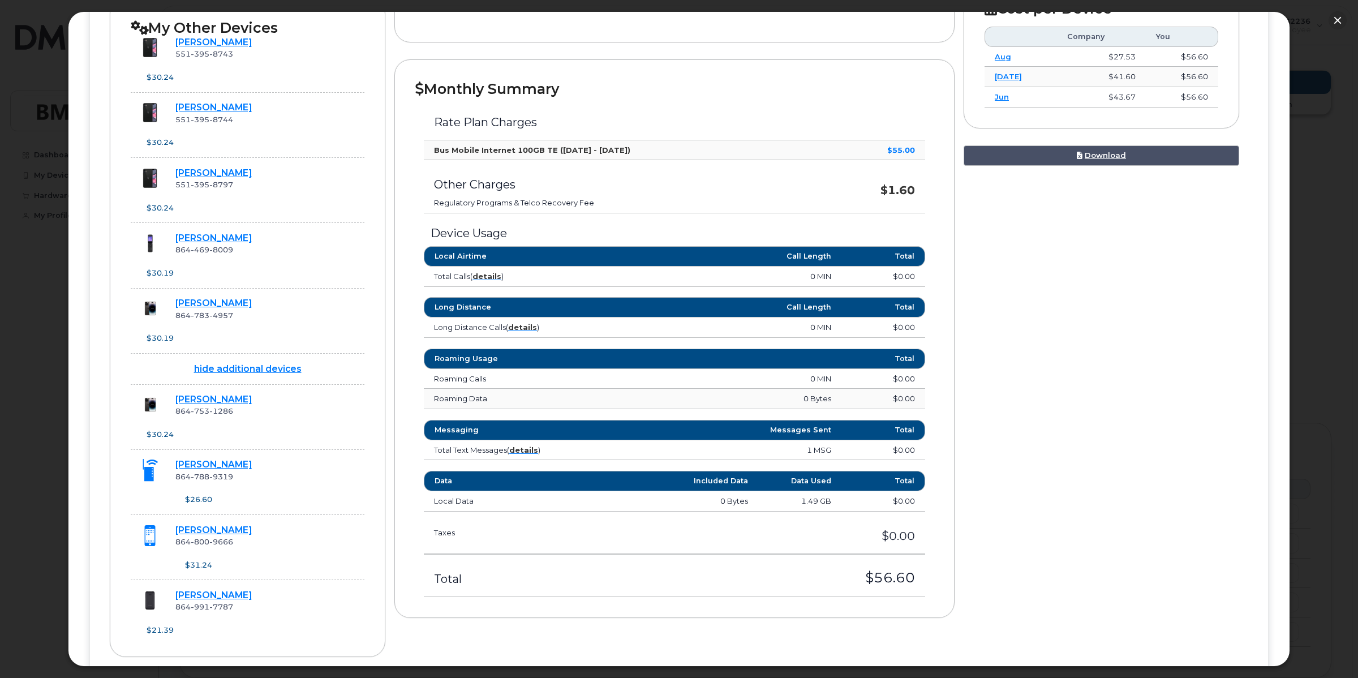
scroll to position [422, 0]
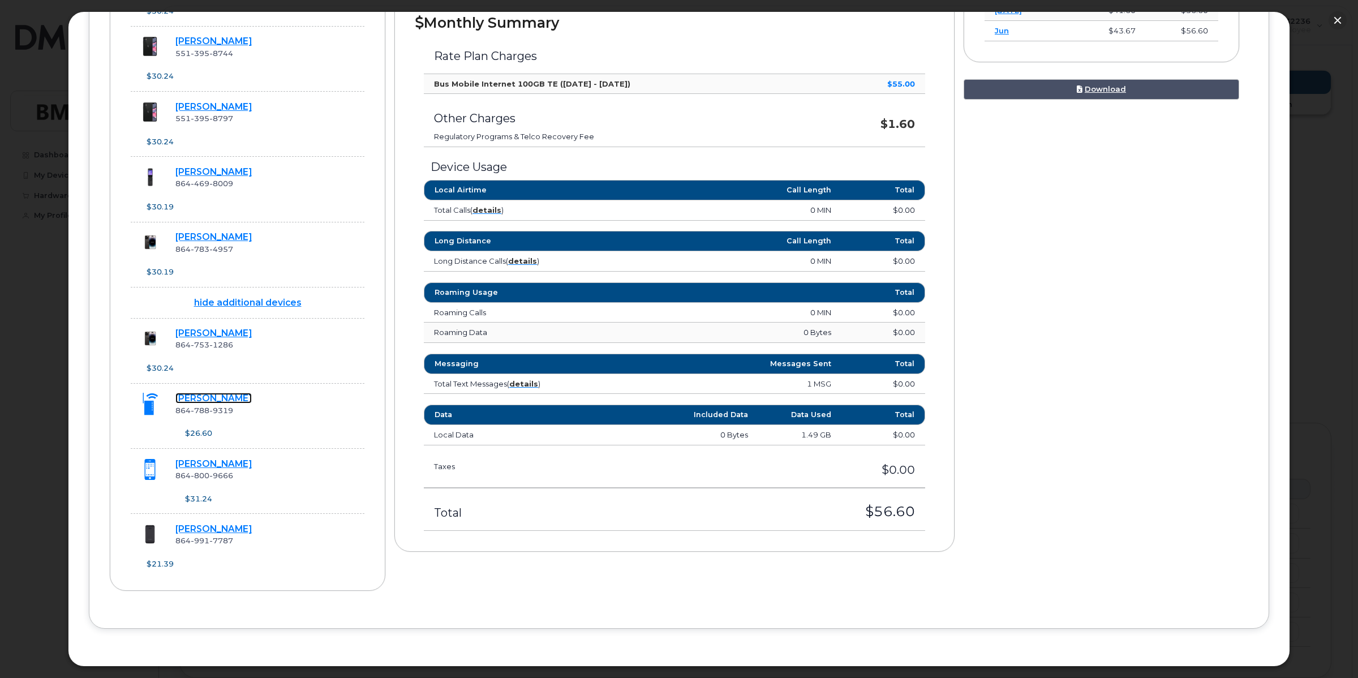
click at [214, 400] on link "[PERSON_NAME]" at bounding box center [213, 398] width 76 height 11
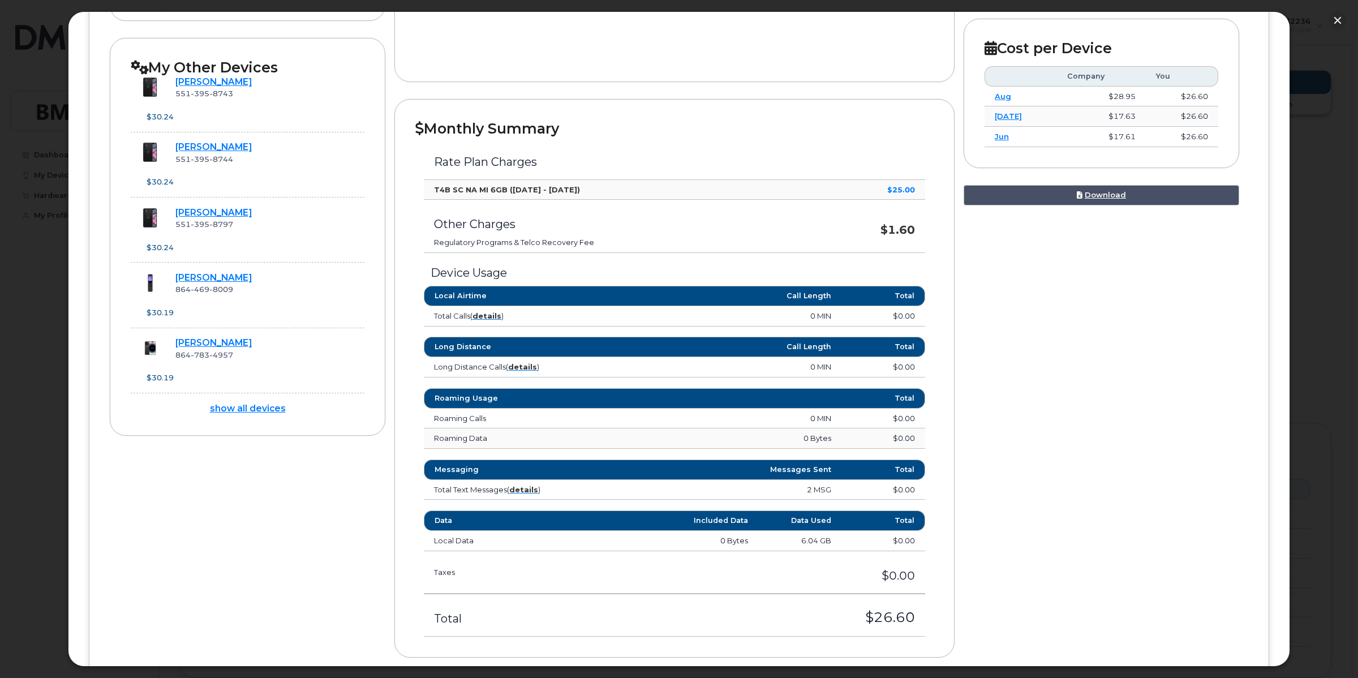
scroll to position [31, 0]
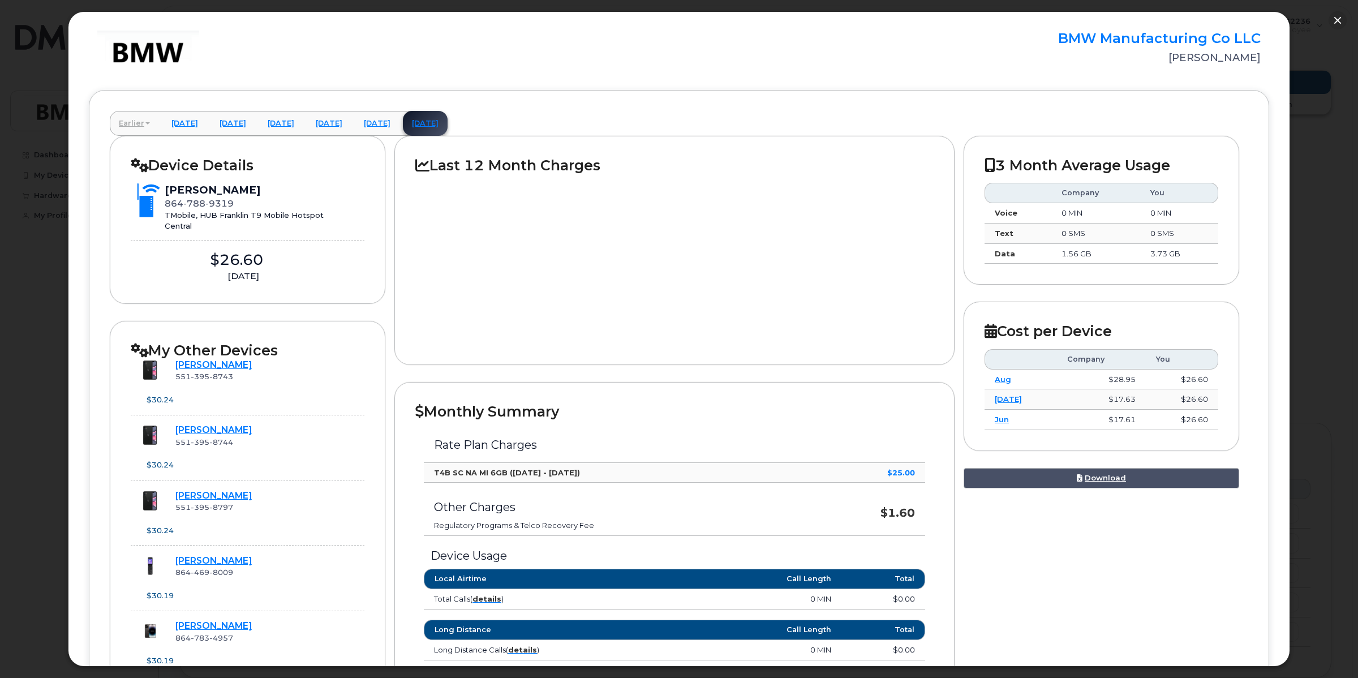
click at [132, 123] on link "Earlier" at bounding box center [134, 123] width 49 height 25
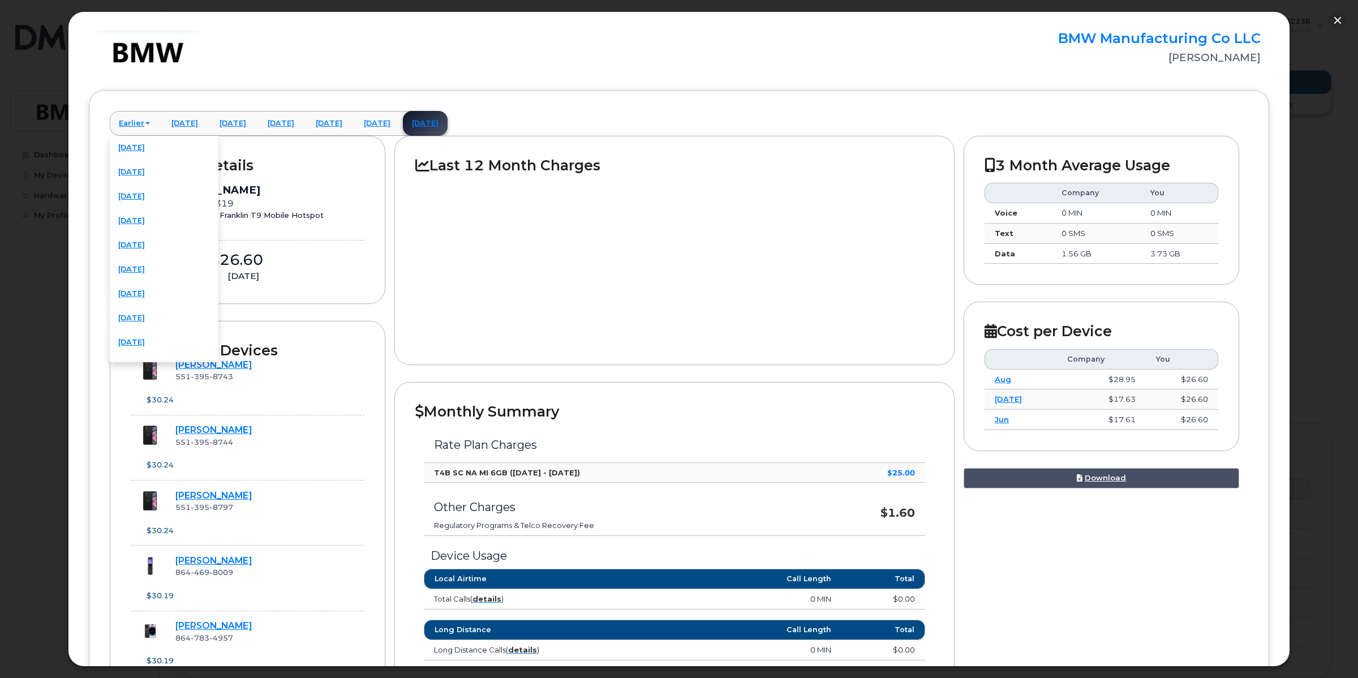
click at [672, 112] on div "Earlier [DATE] [DATE] [DATE] [DATE] [DATE] [DATE] [DATE] [DATE] [DATE] [DATE] […" at bounding box center [679, 534] width 1181 height 889
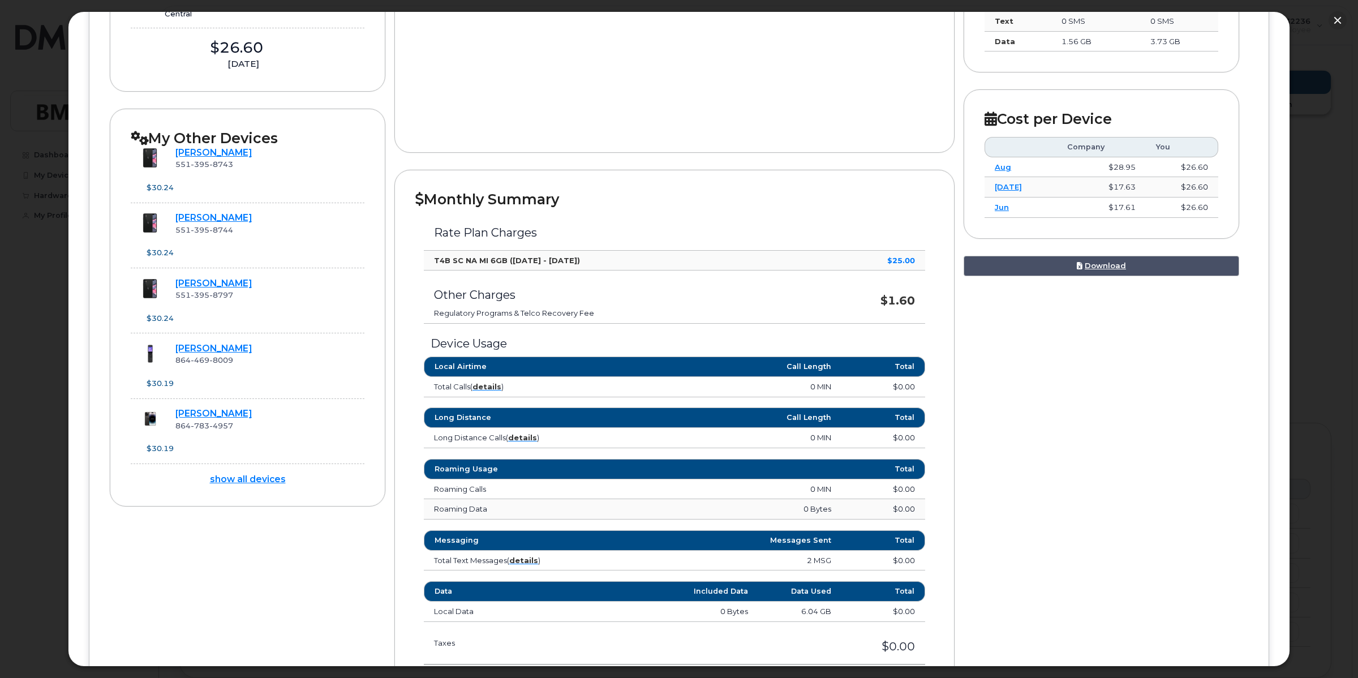
scroll to position [314, 0]
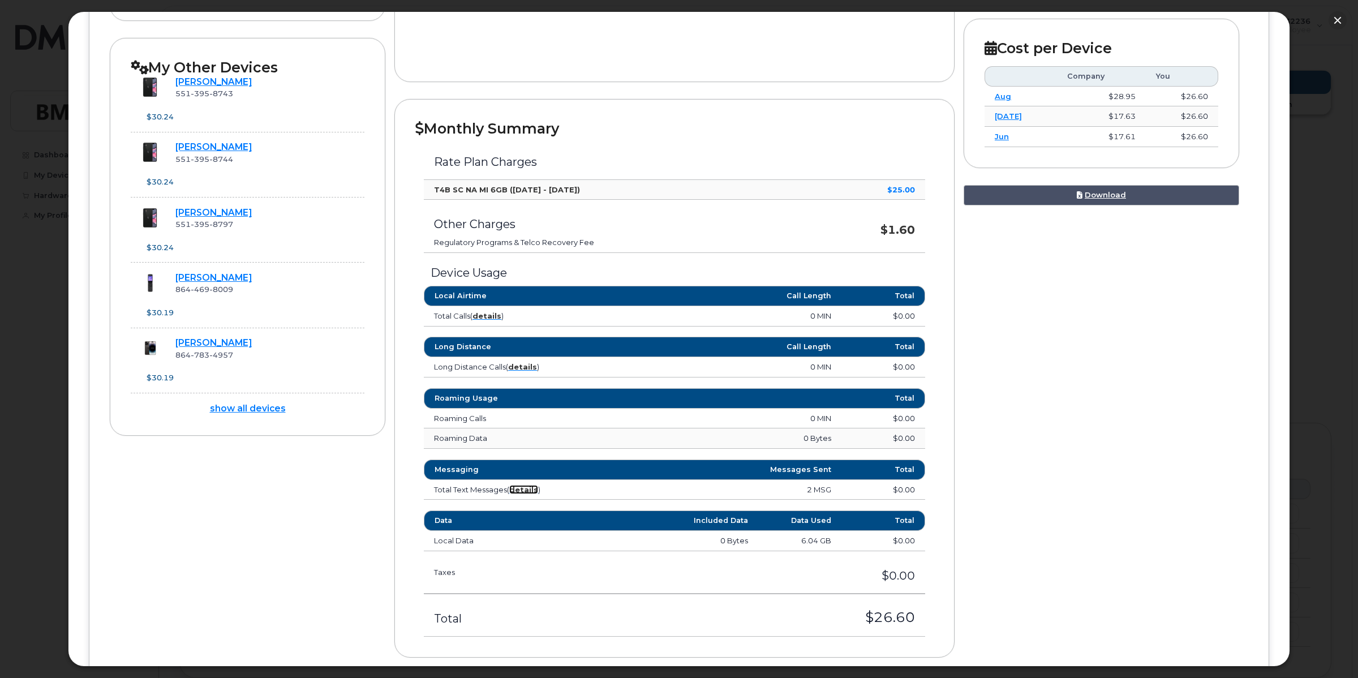
click at [532, 494] on strong "details" at bounding box center [523, 489] width 29 height 9
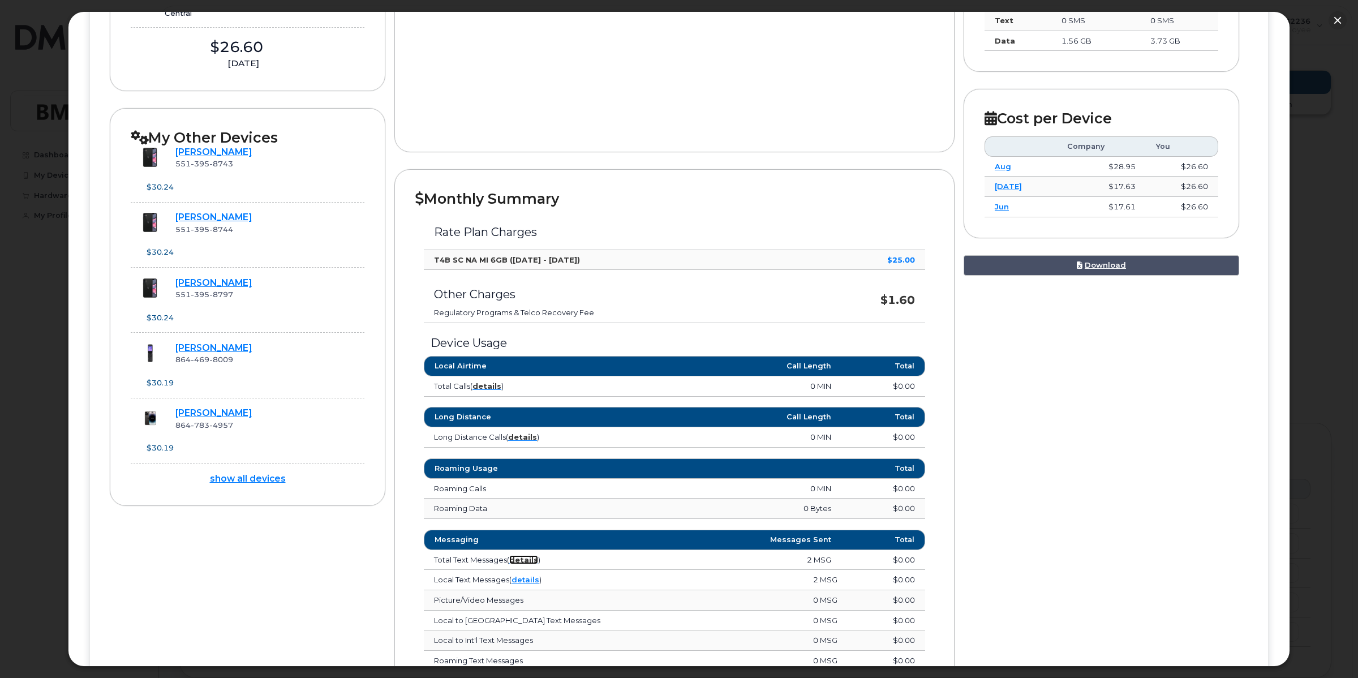
scroll to position [0, 0]
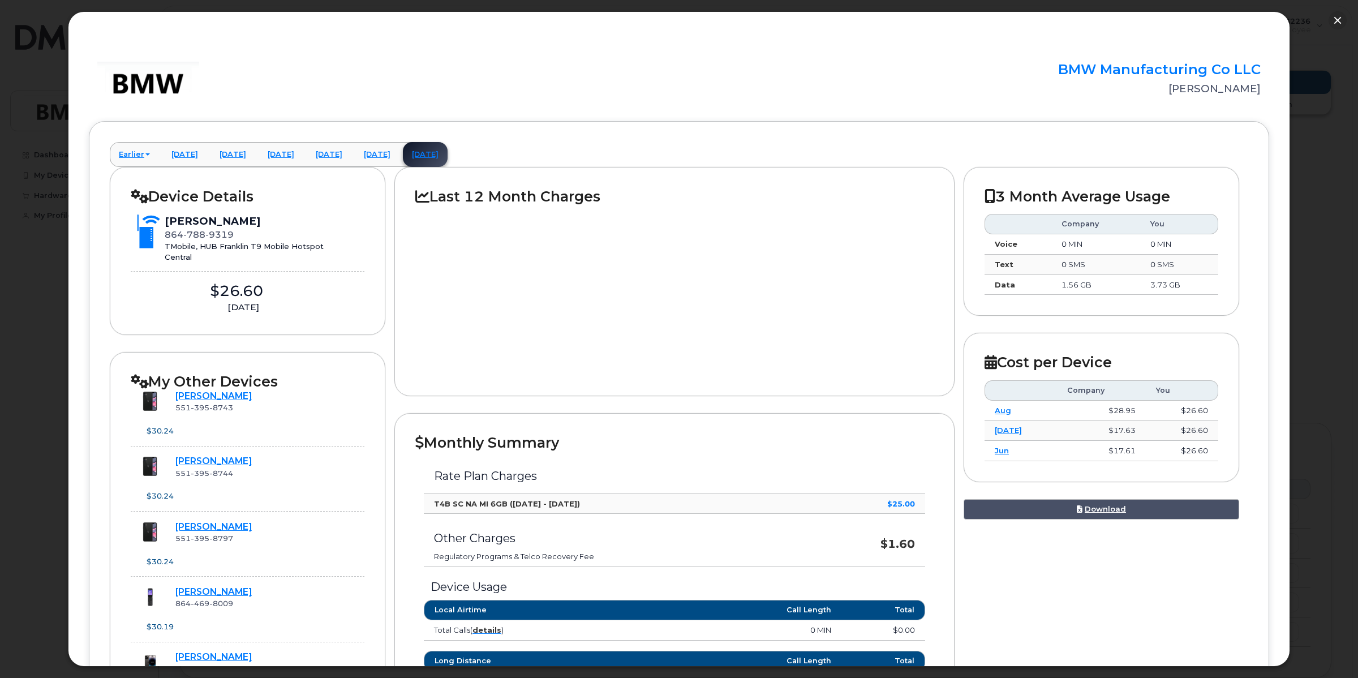
click at [295, 249] on div "TMobile, HUB Franklin T9 Mobile Hotspot Central" at bounding box center [244, 251] width 159 height 21
click at [535, 249] on rect at bounding box center [673, 290] width 517 height 170
click at [528, 258] on rect at bounding box center [673, 290] width 517 height 170
